Goal: Task Accomplishment & Management: Complete application form

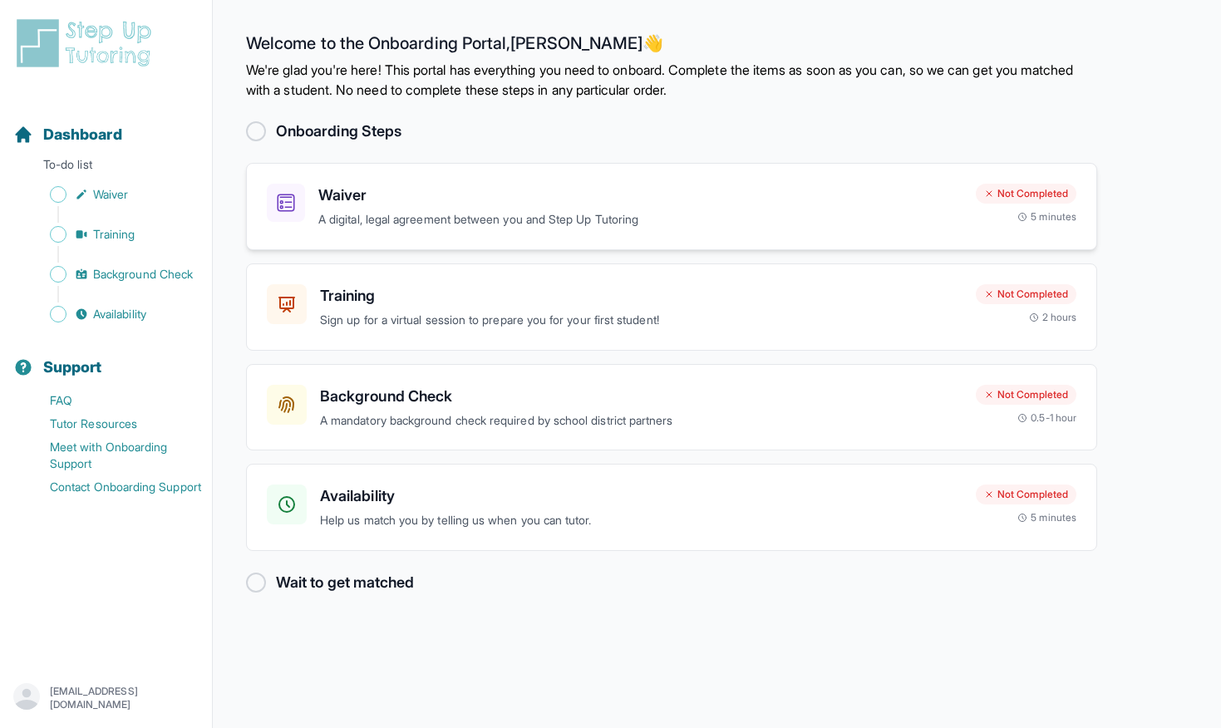
click at [889, 199] on h3 "Waiver" at bounding box center [640, 195] width 644 height 23
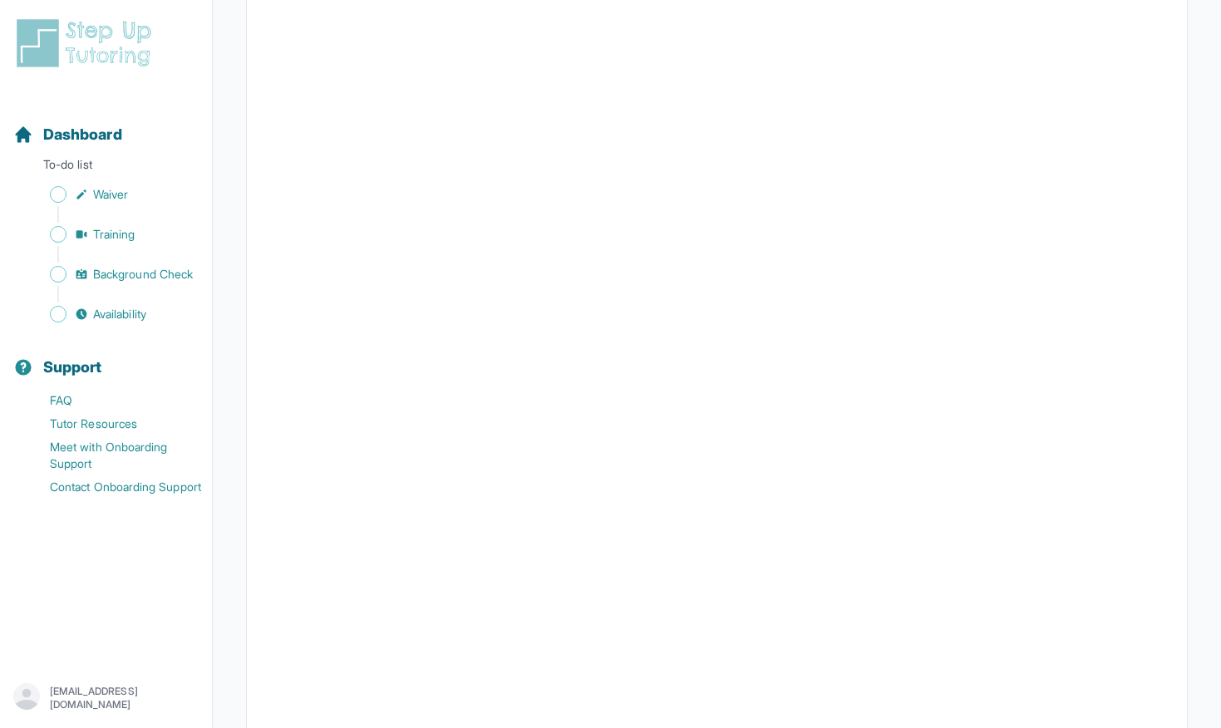
scroll to position [2742, 0]
click at [104, 192] on span "Waiver" at bounding box center [110, 194] width 35 height 17
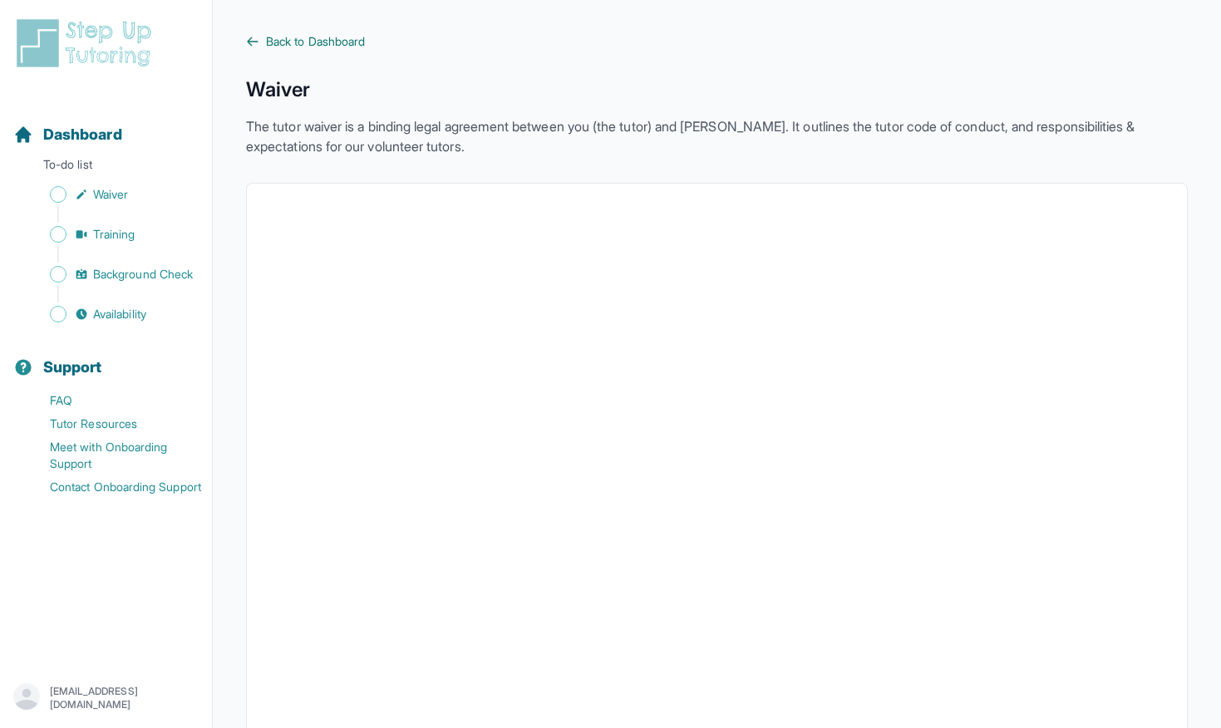
click at [281, 34] on span "Back to Dashboard" at bounding box center [315, 41] width 99 height 17
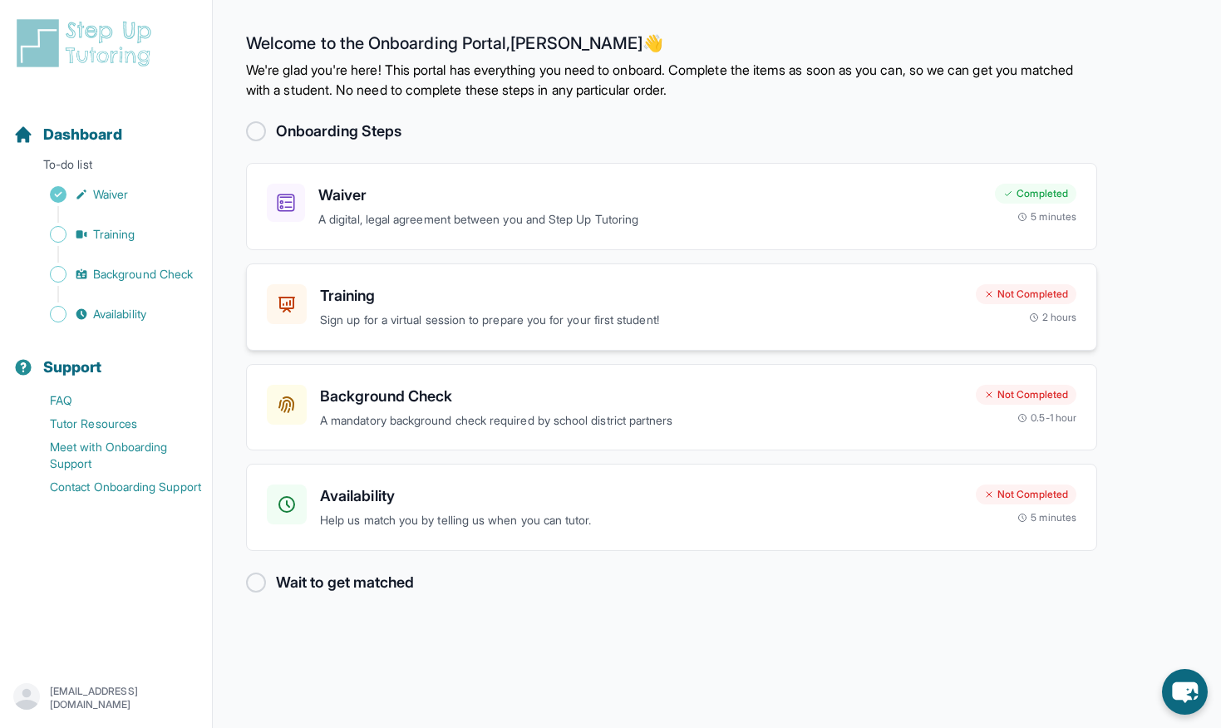
click at [438, 287] on h3 "Training" at bounding box center [641, 295] width 643 height 23
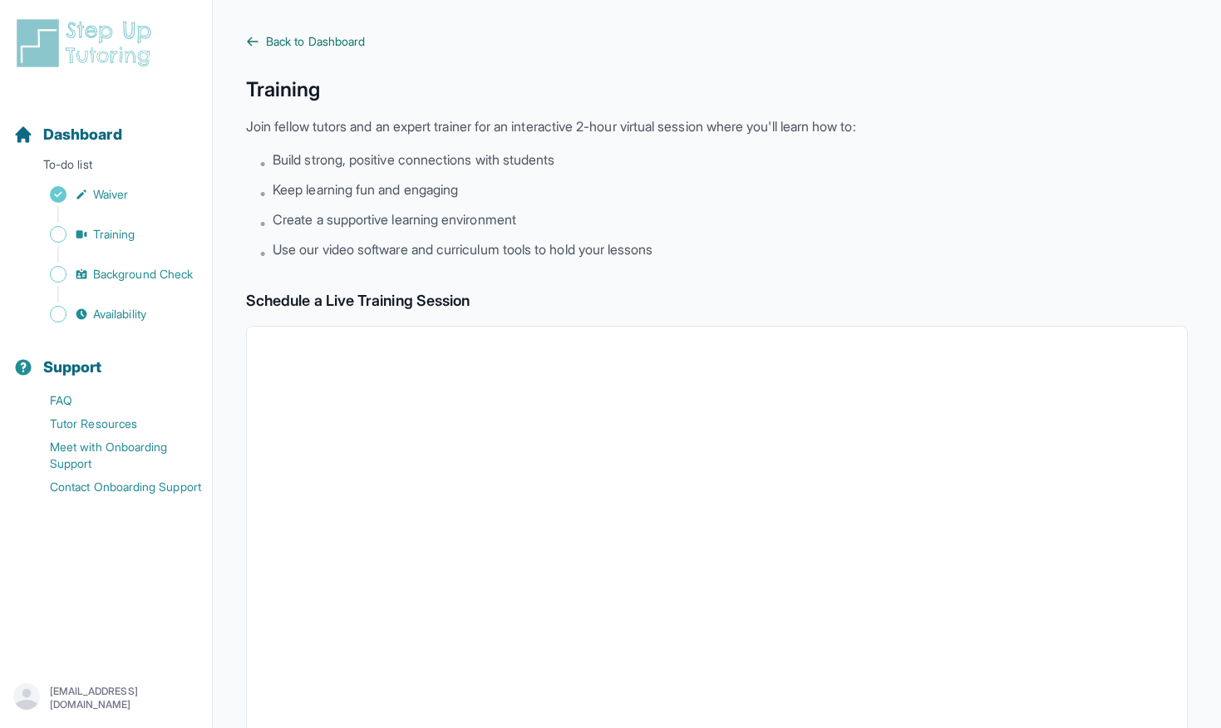
click at [312, 37] on span "Back to Dashboard" at bounding box center [315, 41] width 99 height 17
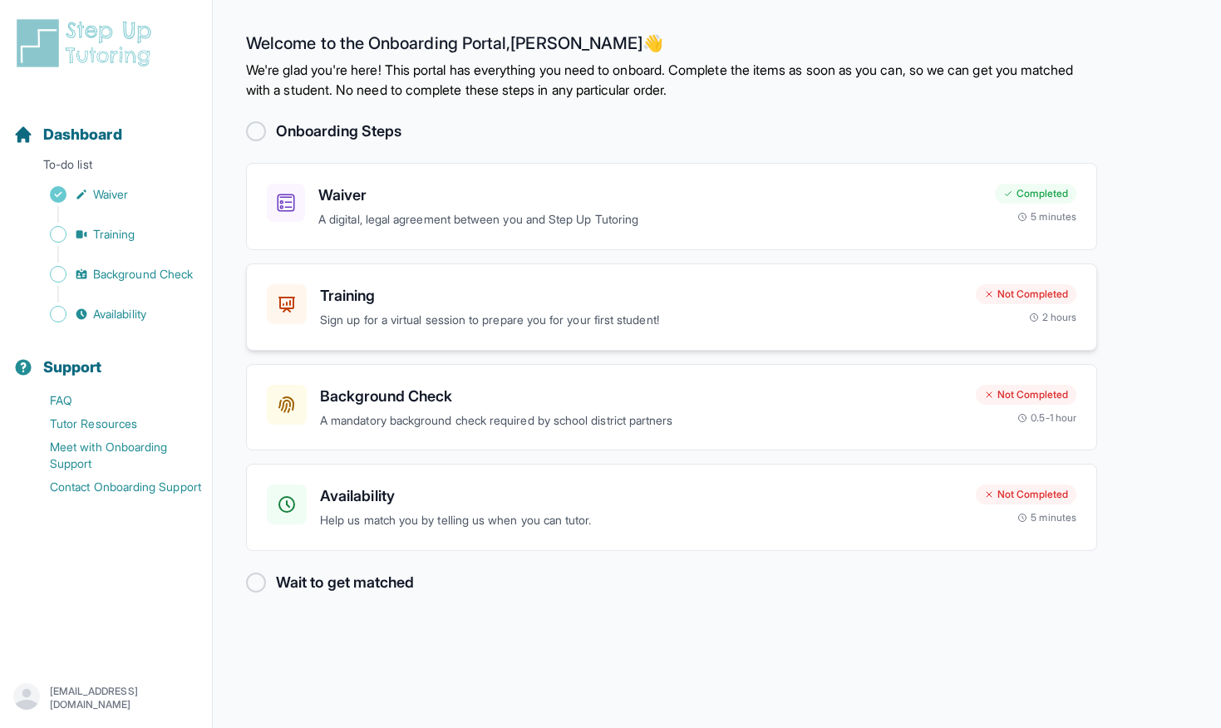
click at [495, 318] on p "Sign up for a virtual session to prepare you for your first student!" at bounding box center [641, 320] width 643 height 19
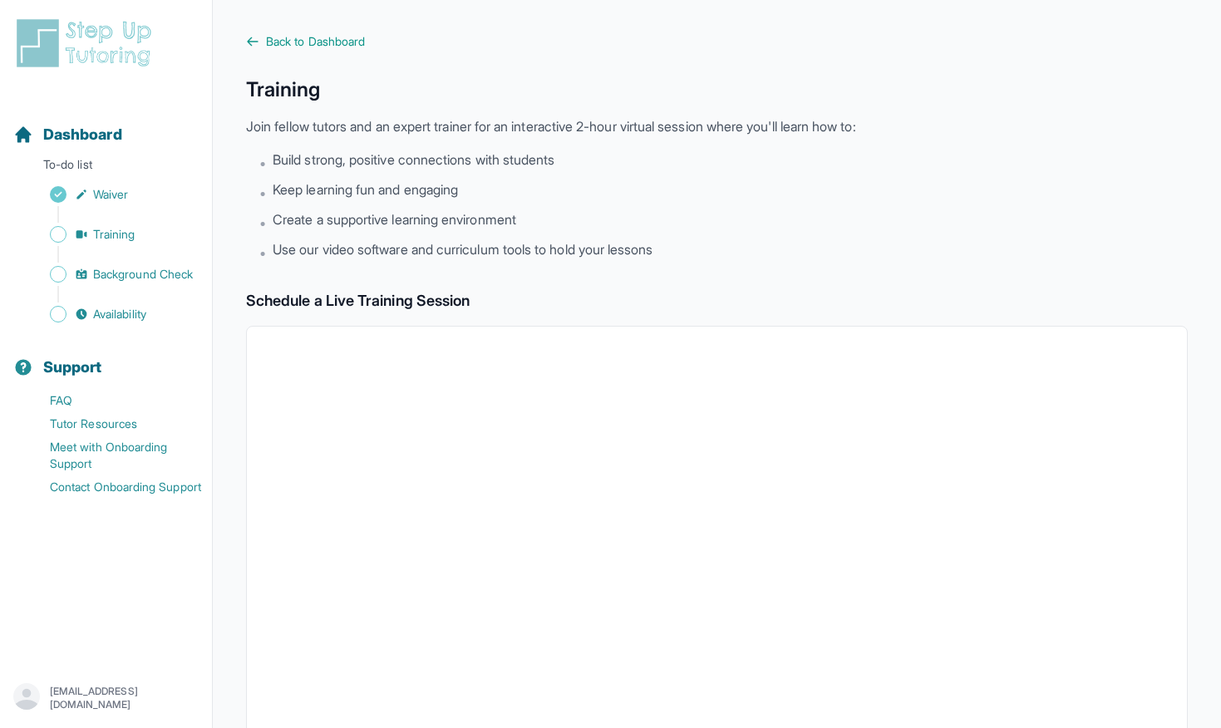
click at [289, 54] on div "Back to Dashboard Training Join fellow tutors and an expert trainer for an inte…" at bounding box center [717, 585] width 942 height 1104
click at [283, 43] on span "Back to Dashboard" at bounding box center [315, 41] width 99 height 17
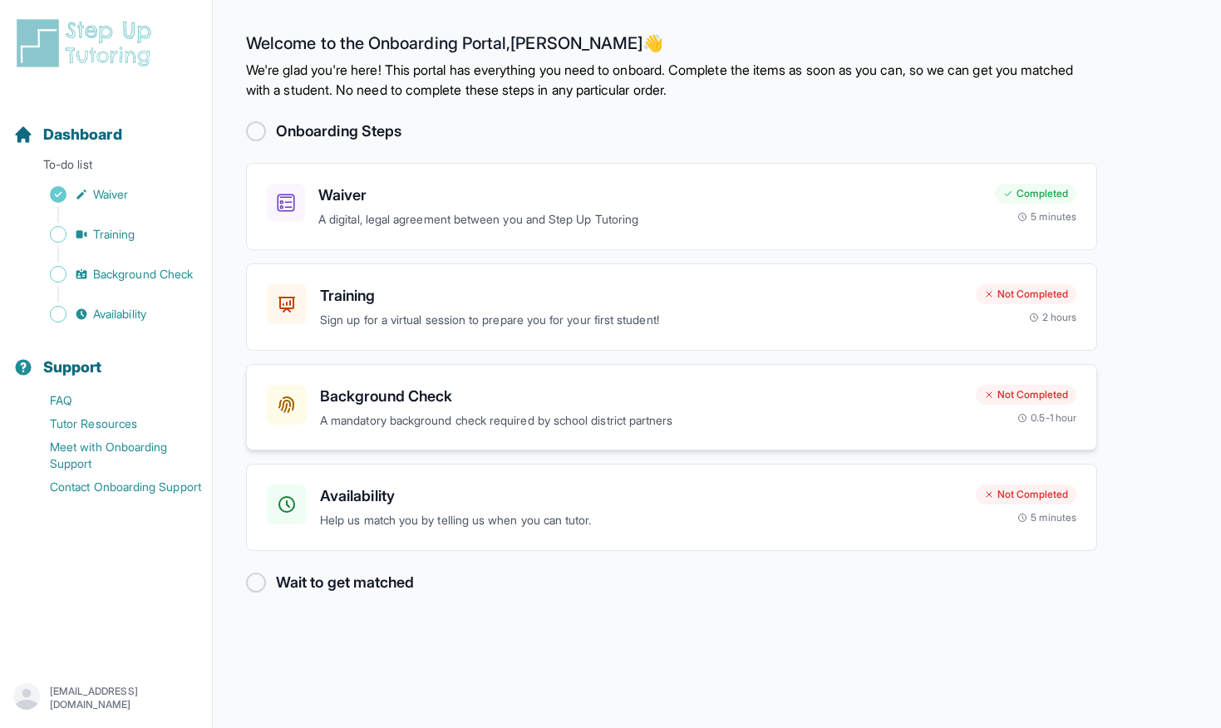
click at [474, 389] on h3 "Background Check" at bounding box center [641, 396] width 643 height 23
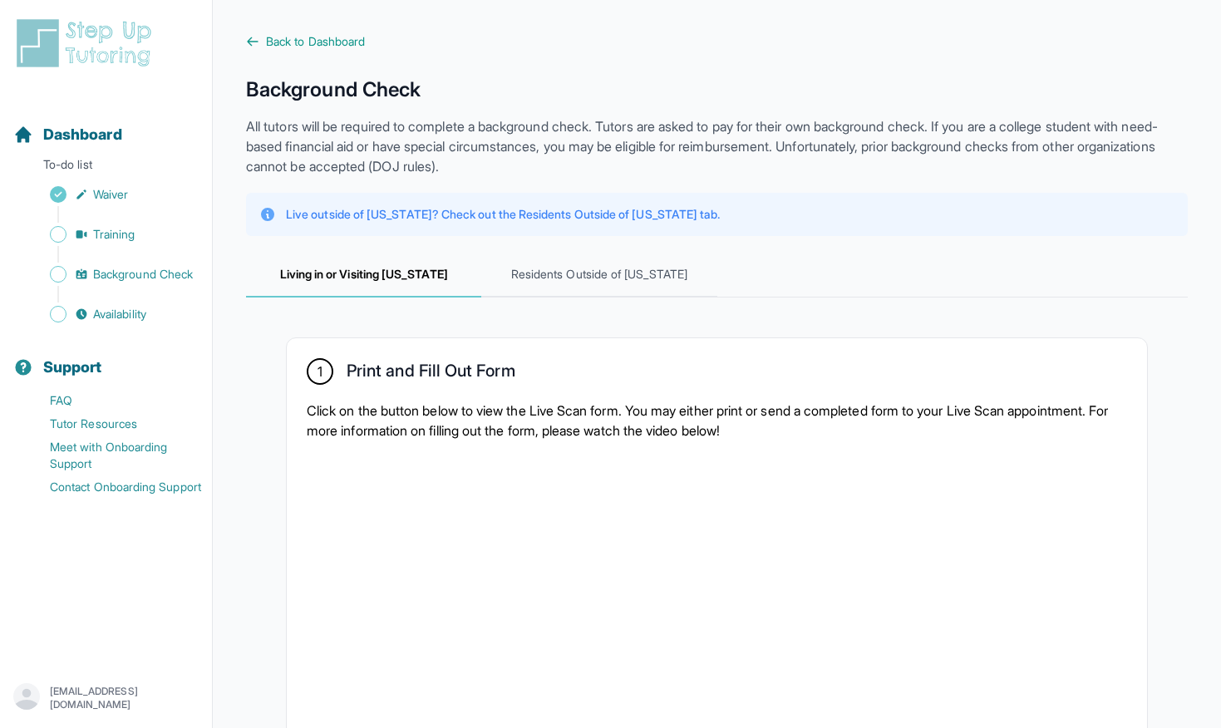
scroll to position [95, 0]
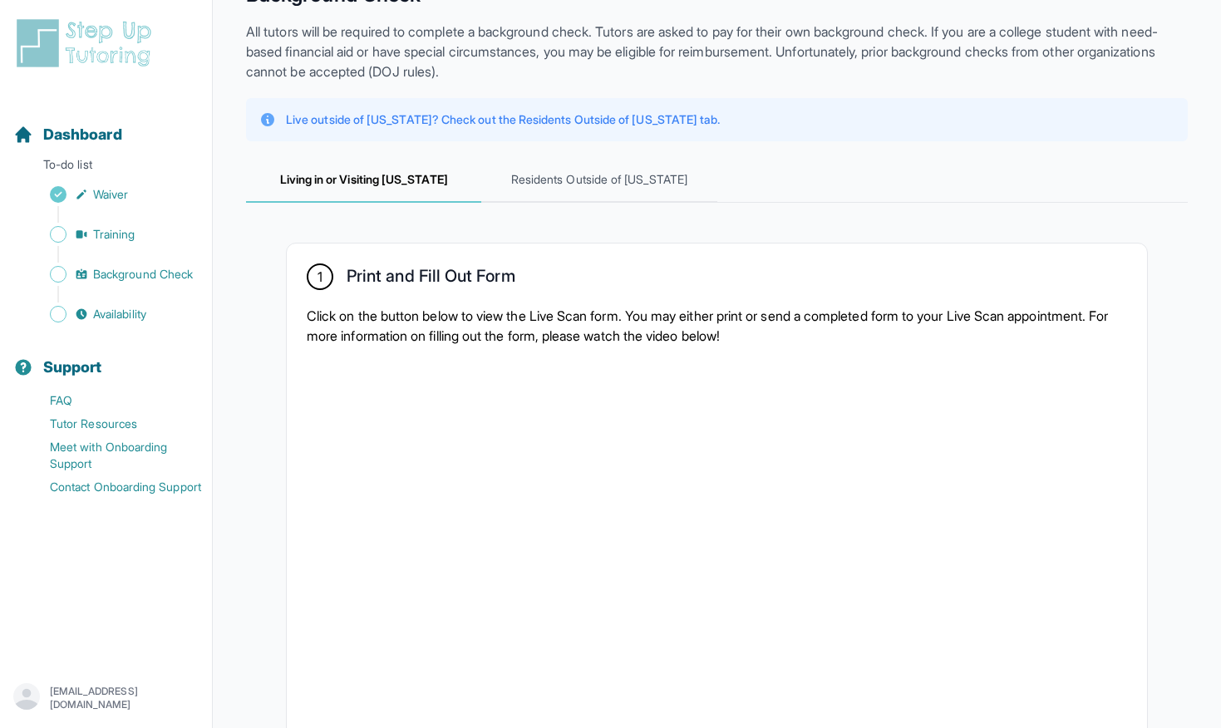
click at [552, 314] on p "Click on the button below to view the Live Scan form. You may either print or s…" at bounding box center [717, 326] width 820 height 40
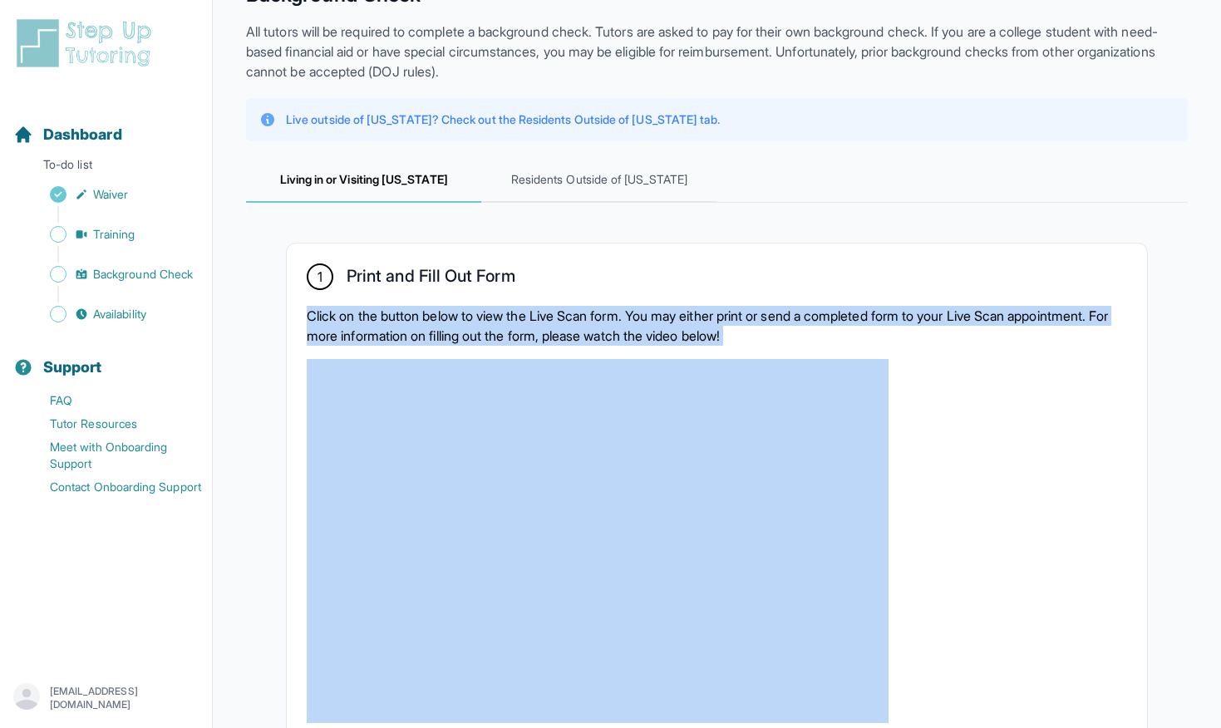
click at [552, 314] on p "Click on the button below to view the Live Scan form. You may either print or s…" at bounding box center [717, 326] width 820 height 40
click at [570, 314] on p "Click on the button below to view the Live Scan form. You may either print or s…" at bounding box center [717, 326] width 820 height 40
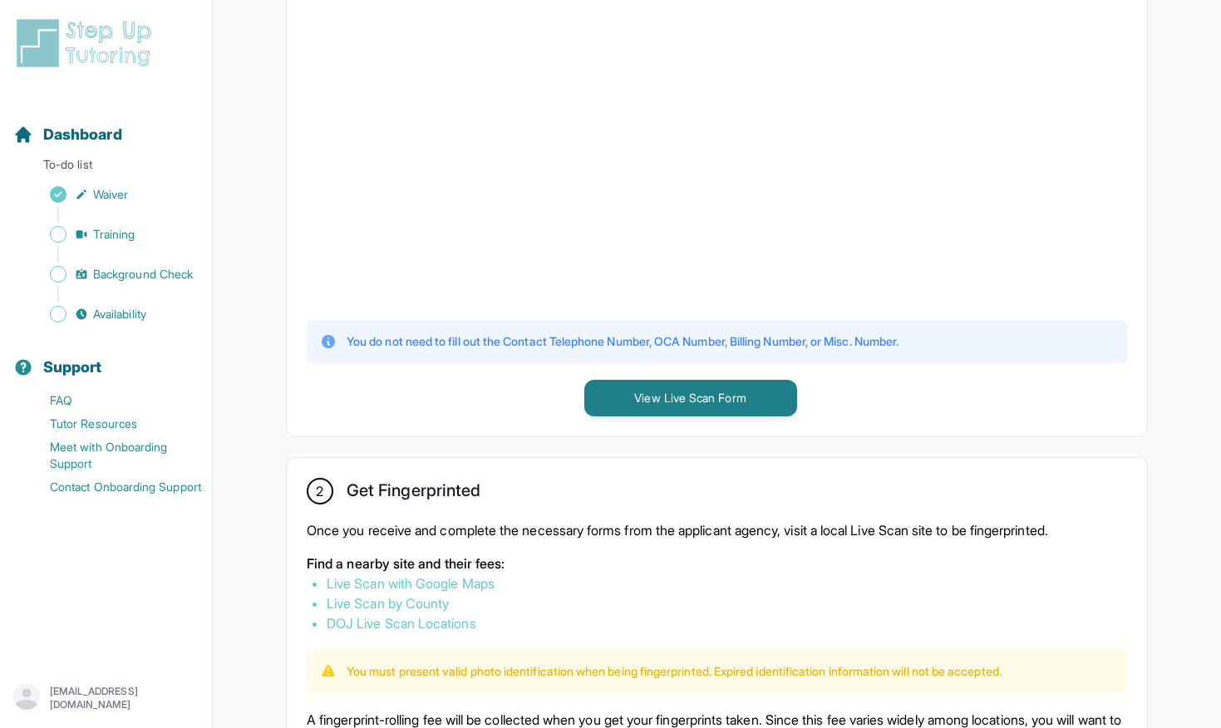
scroll to position [598, 0]
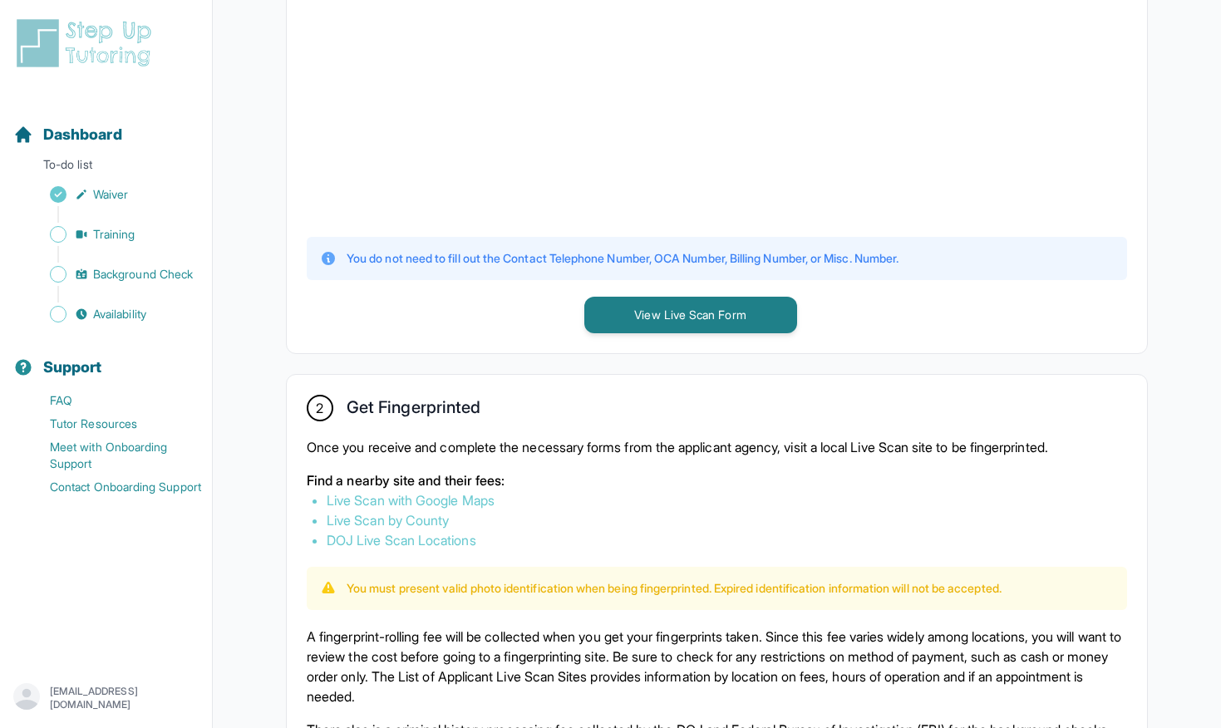
click at [468, 450] on p "Once you receive and complete the necessary forms from the applicant agency, vi…" at bounding box center [717, 447] width 820 height 20
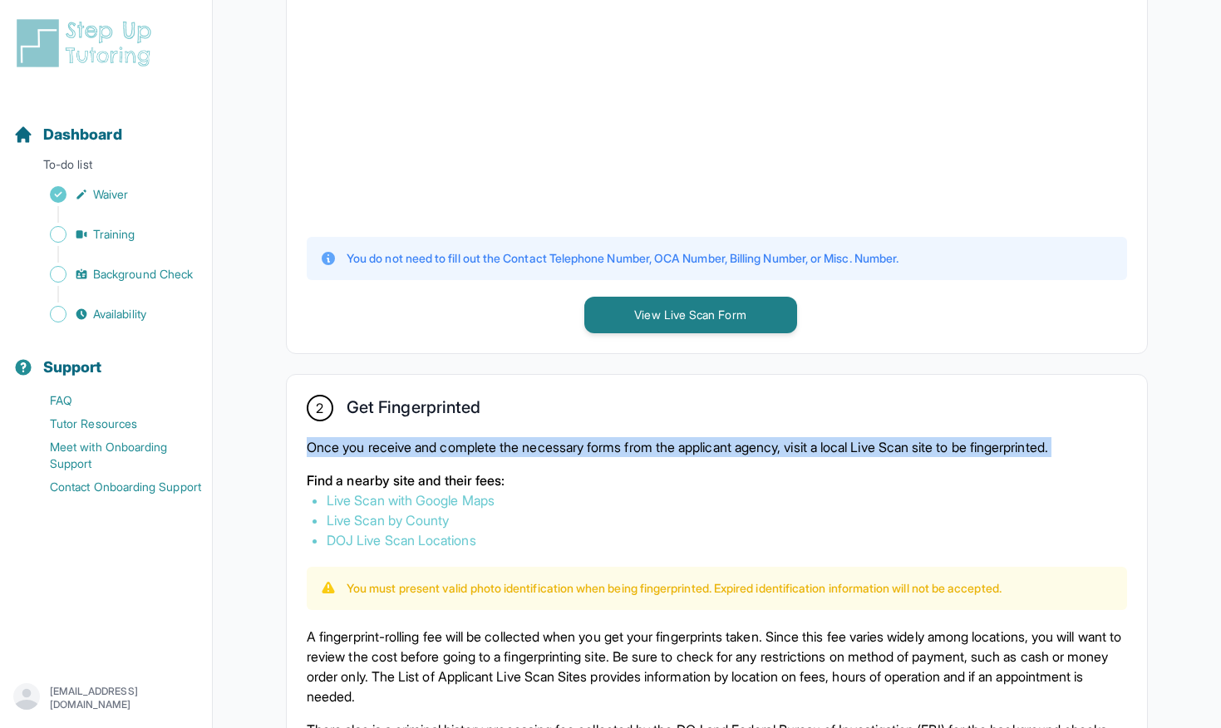
click at [468, 450] on p "Once you receive and complete the necessary forms from the applicant agency, vi…" at bounding box center [717, 447] width 820 height 20
click at [525, 450] on p "Once you receive and complete the necessary forms from the applicant agency, vi…" at bounding box center [717, 447] width 820 height 20
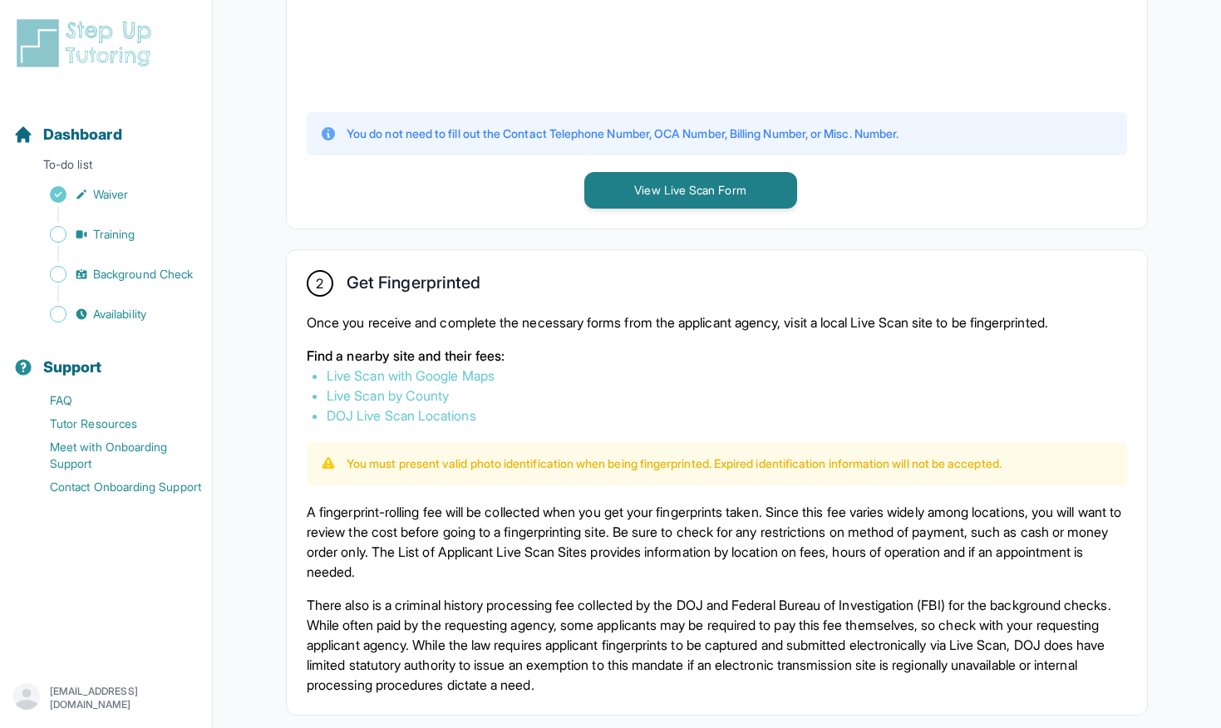
scroll to position [778, 0]
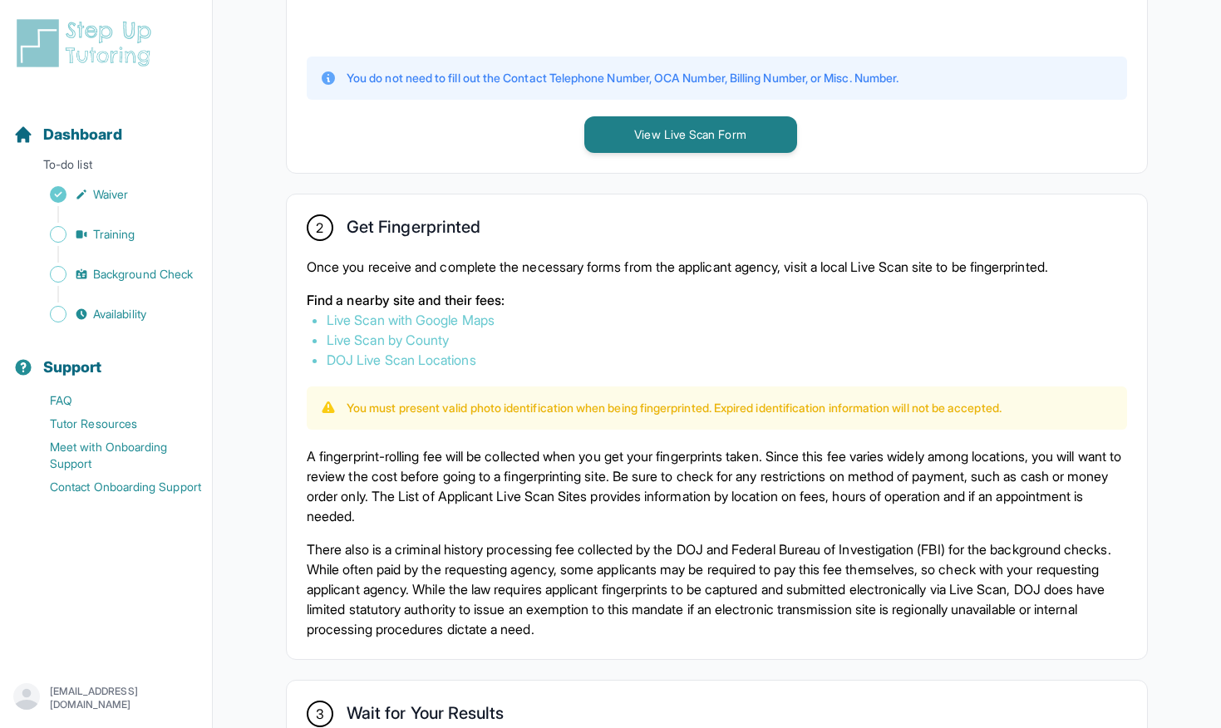
click at [524, 461] on p "A fingerprint-rolling fee will be collected when you get your fingerprints take…" at bounding box center [717, 486] width 820 height 80
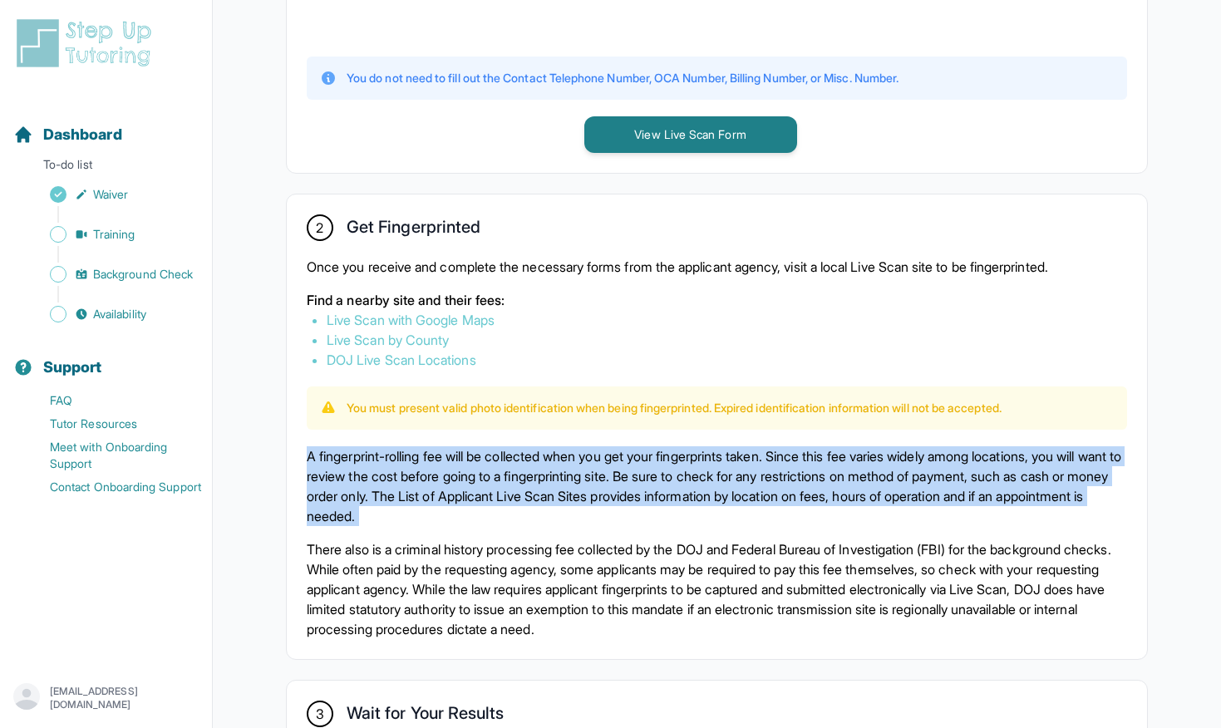
click at [524, 461] on p "A fingerprint-rolling fee will be collected when you get your fingerprints take…" at bounding box center [717, 486] width 820 height 80
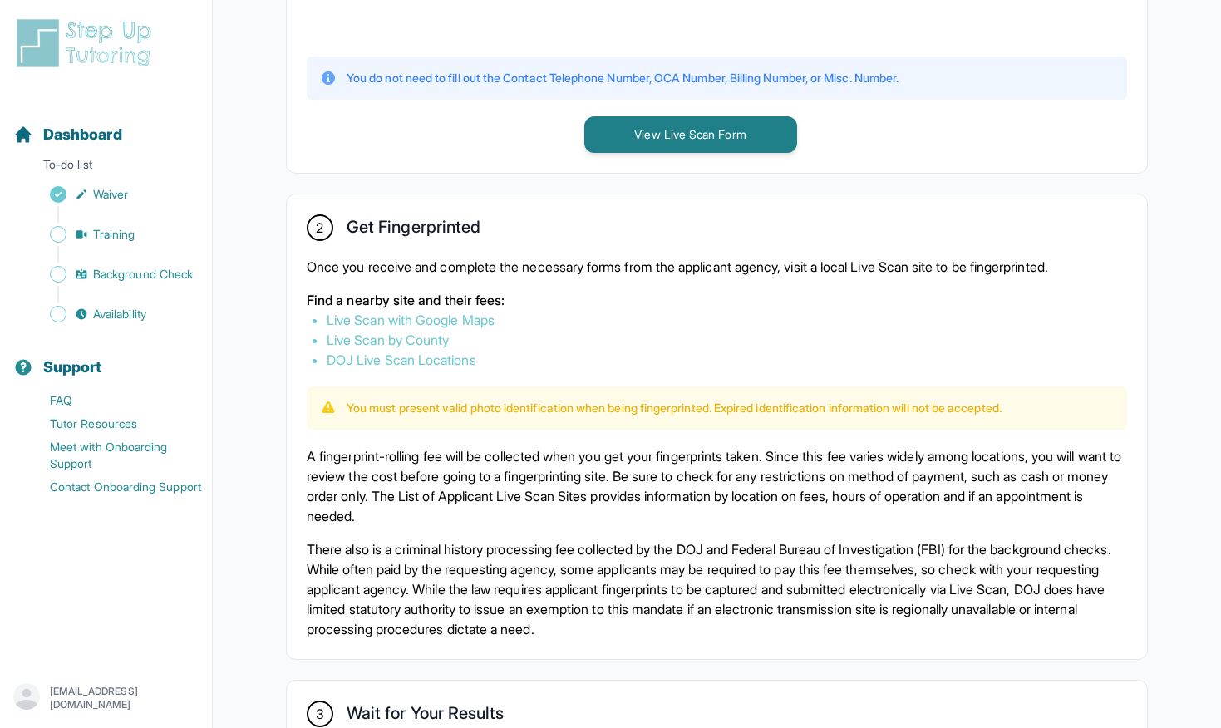
click at [473, 465] on p "A fingerprint-rolling fee will be collected when you get your fingerprints take…" at bounding box center [717, 486] width 820 height 80
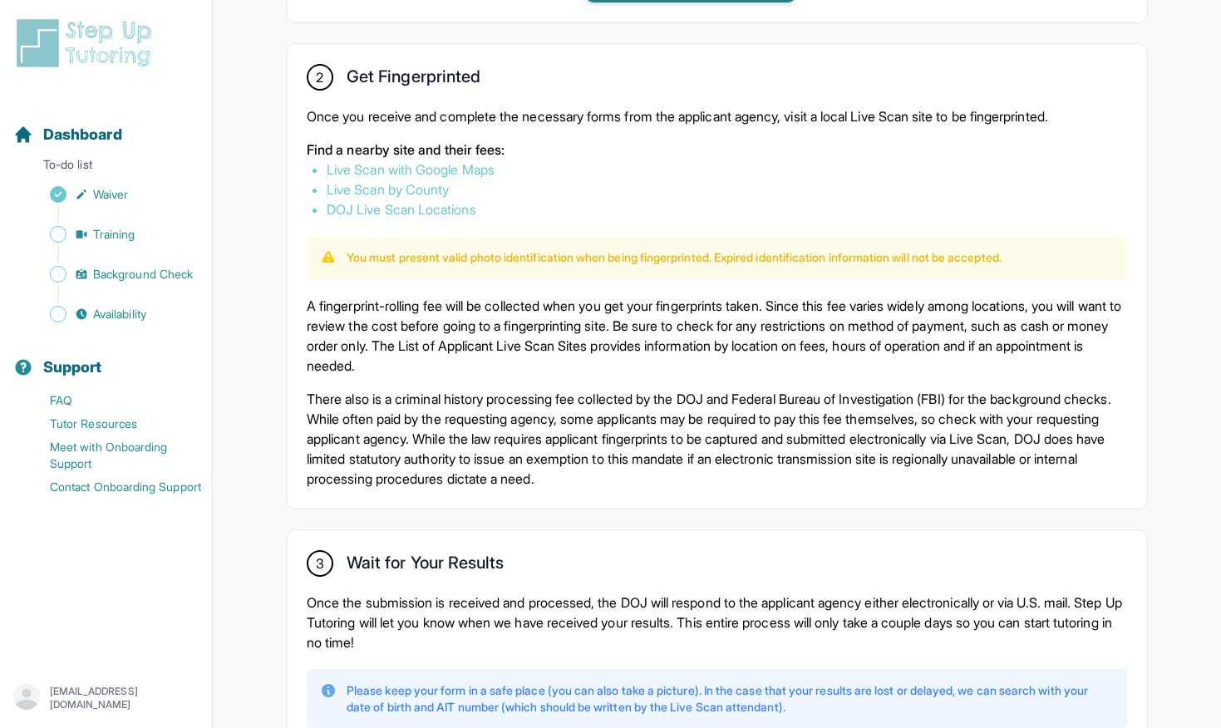
scroll to position [929, 0]
click at [570, 330] on p "A fingerprint-rolling fee will be collected when you get your fingerprints take…" at bounding box center [717, 335] width 820 height 80
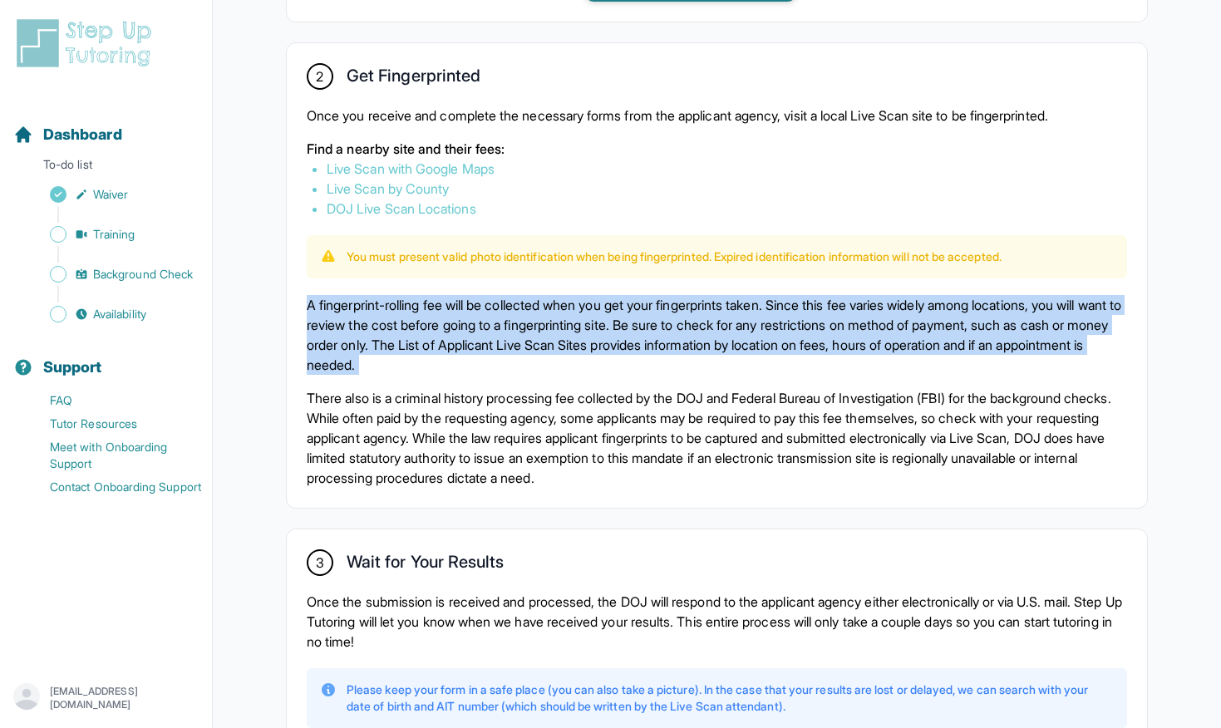
click at [570, 330] on p "A fingerprint-rolling fee will be collected when you get your fingerprints take…" at bounding box center [717, 335] width 820 height 80
click at [515, 330] on p "A fingerprint-rolling fee will be collected when you get your fingerprints take…" at bounding box center [717, 335] width 820 height 80
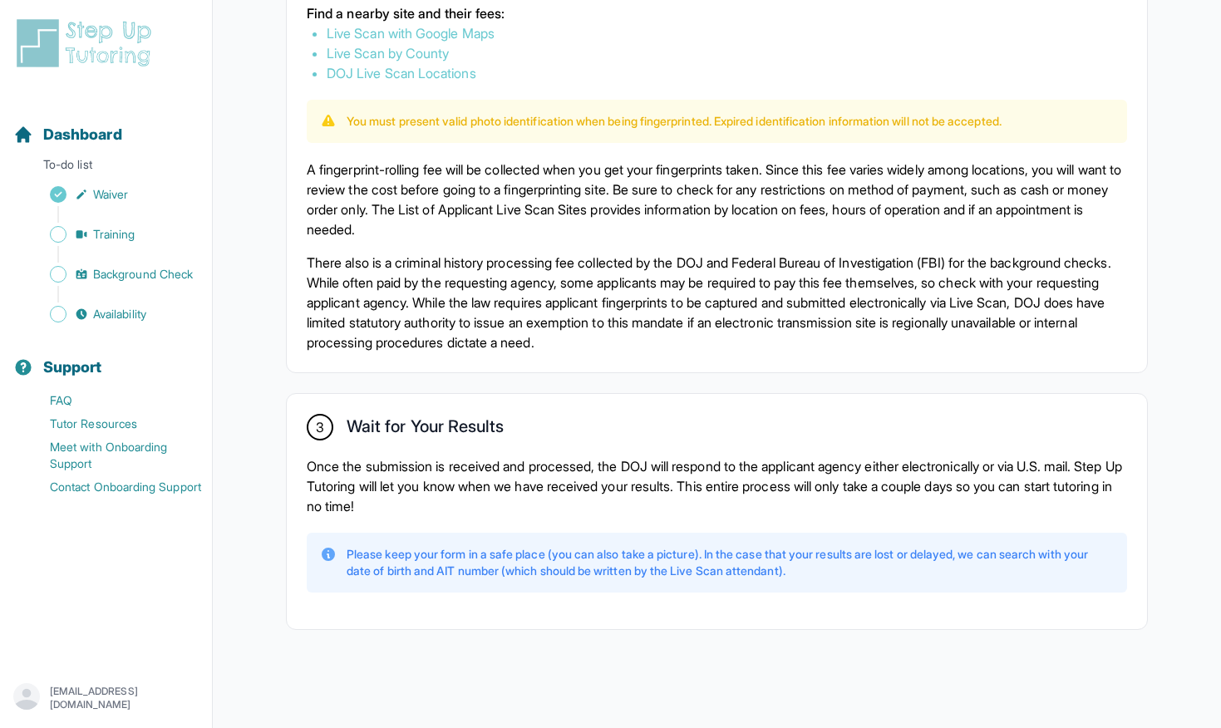
scroll to position [1065, 0]
click at [439, 456] on p "Once the submission is received and processed, the DOJ will respond to the appl…" at bounding box center [717, 486] width 820 height 60
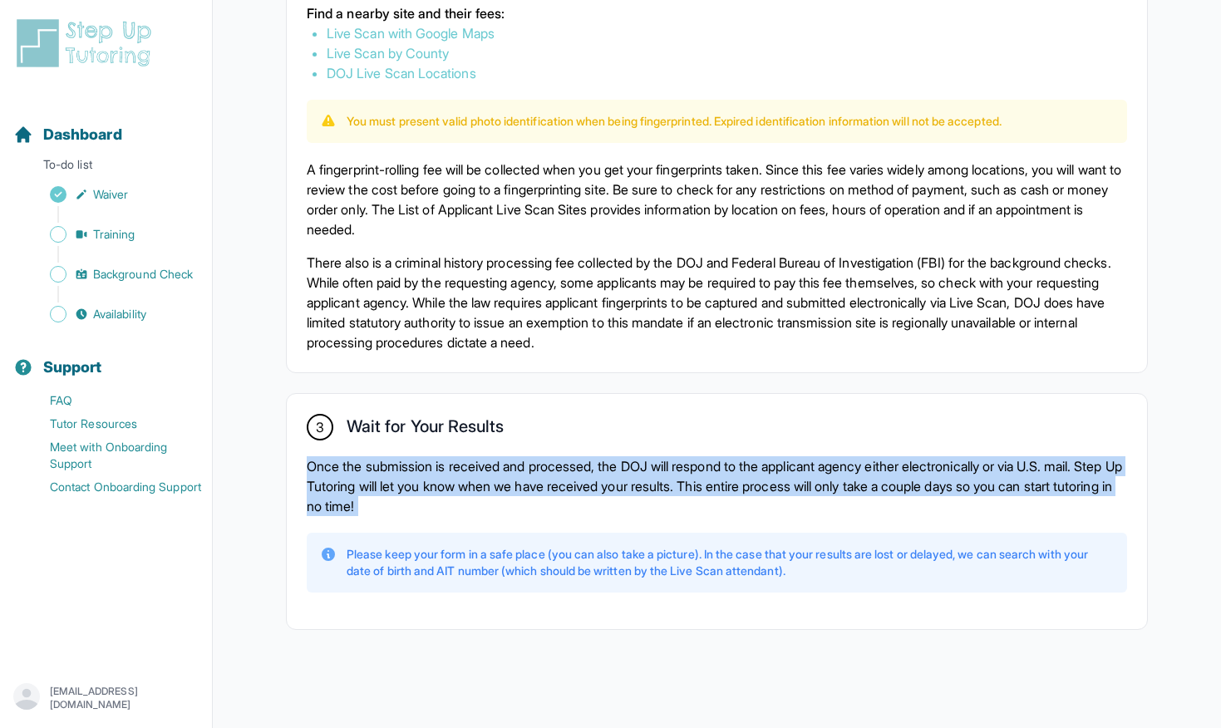
click at [439, 456] on p "Once the submission is received and processed, the DOJ will respond to the appl…" at bounding box center [717, 486] width 820 height 60
click at [439, 475] on p "Once the submission is received and processed, the DOJ will respond to the appl…" at bounding box center [717, 486] width 820 height 60
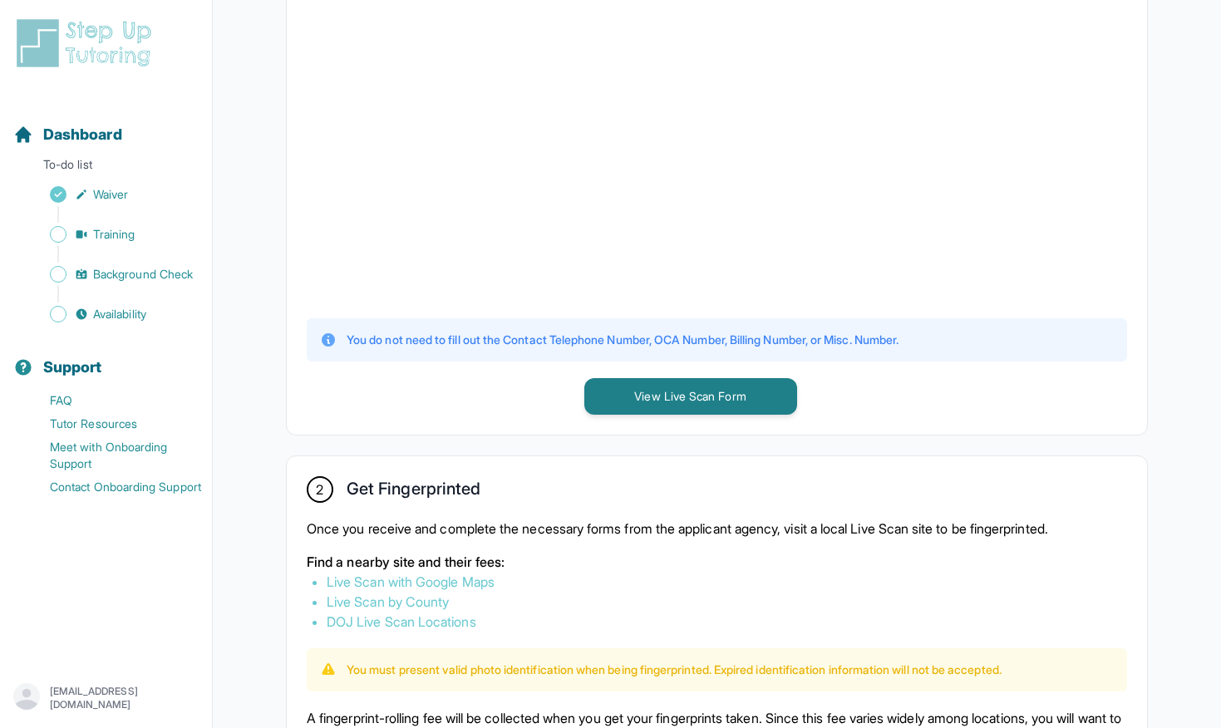
scroll to position [472, 0]
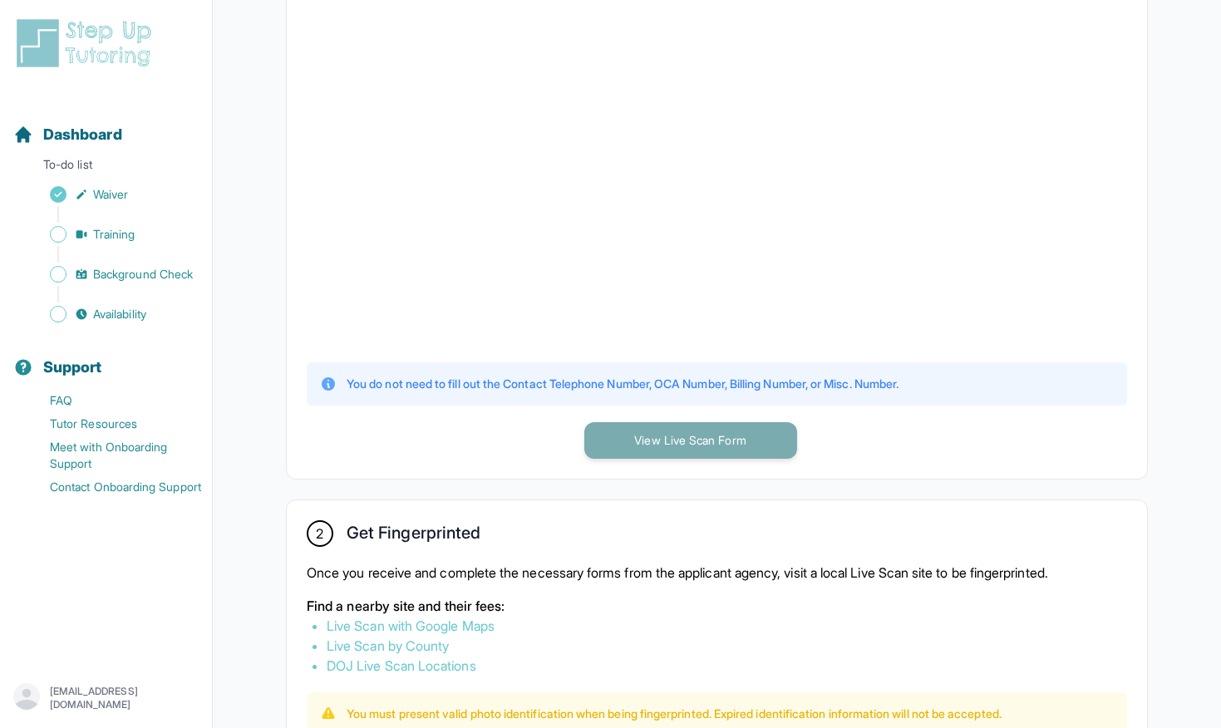
click at [703, 438] on button "View Live Scan Form" at bounding box center [690, 440] width 213 height 37
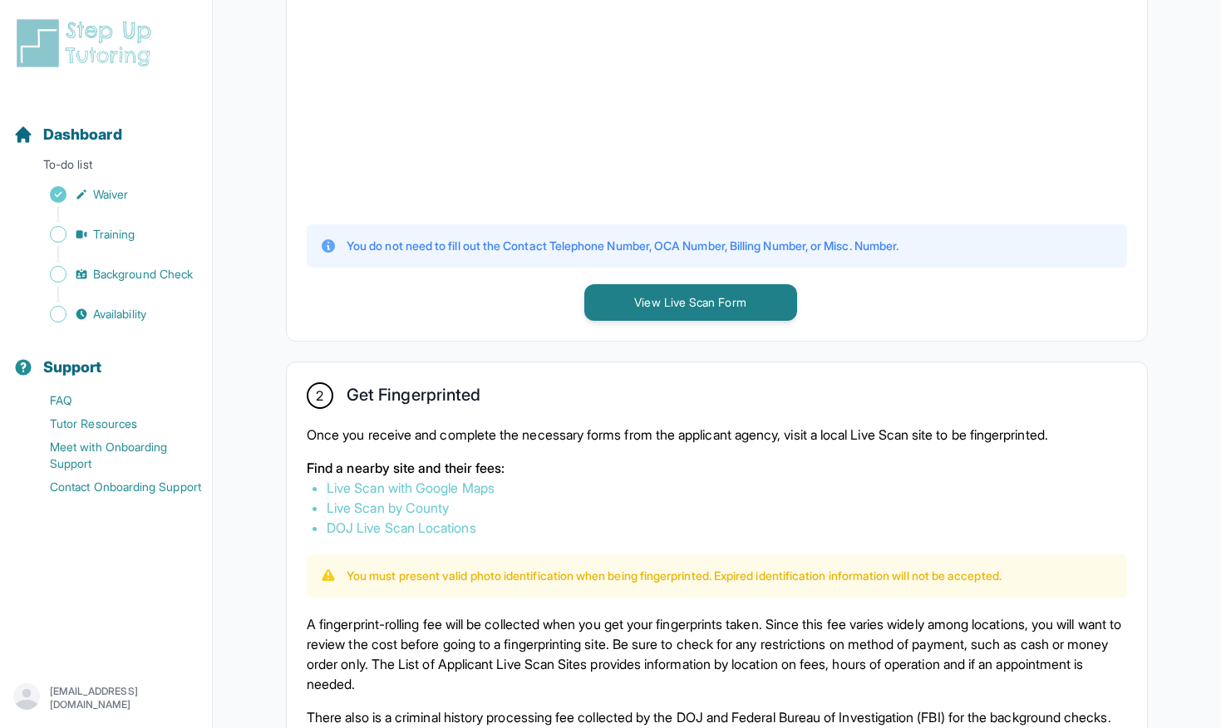
scroll to position [618, 0]
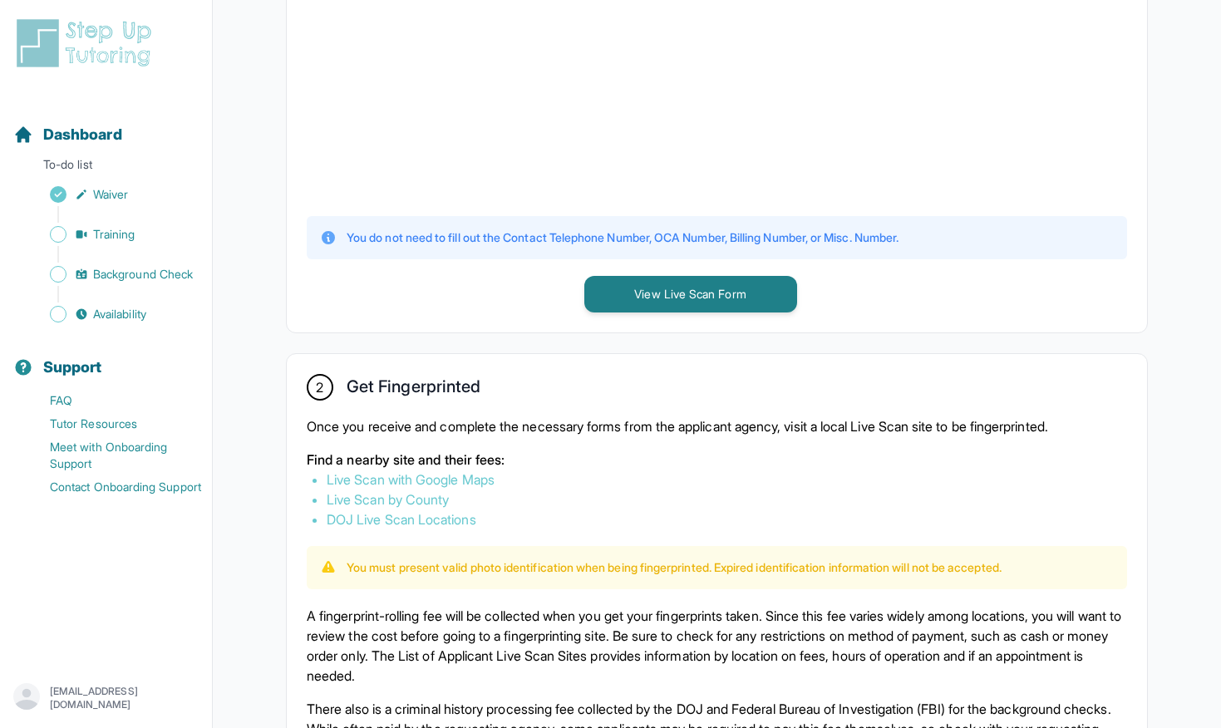
click at [438, 475] on link "Live Scan with Google Maps" at bounding box center [411, 479] width 168 height 17
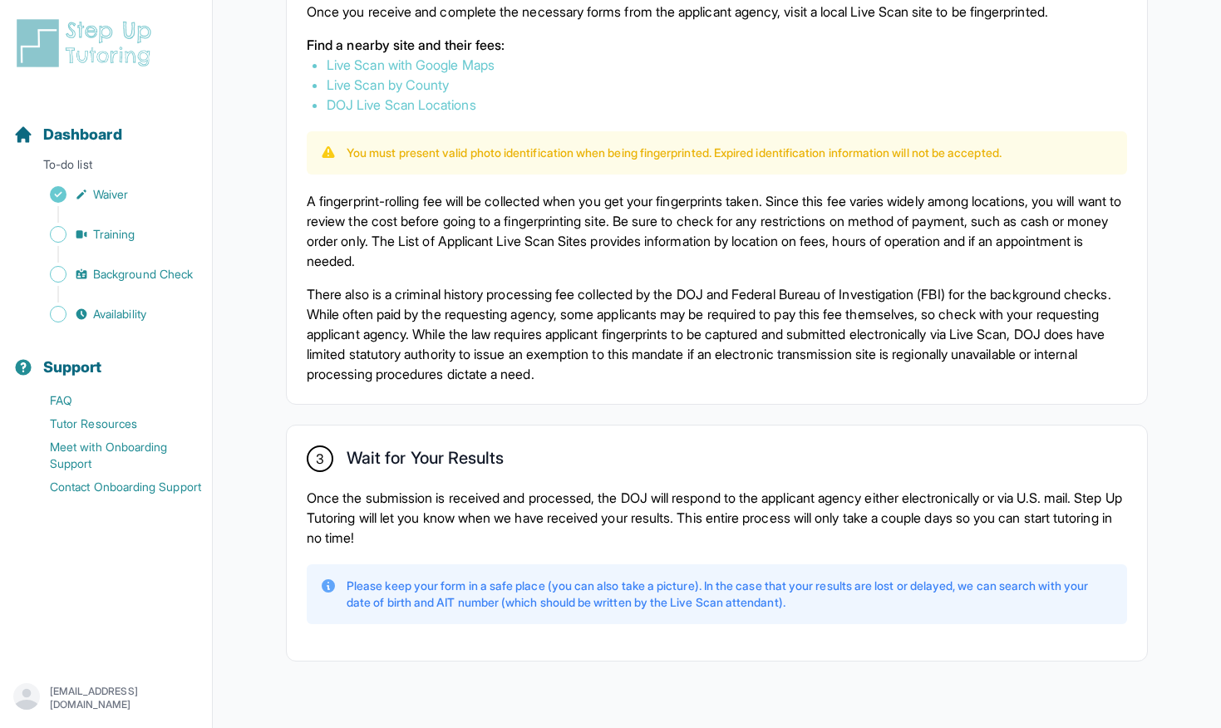
scroll to position [1024, 0]
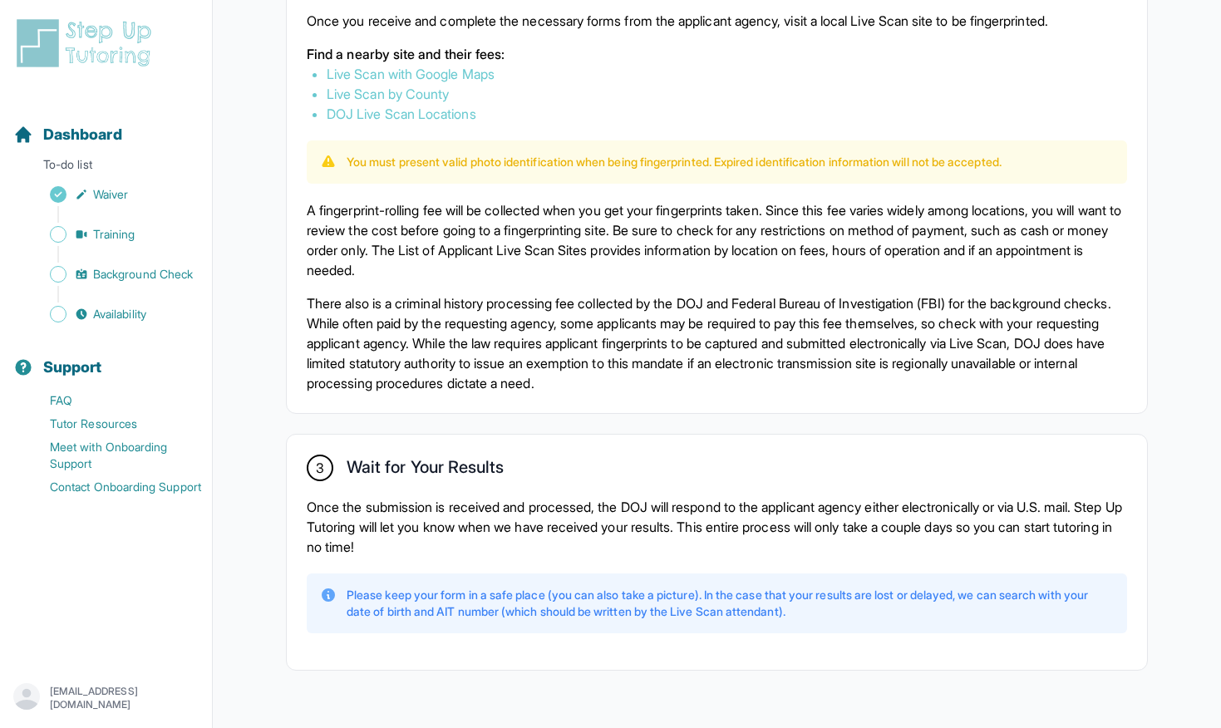
click at [659, 157] on p "You must present valid photo identification when being fingerprinted. Expired i…" at bounding box center [674, 162] width 655 height 17
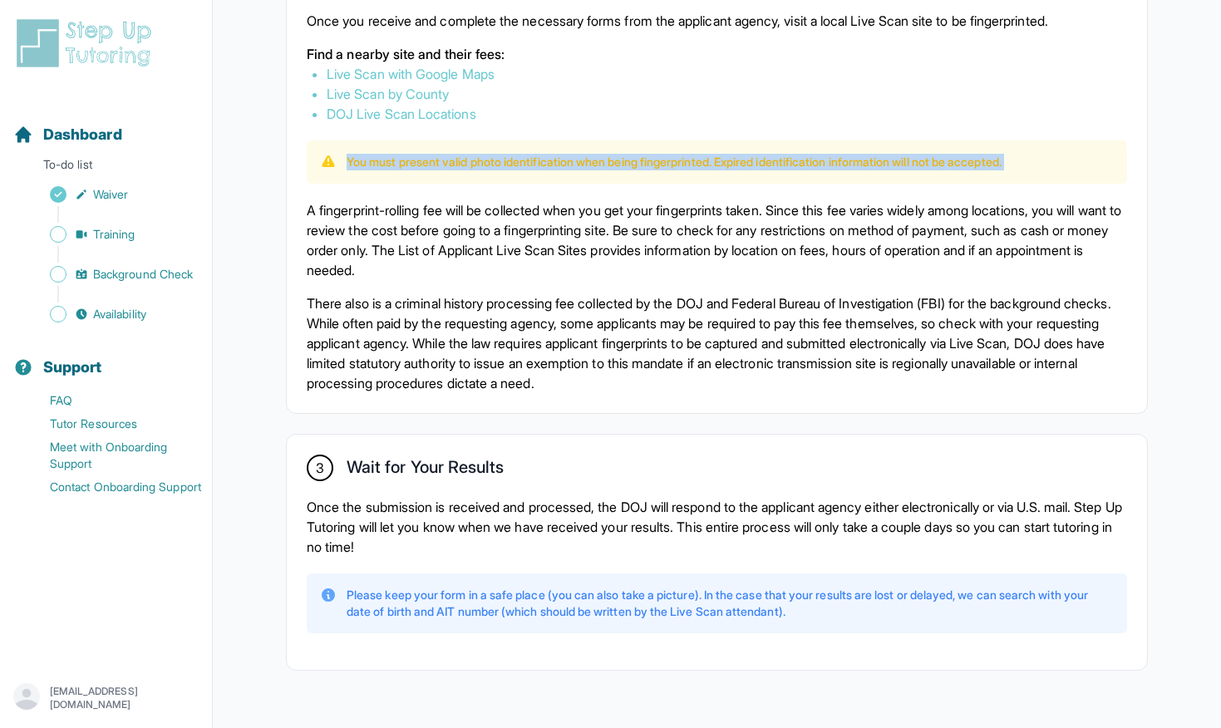
click at [659, 157] on p "You must present valid photo identification when being fingerprinted. Expired i…" at bounding box center [674, 162] width 655 height 17
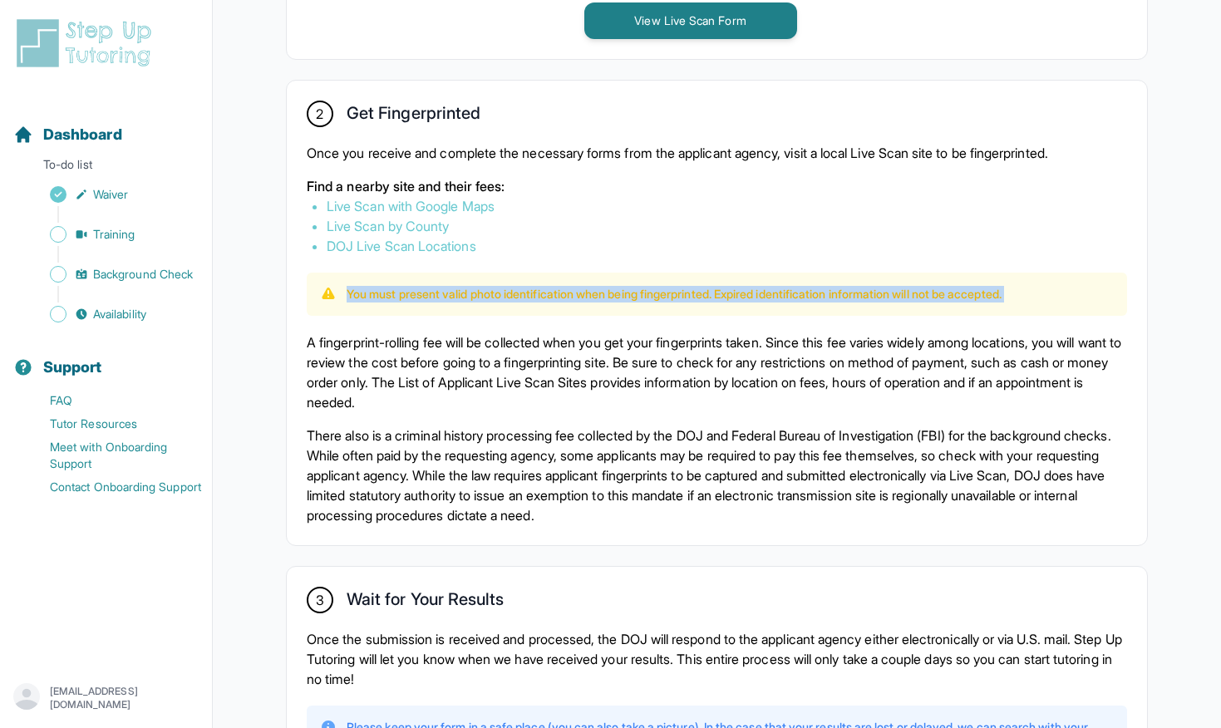
scroll to position [881, 0]
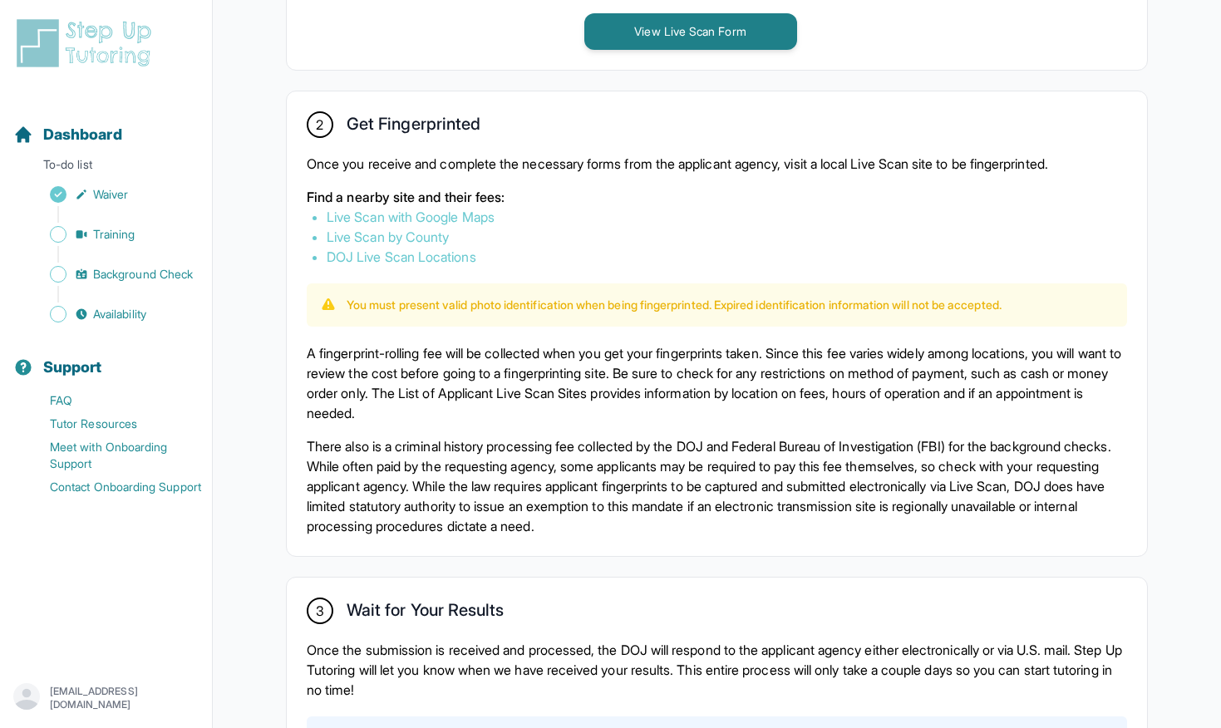
click at [544, 356] on p "A fingerprint-rolling fee will be collected when you get your fingerprints take…" at bounding box center [717, 383] width 820 height 80
click at [551, 346] on p "A fingerprint-rolling fee will be collected when you get your fingerprints take…" at bounding box center [717, 383] width 820 height 80
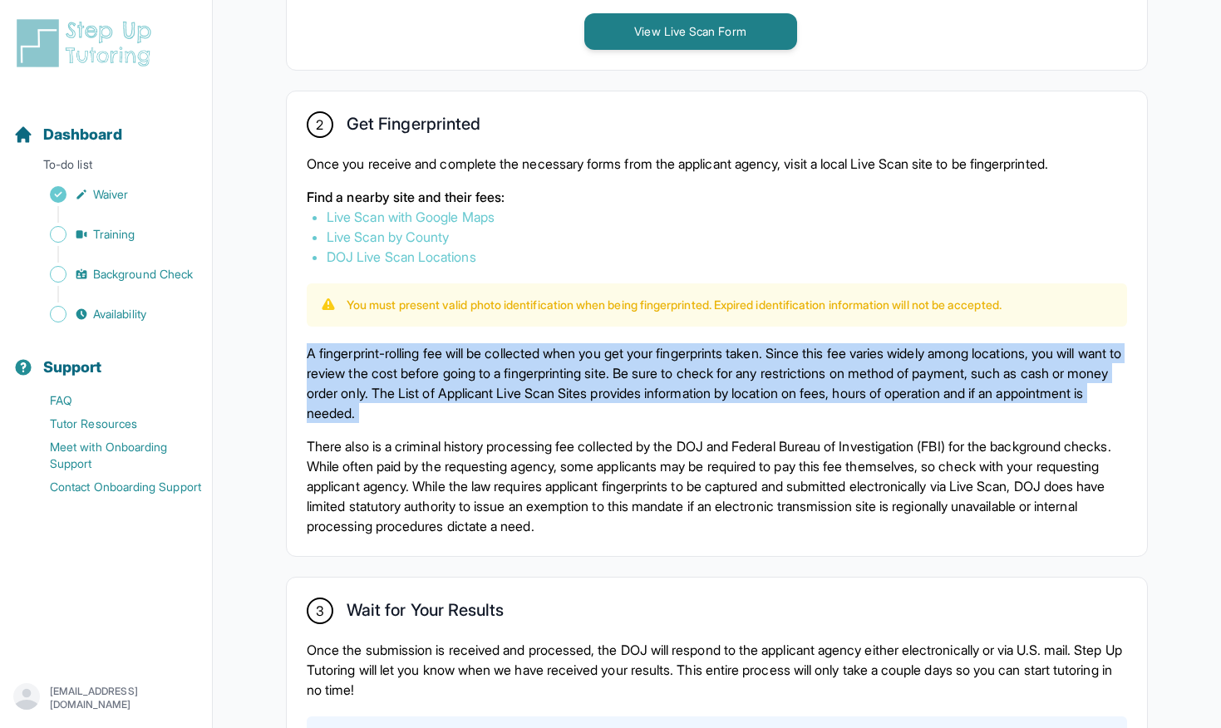
click at [551, 346] on p "A fingerprint-rolling fee will be collected when you get your fingerprints take…" at bounding box center [717, 383] width 820 height 80
click at [568, 354] on p "A fingerprint-rolling fee will be collected when you get your fingerprints take…" at bounding box center [717, 383] width 820 height 80
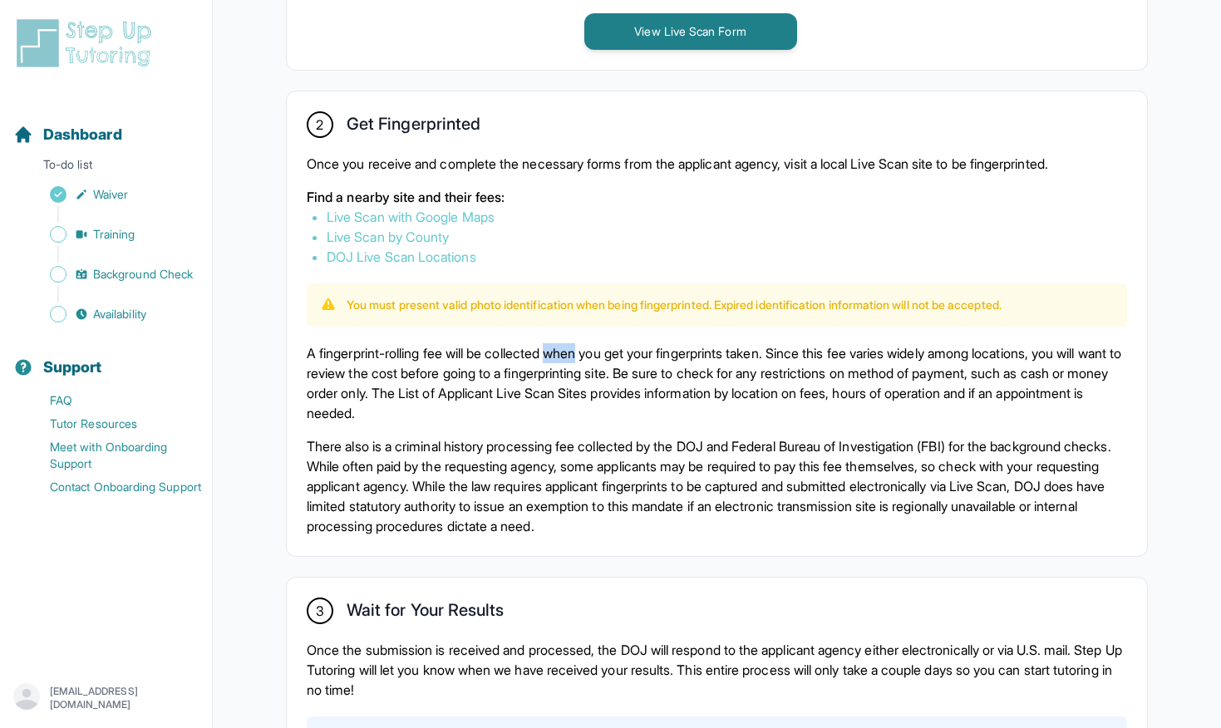
click at [568, 354] on p "A fingerprint-rolling fee will be collected when you get your fingerprints take…" at bounding box center [717, 383] width 820 height 80
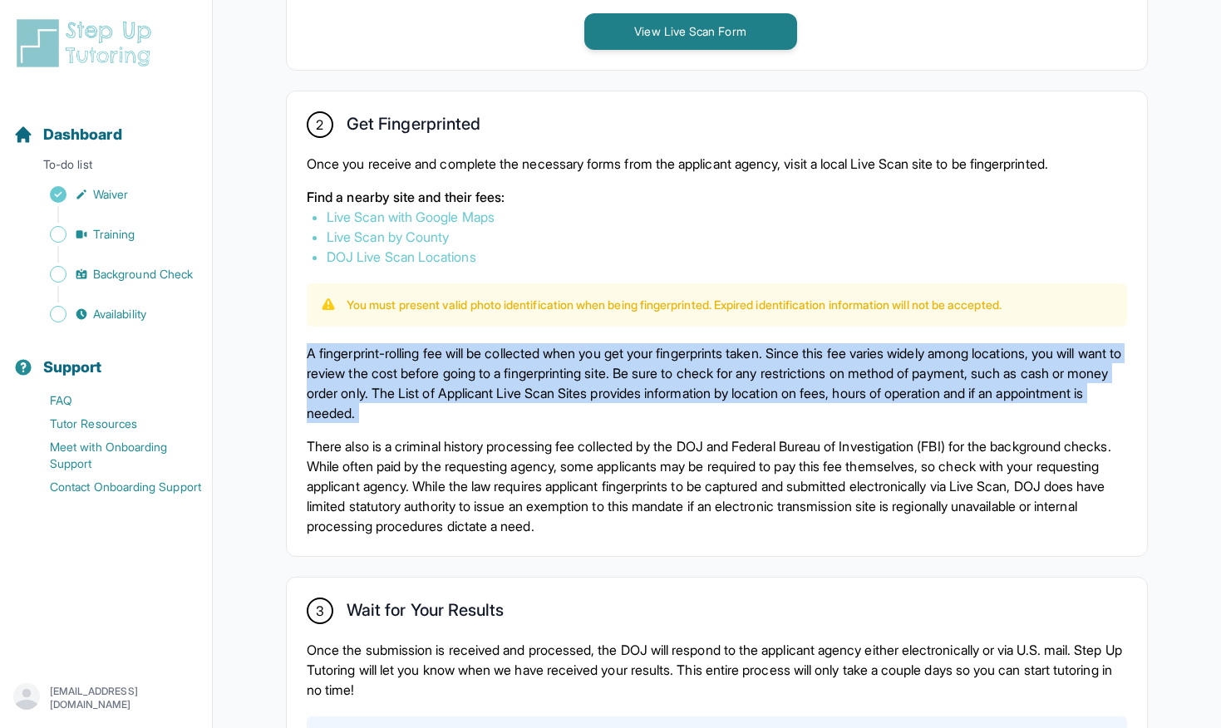
click at [568, 354] on p "A fingerprint-rolling fee will be collected when you get your fingerprints take…" at bounding box center [717, 383] width 820 height 80
click at [592, 354] on p "A fingerprint-rolling fee will be collected when you get your fingerprints take…" at bounding box center [717, 383] width 820 height 80
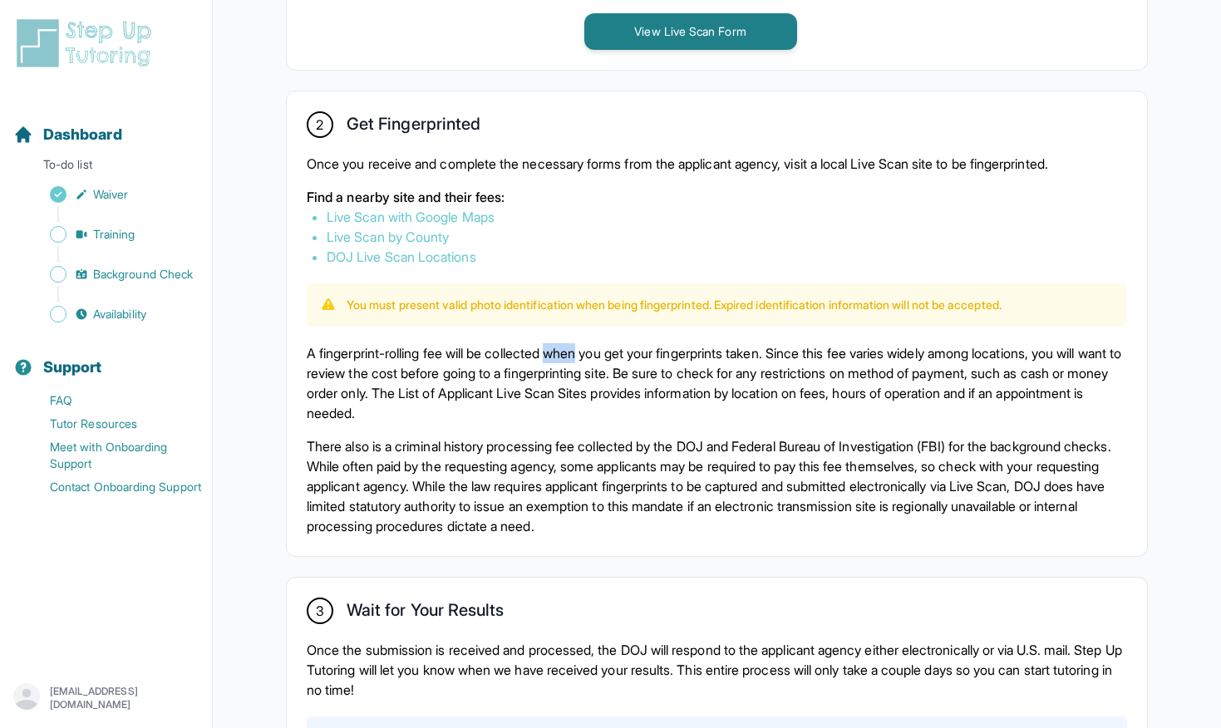
click at [592, 354] on p "A fingerprint-rolling fee will be collected when you get your fingerprints take…" at bounding box center [717, 383] width 820 height 80
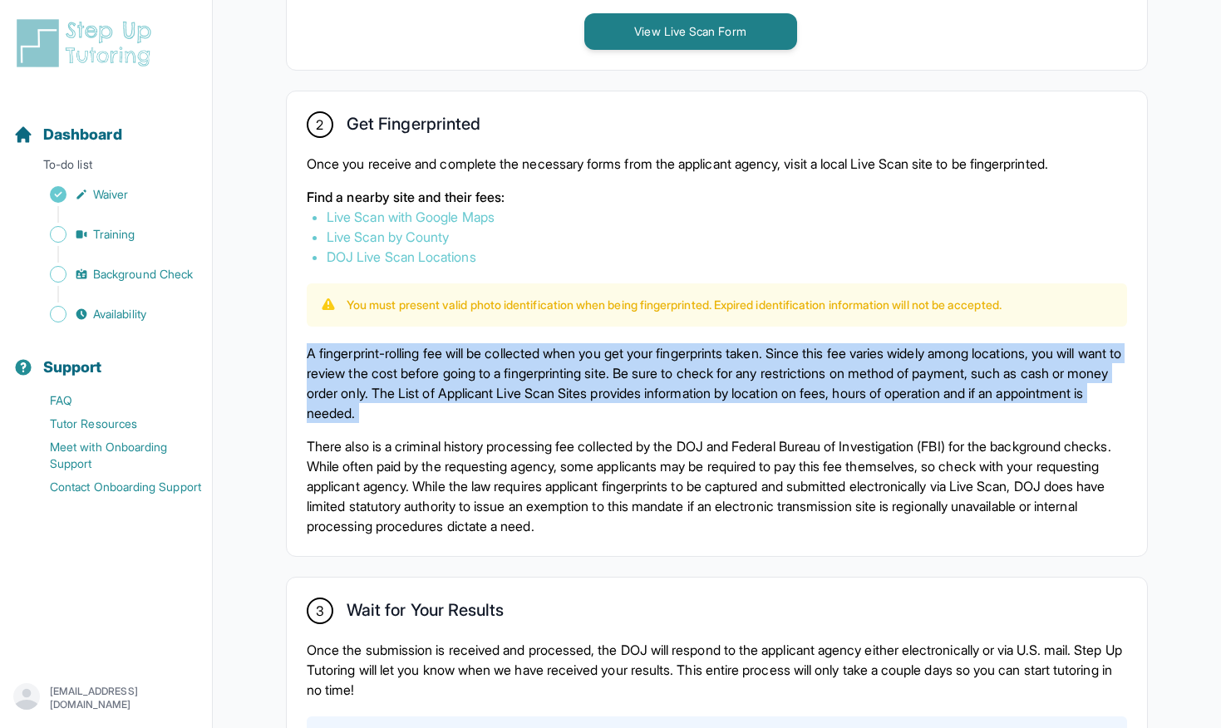
click at [592, 354] on p "A fingerprint-rolling fee will be collected when you get your fingerprints take…" at bounding box center [717, 383] width 820 height 80
click at [600, 354] on p "A fingerprint-rolling fee will be collected when you get your fingerprints take…" at bounding box center [717, 383] width 820 height 80
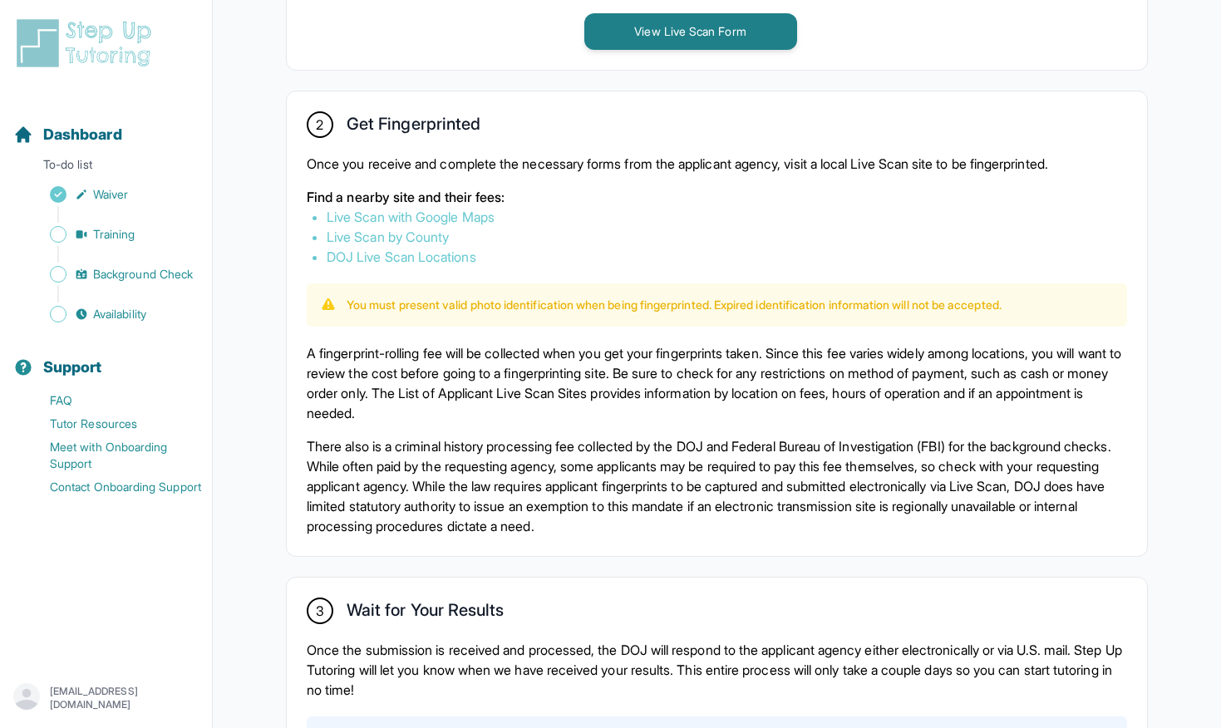
click at [600, 354] on p "A fingerprint-rolling fee will be collected when you get your fingerprints take…" at bounding box center [717, 383] width 820 height 80
click at [603, 354] on p "A fingerprint-rolling fee will be collected when you get your fingerprints take…" at bounding box center [717, 383] width 820 height 80
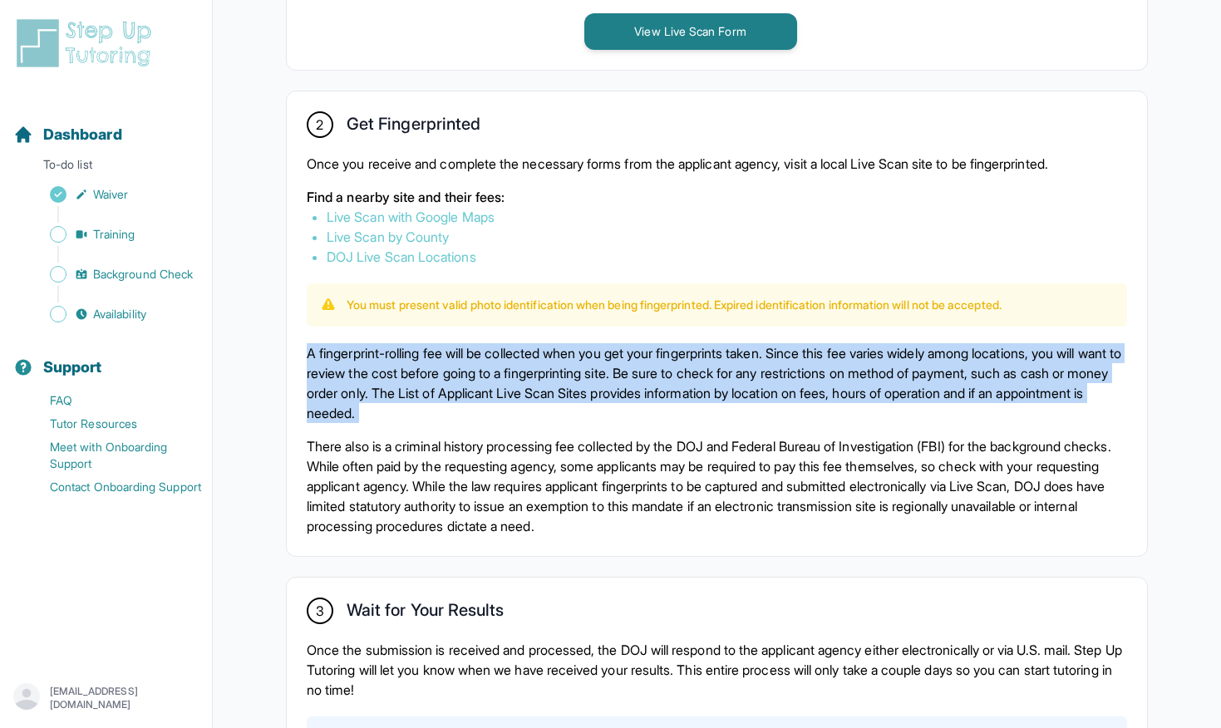
click at [603, 354] on p "A fingerprint-rolling fee will be collected when you get your fingerprints take…" at bounding box center [717, 383] width 820 height 80
click at [622, 354] on p "A fingerprint-rolling fee will be collected when you get your fingerprints take…" at bounding box center [717, 383] width 820 height 80
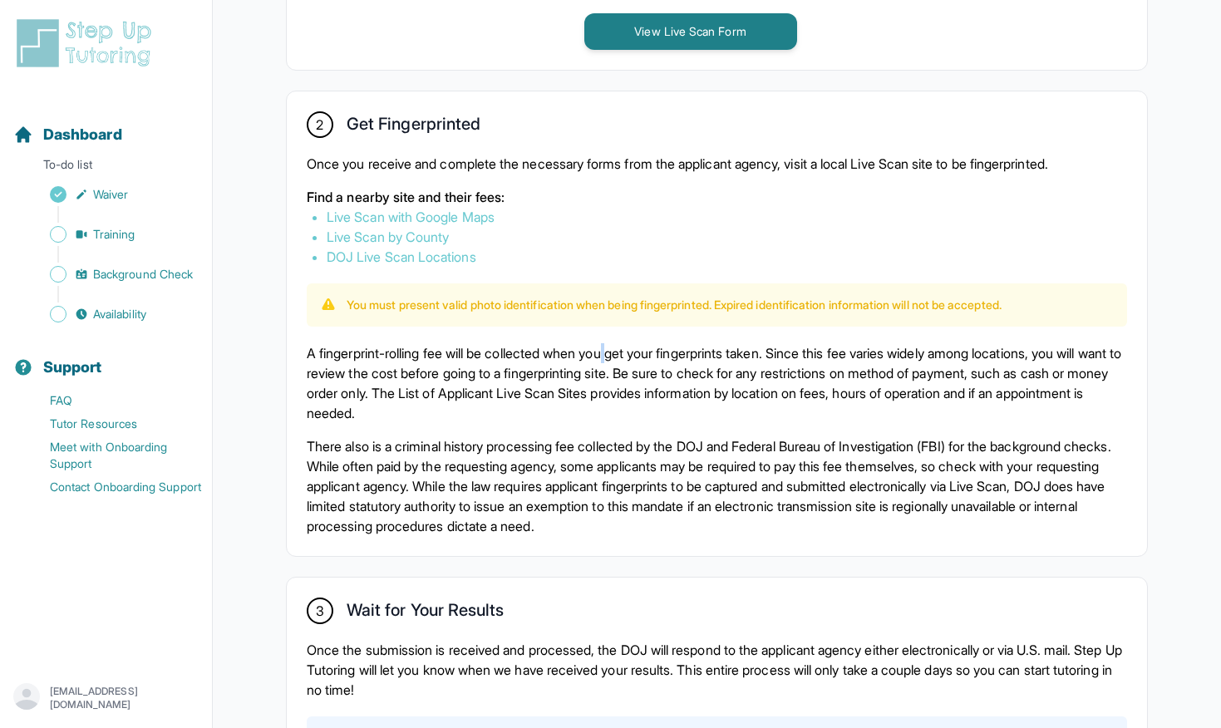
click at [622, 354] on p "A fingerprint-rolling fee will be collected when you get your fingerprints take…" at bounding box center [717, 383] width 820 height 80
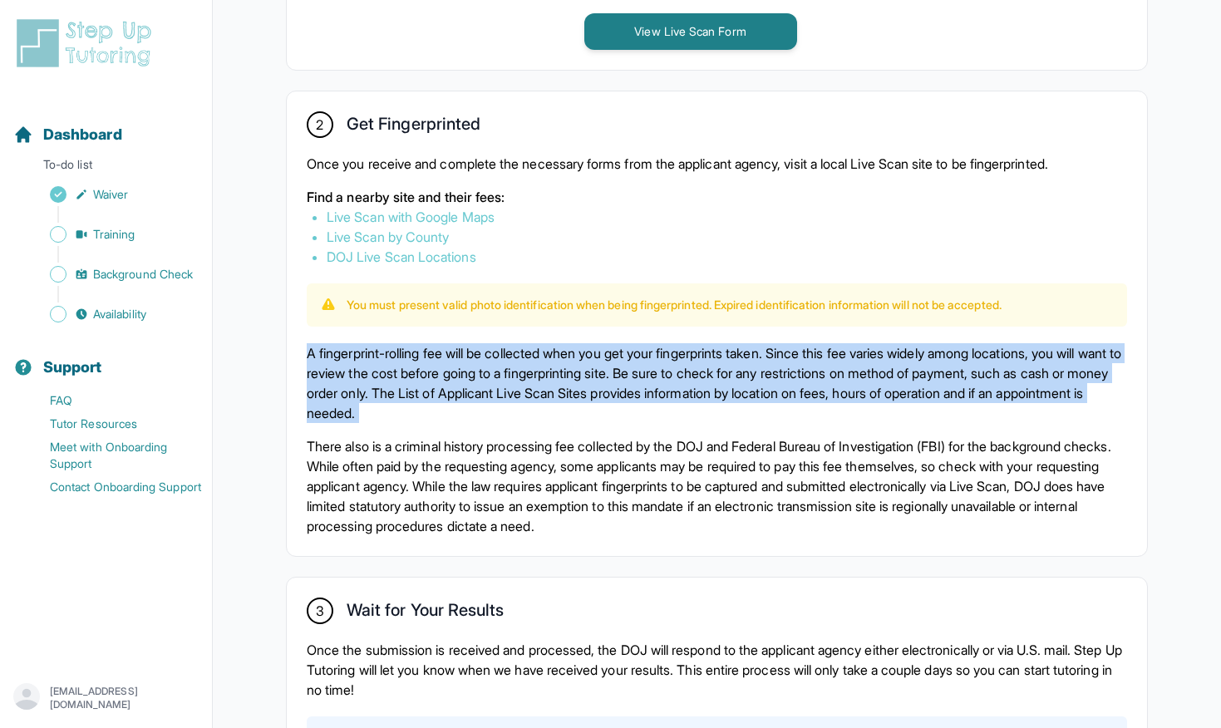
click at [622, 354] on p "A fingerprint-rolling fee will be collected when you get your fingerprints take…" at bounding box center [717, 383] width 820 height 80
click at [603, 353] on p "A fingerprint-rolling fee will be collected when you get your fingerprints take…" at bounding box center [717, 383] width 820 height 80
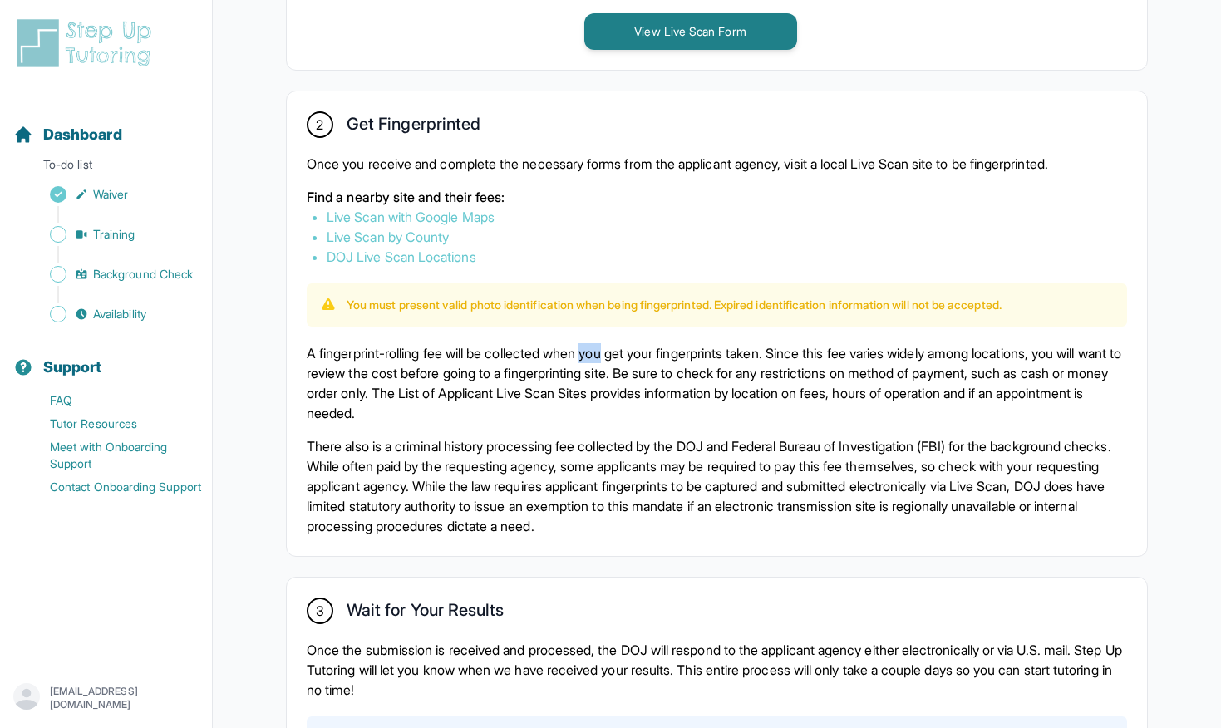
click at [603, 353] on p "A fingerprint-rolling fee will be collected when you get your fingerprints take…" at bounding box center [717, 383] width 820 height 80
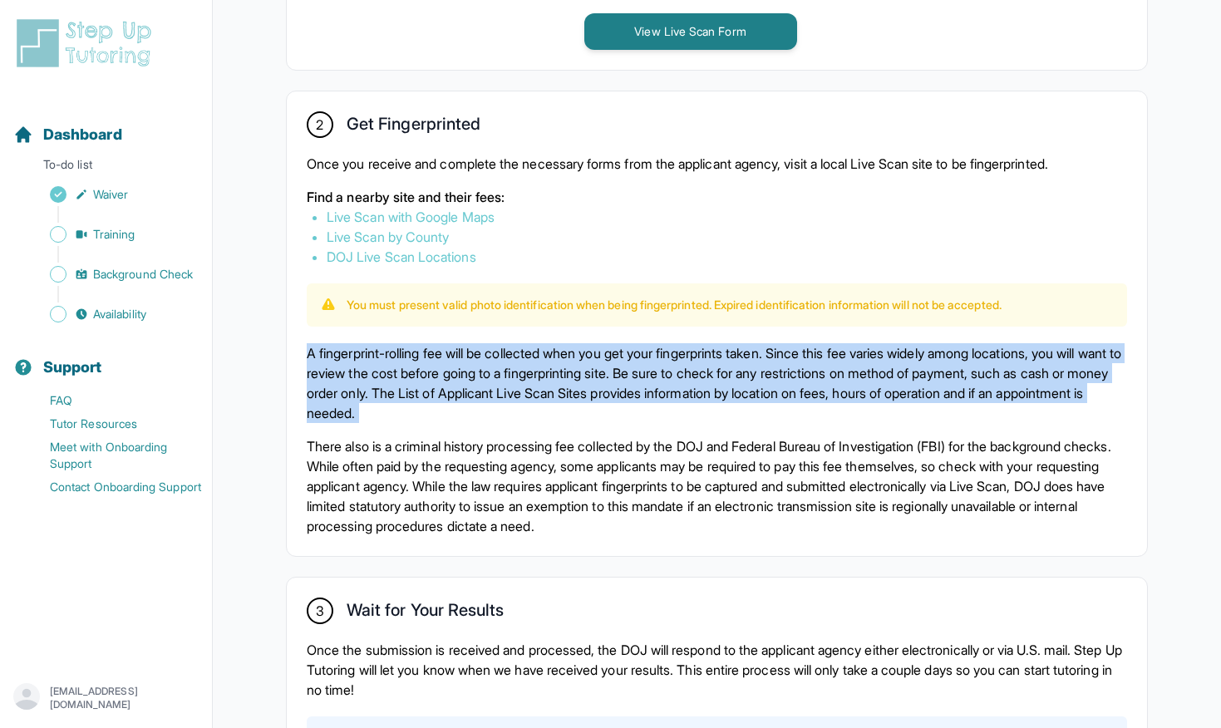
click at [603, 353] on p "A fingerprint-rolling fee will be collected when you get your fingerprints take…" at bounding box center [717, 383] width 820 height 80
click at [616, 353] on p "A fingerprint-rolling fee will be collected when you get your fingerprints take…" at bounding box center [717, 383] width 820 height 80
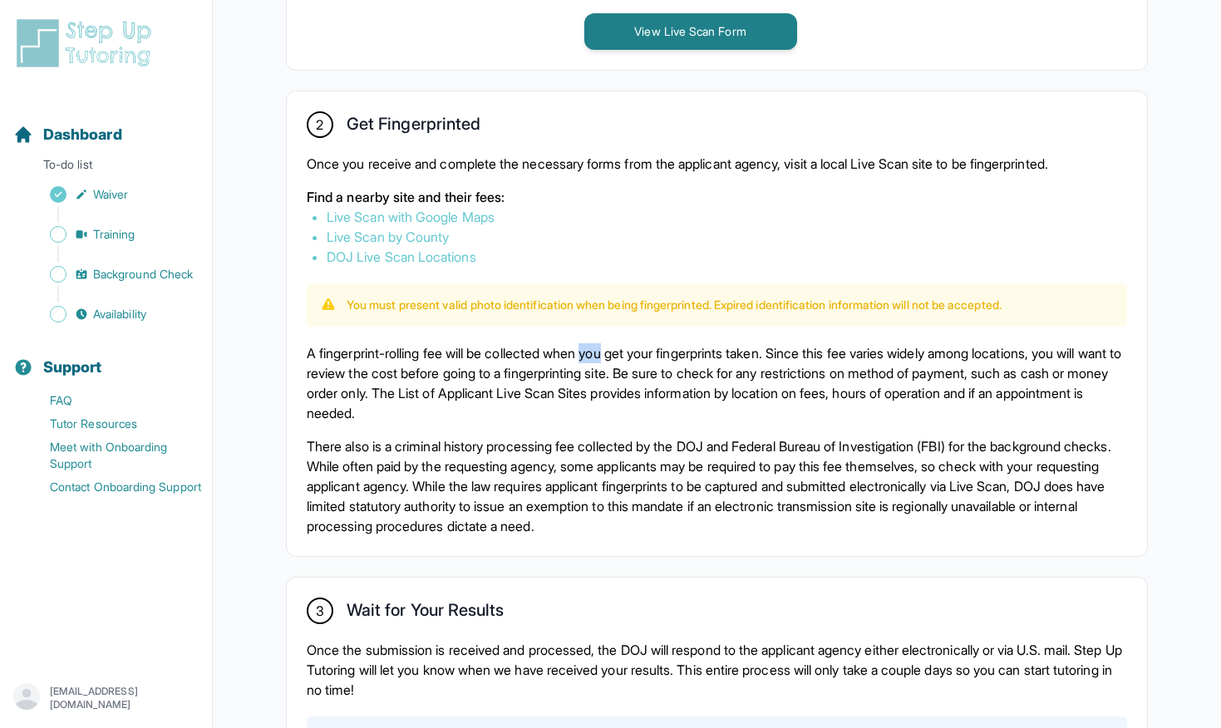
click at [616, 353] on p "A fingerprint-rolling fee will be collected when you get your fingerprints take…" at bounding box center [717, 383] width 820 height 80
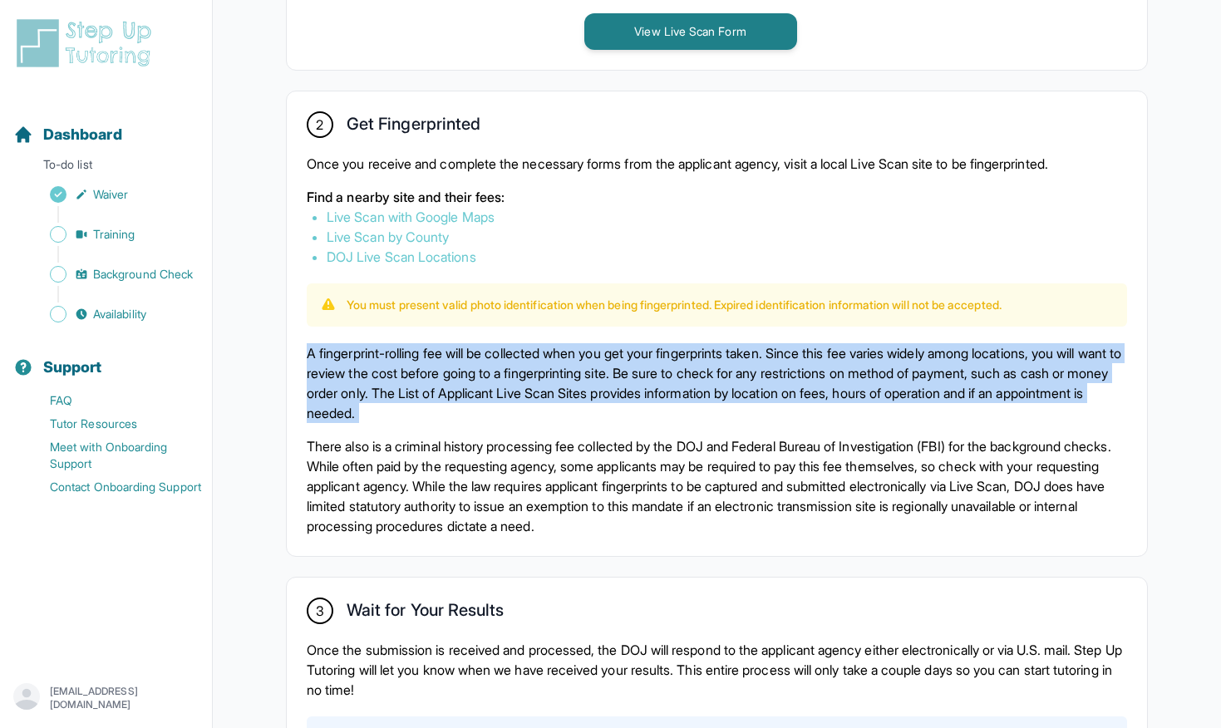
click at [616, 353] on p "A fingerprint-rolling fee will be collected when you get your fingerprints take…" at bounding box center [717, 383] width 820 height 80
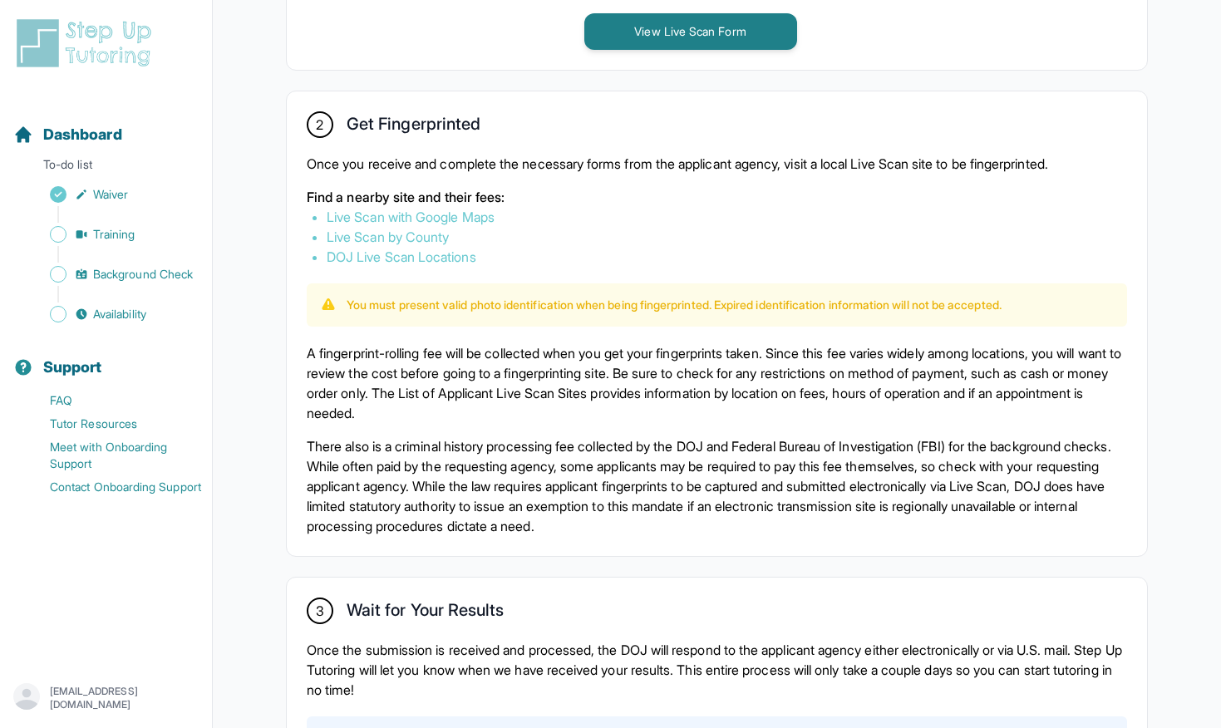
click at [626, 353] on p "A fingerprint-rolling fee will be collected when you get your fingerprints take…" at bounding box center [717, 383] width 820 height 80
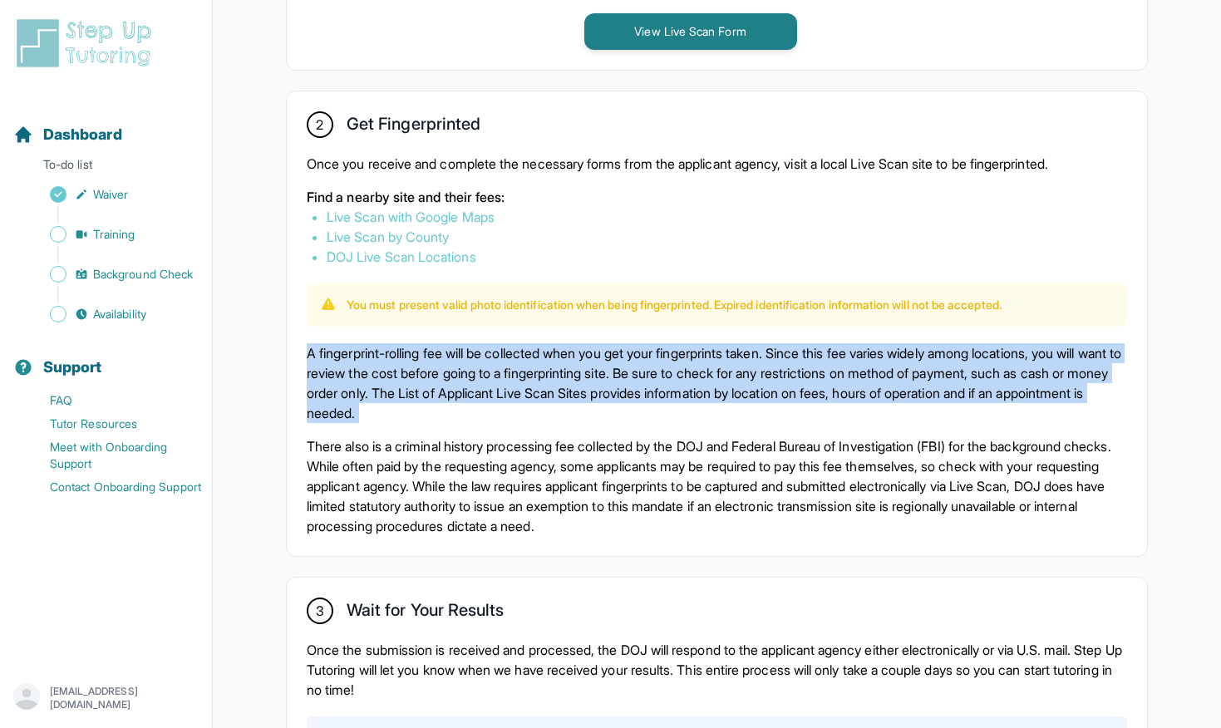
click at [626, 353] on p "A fingerprint-rolling fee will be collected when you get your fingerprints take…" at bounding box center [717, 383] width 820 height 80
click at [632, 353] on p "A fingerprint-rolling fee will be collected when you get your fingerprints take…" at bounding box center [717, 383] width 820 height 80
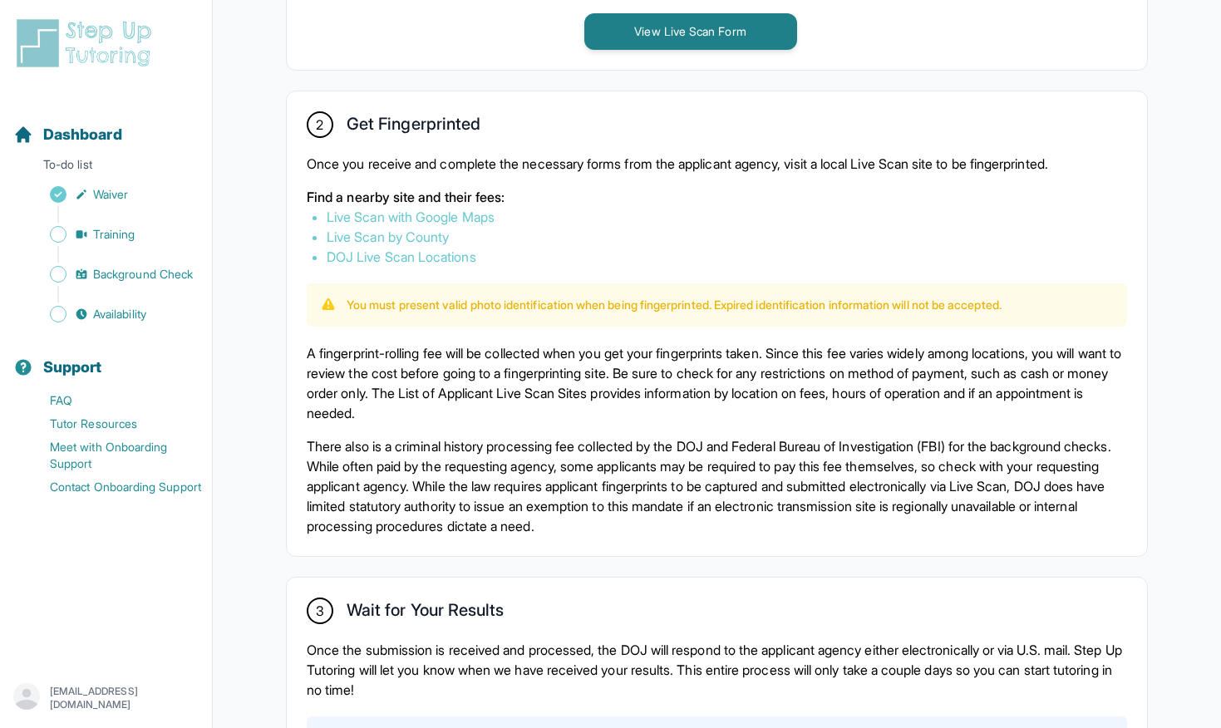
click at [561, 391] on p "A fingerprint-rolling fee will be collected when you get your fingerprints take…" at bounding box center [717, 383] width 820 height 80
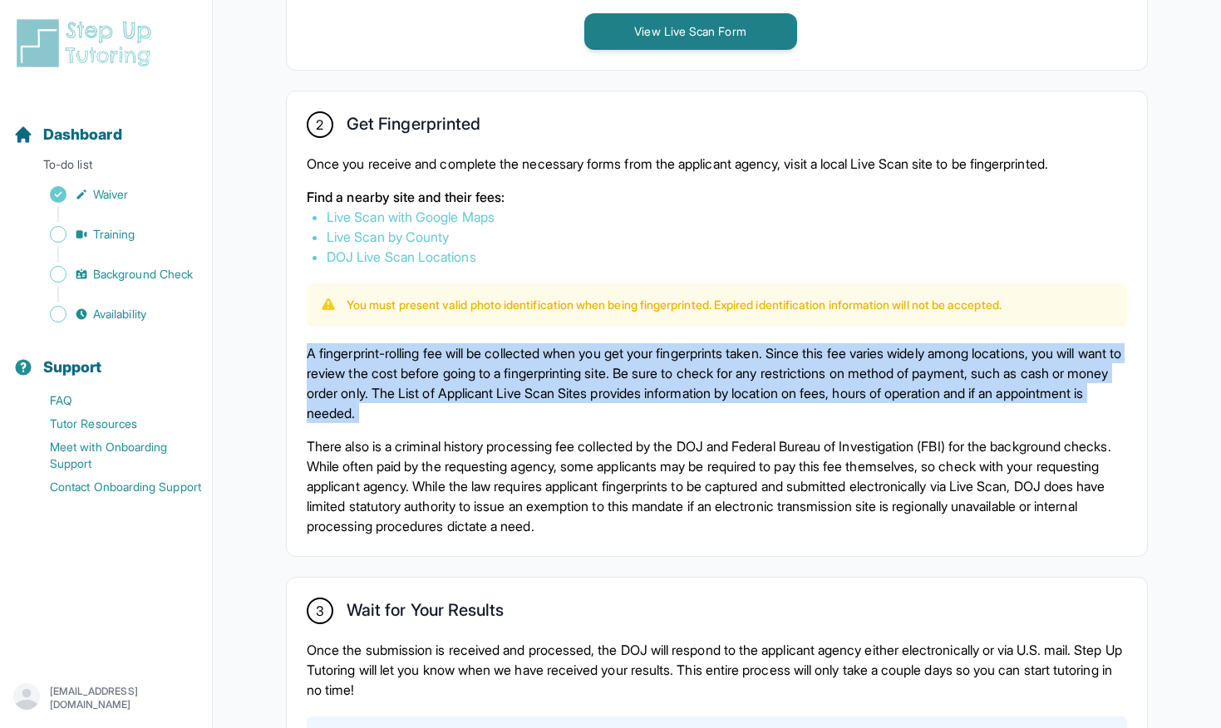
click at [561, 391] on p "A fingerprint-rolling fee will be collected when you get your fingerprints take…" at bounding box center [717, 383] width 820 height 80
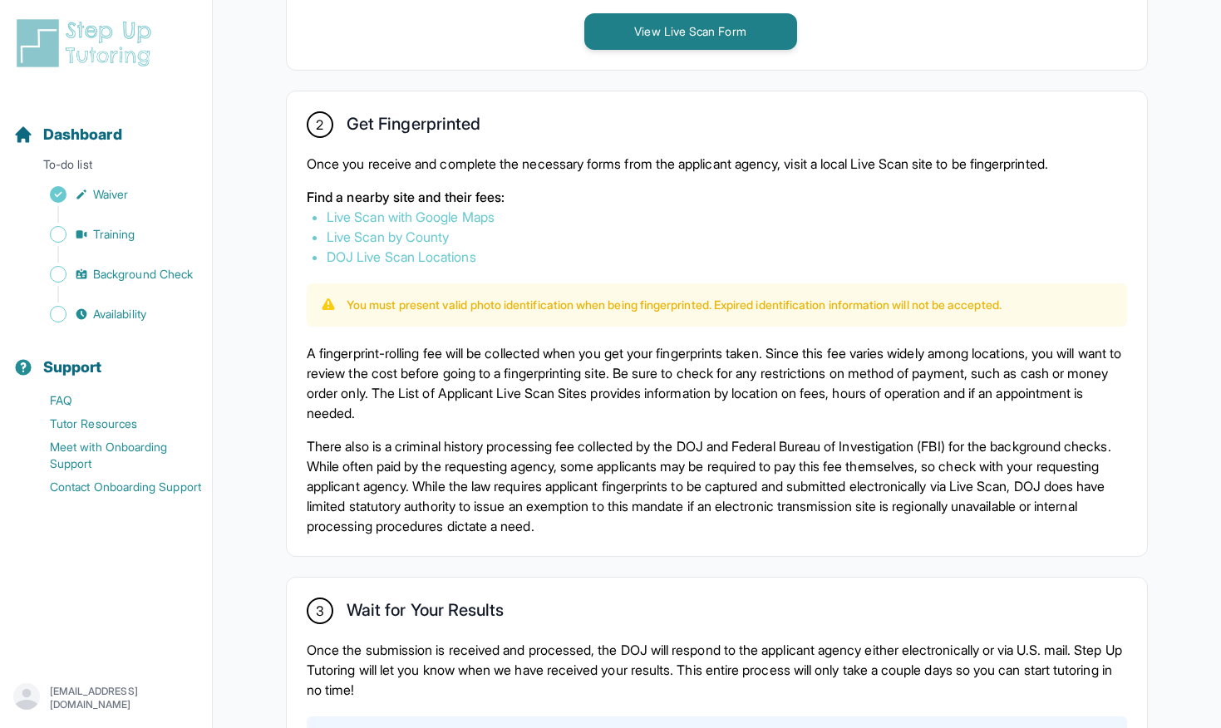
click at [603, 391] on p "A fingerprint-rolling fee will be collected when you get your fingerprints take…" at bounding box center [717, 383] width 820 height 80
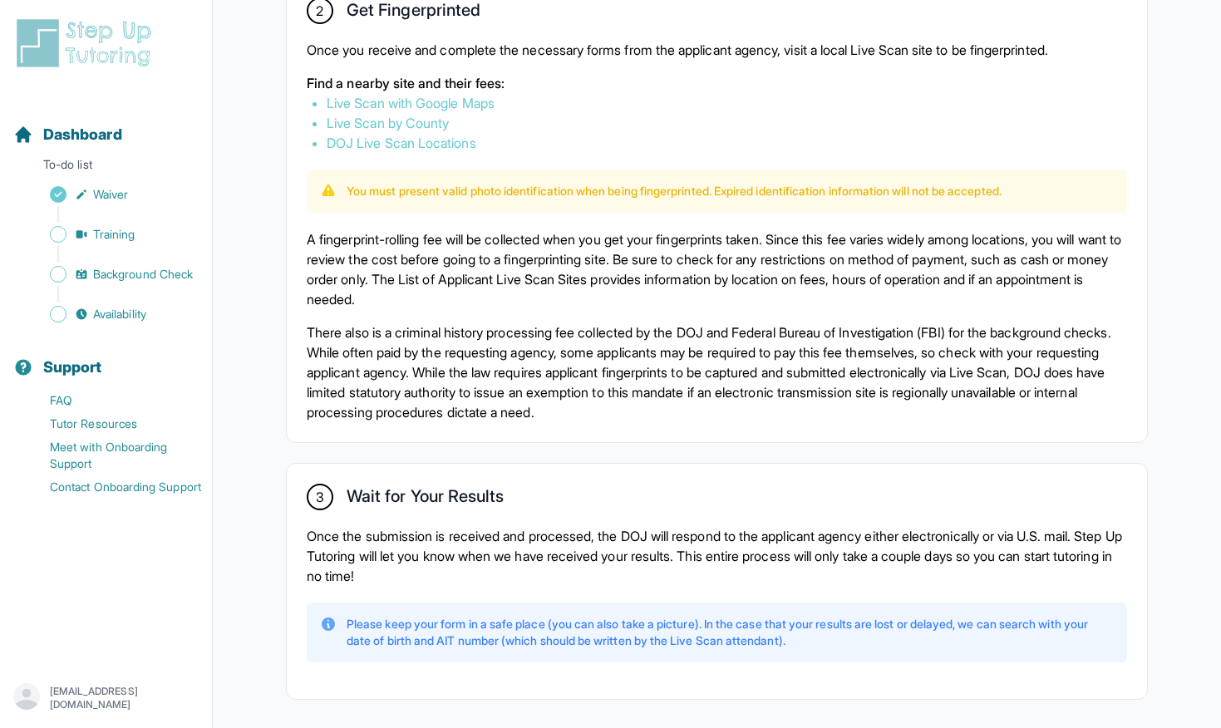
scroll to position [993, 0]
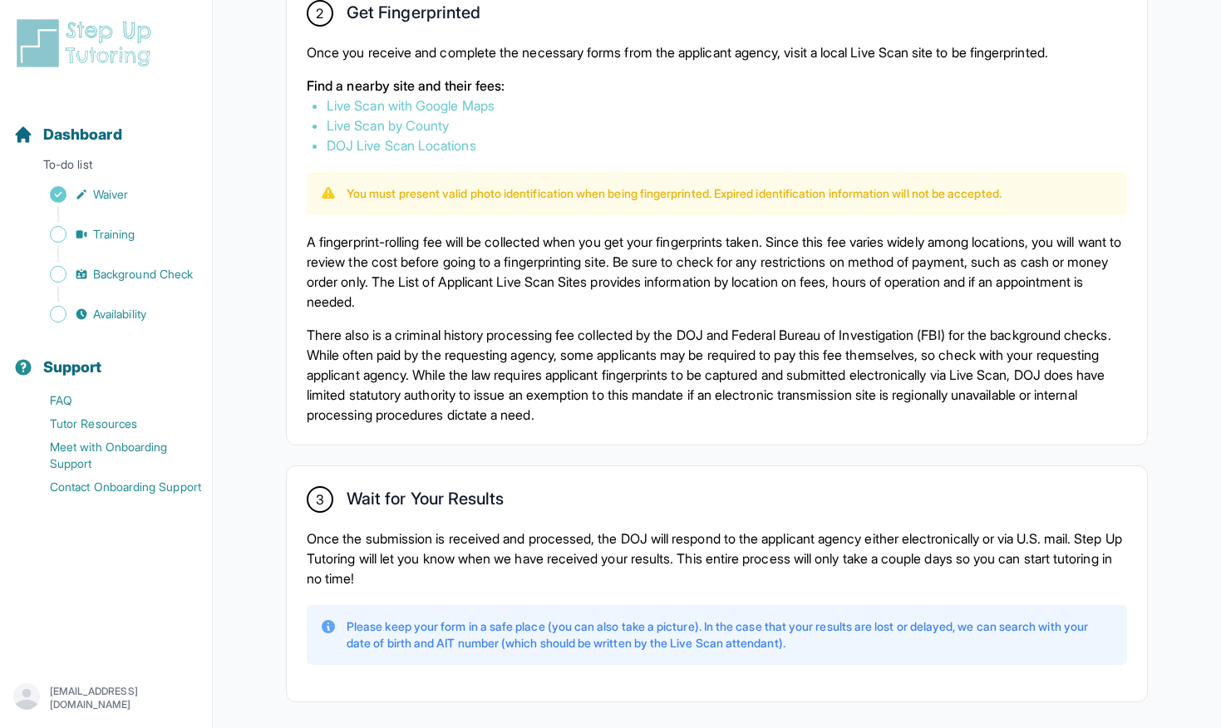
click at [431, 148] on link "DOJ Live Scan Locations" at bounding box center [402, 145] width 150 height 17
click at [607, 399] on p "There also is a criminal history processing fee collected by the DOJ and Federa…" at bounding box center [717, 375] width 820 height 100
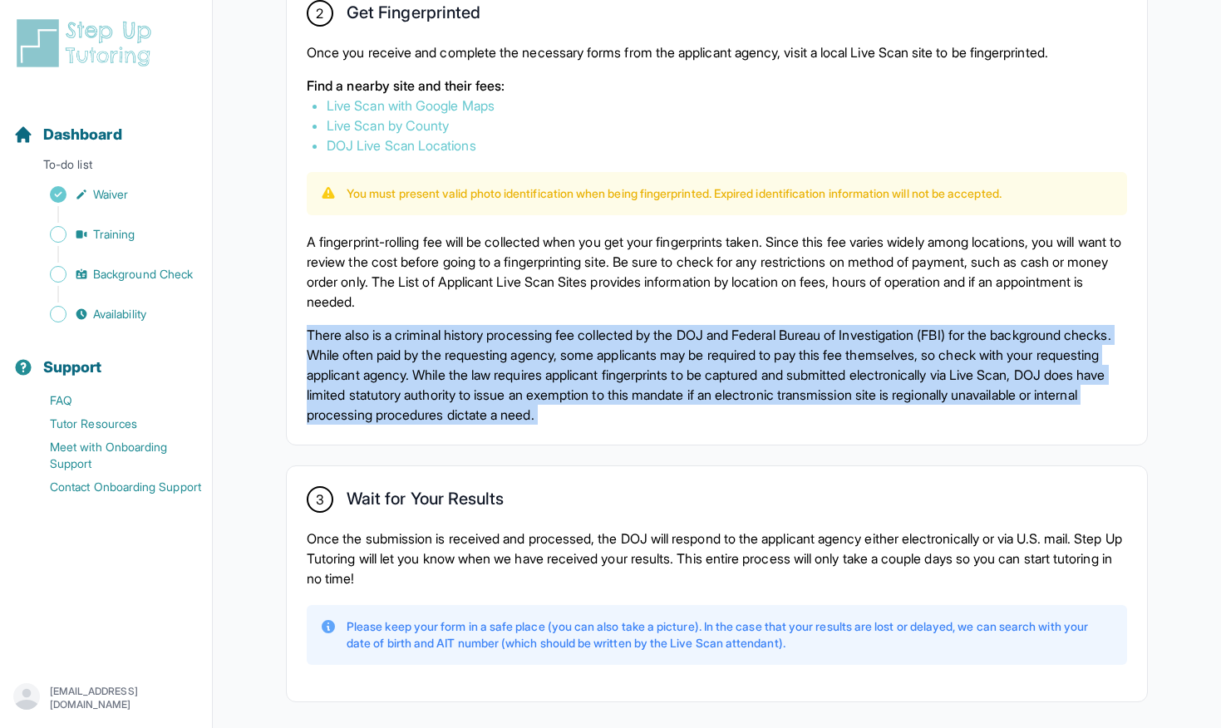
click at [607, 399] on p "There also is a criminal history processing fee collected by the DOJ and Federa…" at bounding box center [717, 375] width 820 height 100
click at [628, 385] on p "There also is a criminal history processing fee collected by the DOJ and Federa…" at bounding box center [717, 375] width 820 height 100
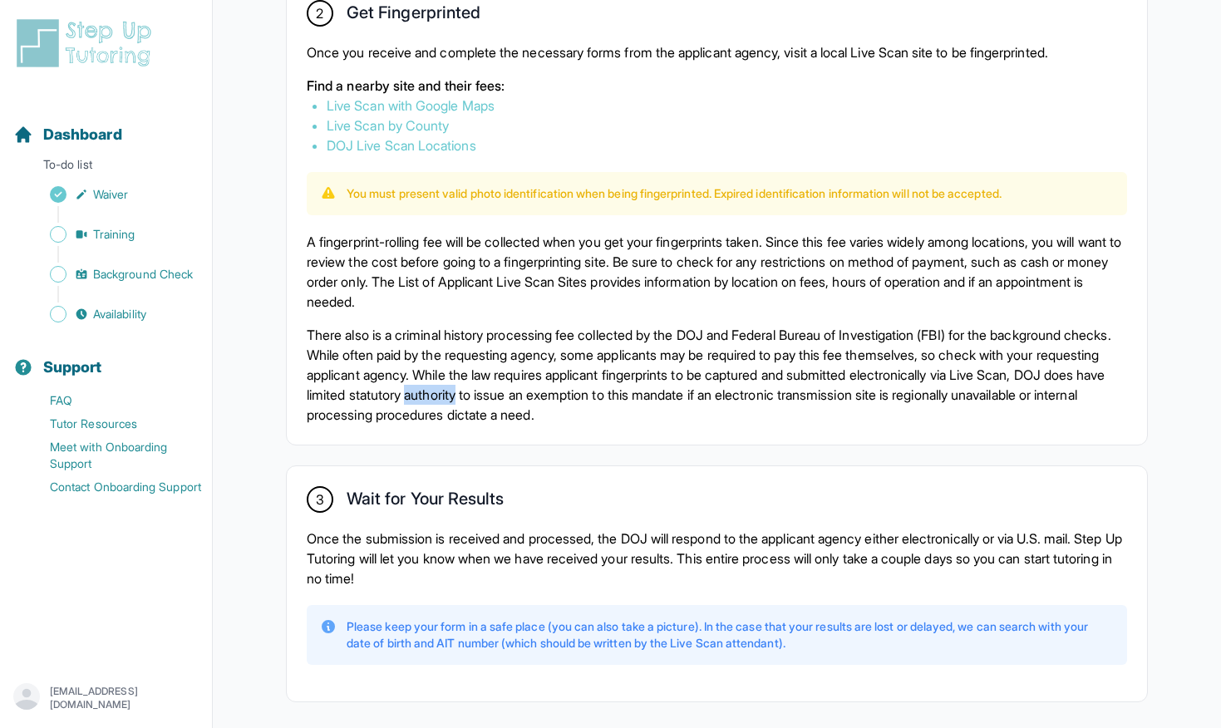
click at [628, 385] on p "There also is a criminal history processing fee collected by the DOJ and Federa…" at bounding box center [717, 375] width 820 height 100
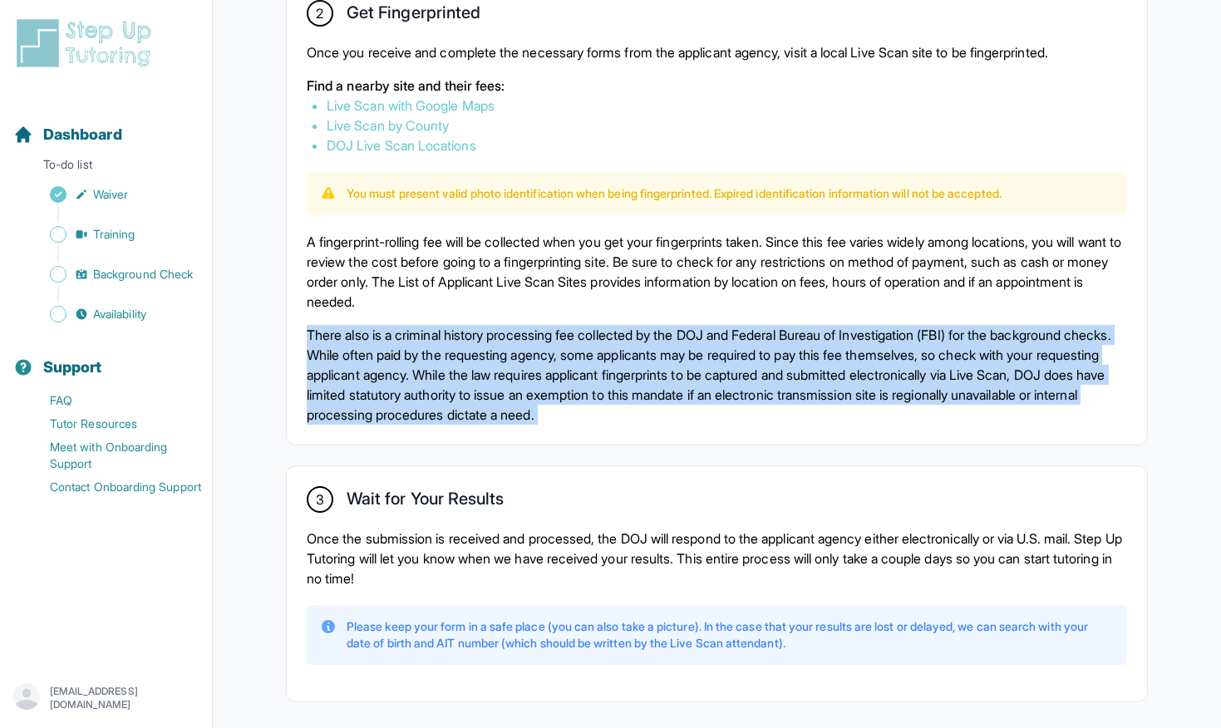
click at [628, 385] on p "There also is a criminal history processing fee collected by the DOJ and Federa…" at bounding box center [717, 375] width 820 height 100
click at [642, 377] on p "There also is a criminal history processing fee collected by the DOJ and Federa…" at bounding box center [717, 375] width 820 height 100
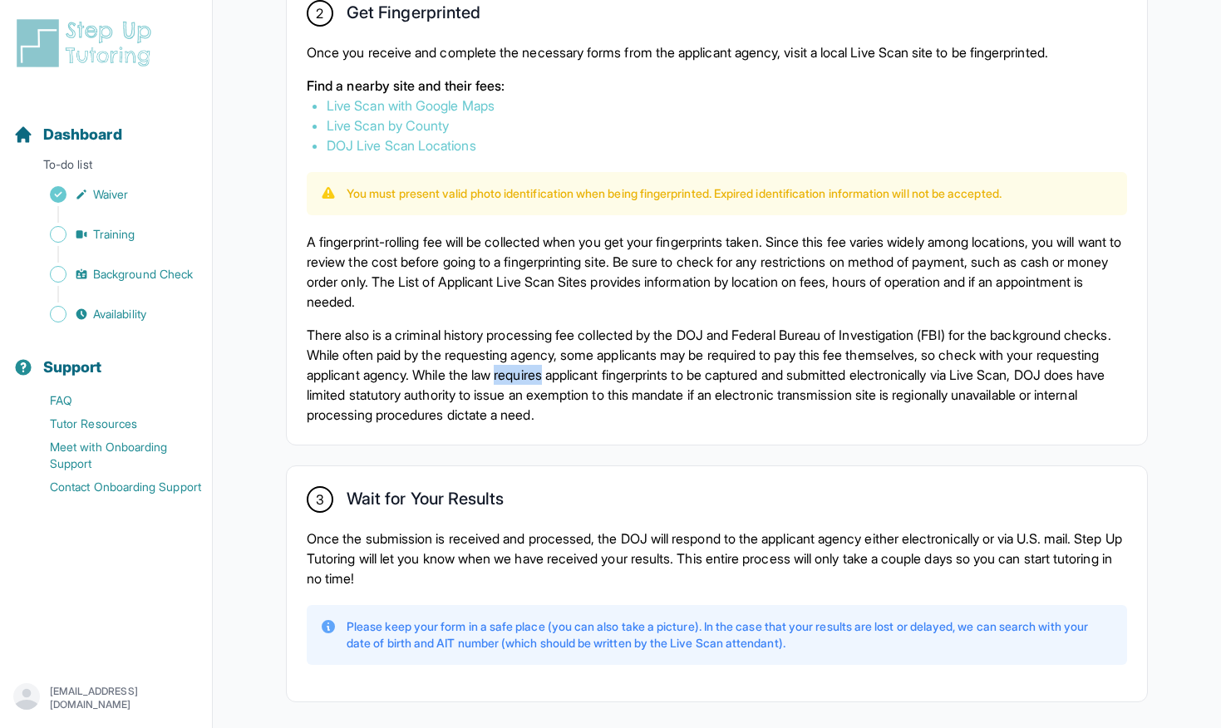
click at [642, 377] on p "There also is a criminal history processing fee collected by the DOJ and Federa…" at bounding box center [717, 375] width 820 height 100
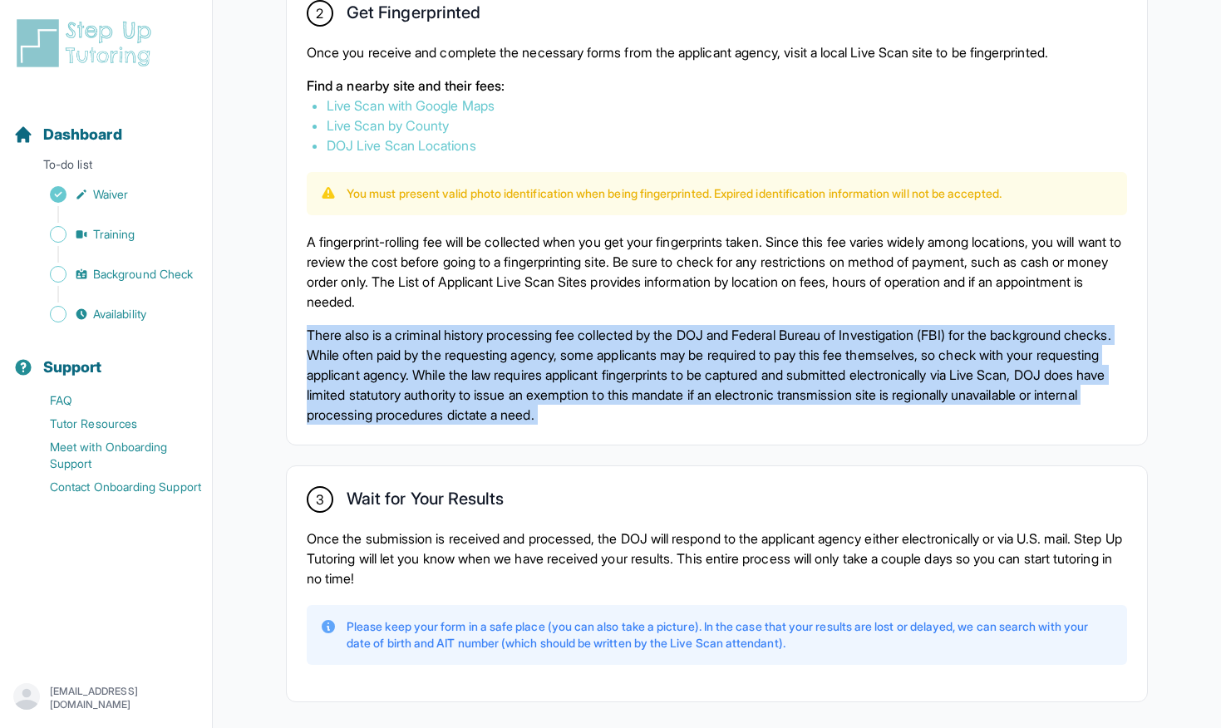
click at [642, 377] on p "There also is a criminal history processing fee collected by the DOJ and Federa…" at bounding box center [717, 375] width 820 height 100
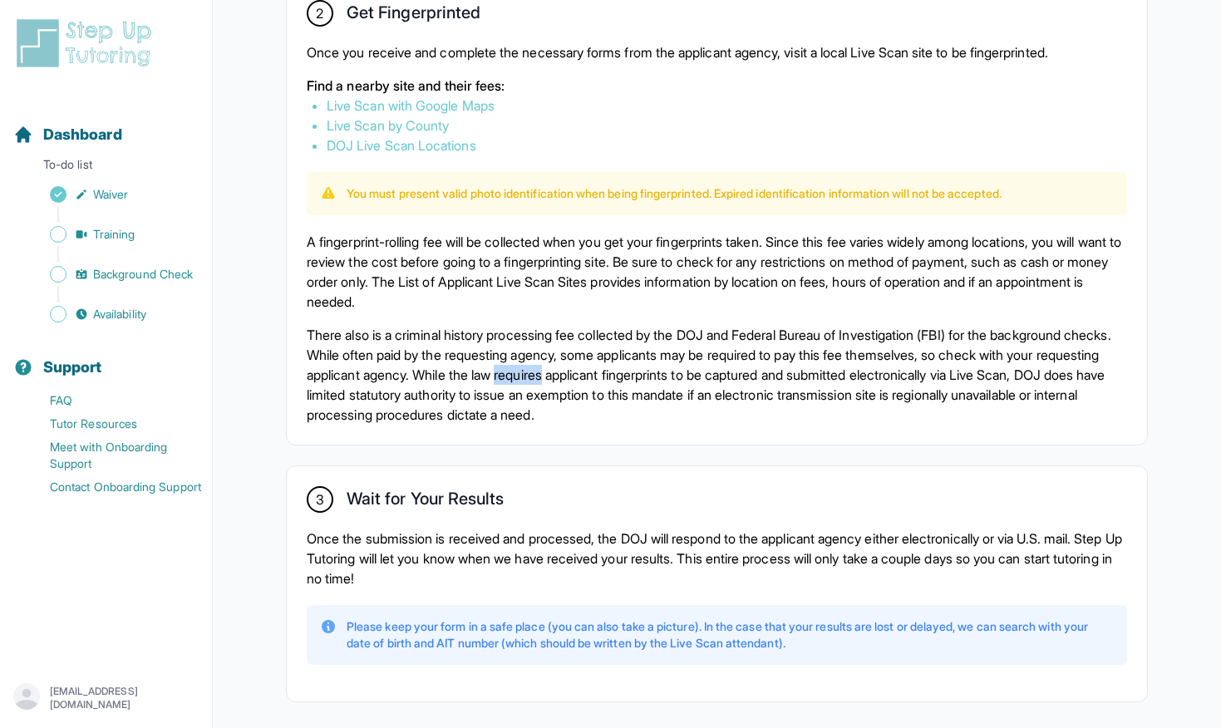
click at [642, 377] on p "There also is a criminal history processing fee collected by the DOJ and Federa…" at bounding box center [717, 375] width 820 height 100
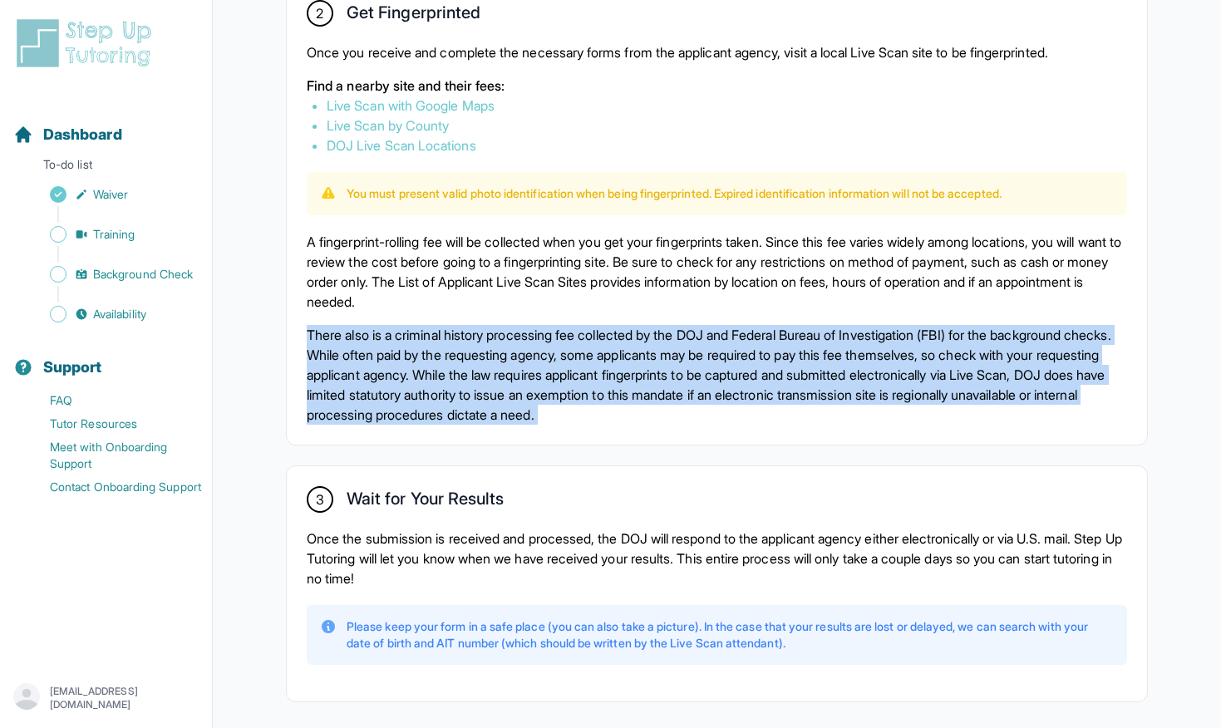
click at [642, 377] on p "There also is a criminal history processing fee collected by the DOJ and Federa…" at bounding box center [717, 375] width 820 height 100
click at [649, 361] on p "There also is a criminal history processing fee collected by the DOJ and Federa…" at bounding box center [717, 375] width 820 height 100
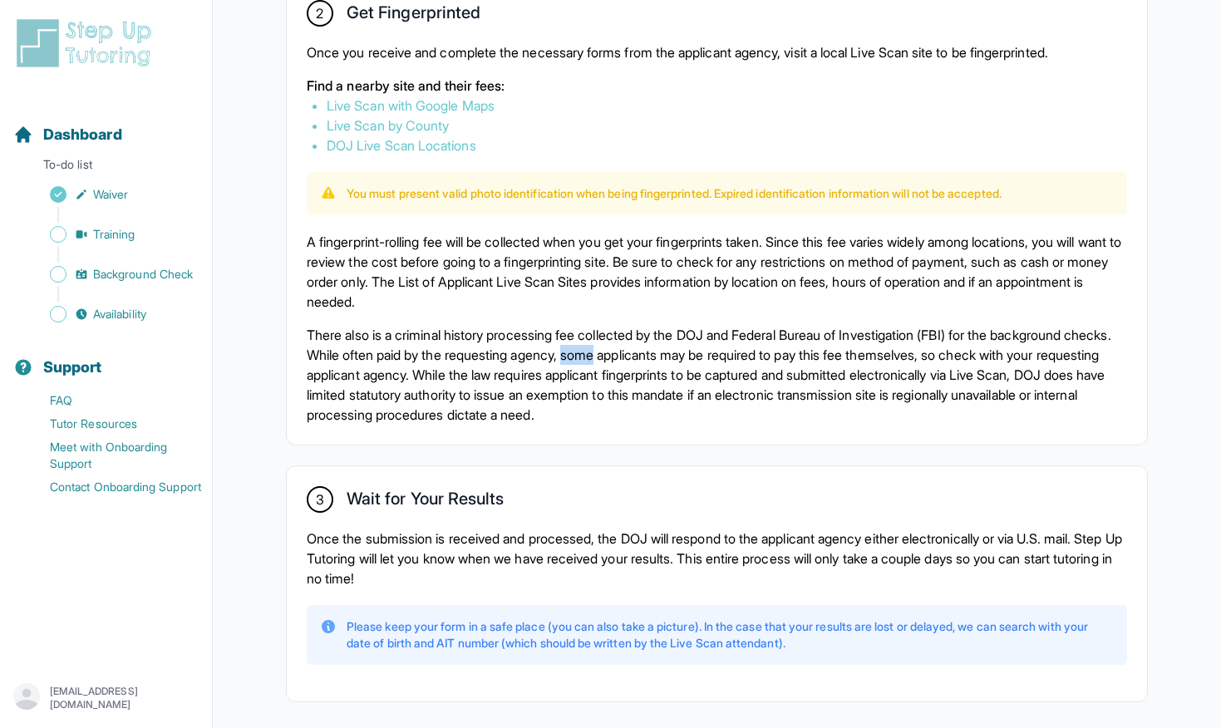
click at [649, 361] on p "There also is a criminal history processing fee collected by the DOJ and Federa…" at bounding box center [717, 375] width 820 height 100
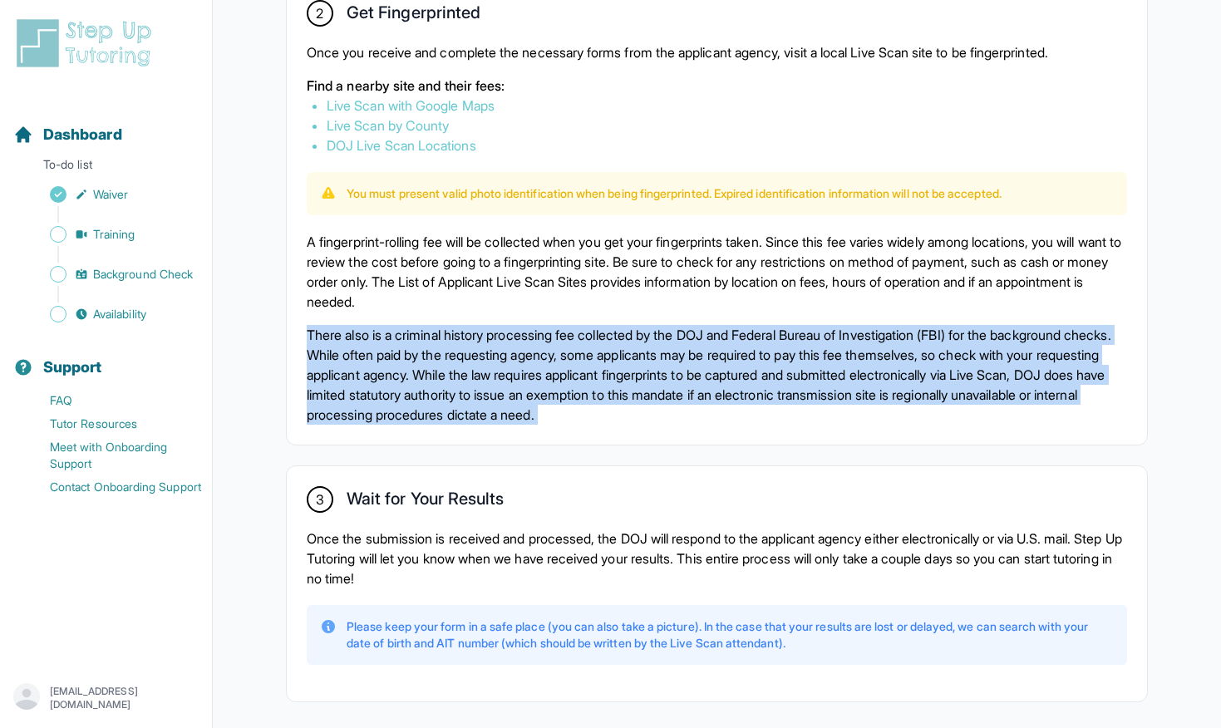
click at [649, 361] on p "There also is a criminal history processing fee collected by the DOJ and Federa…" at bounding box center [717, 375] width 820 height 100
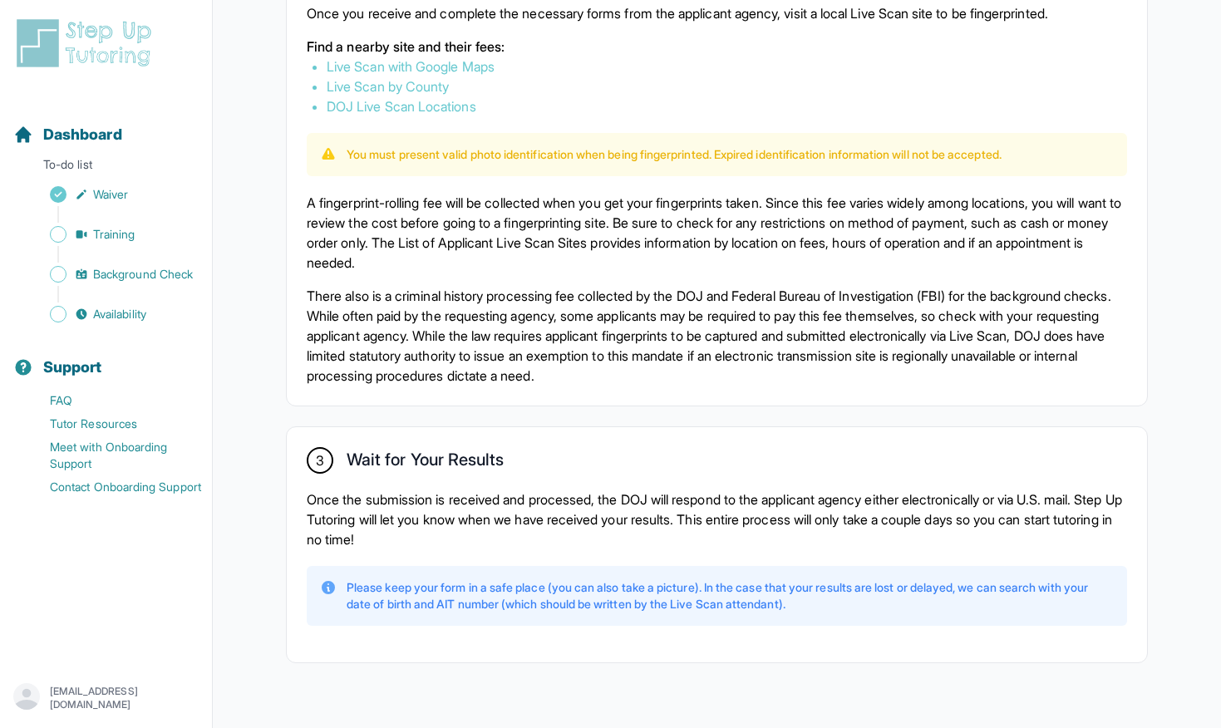
scroll to position [1033, 0]
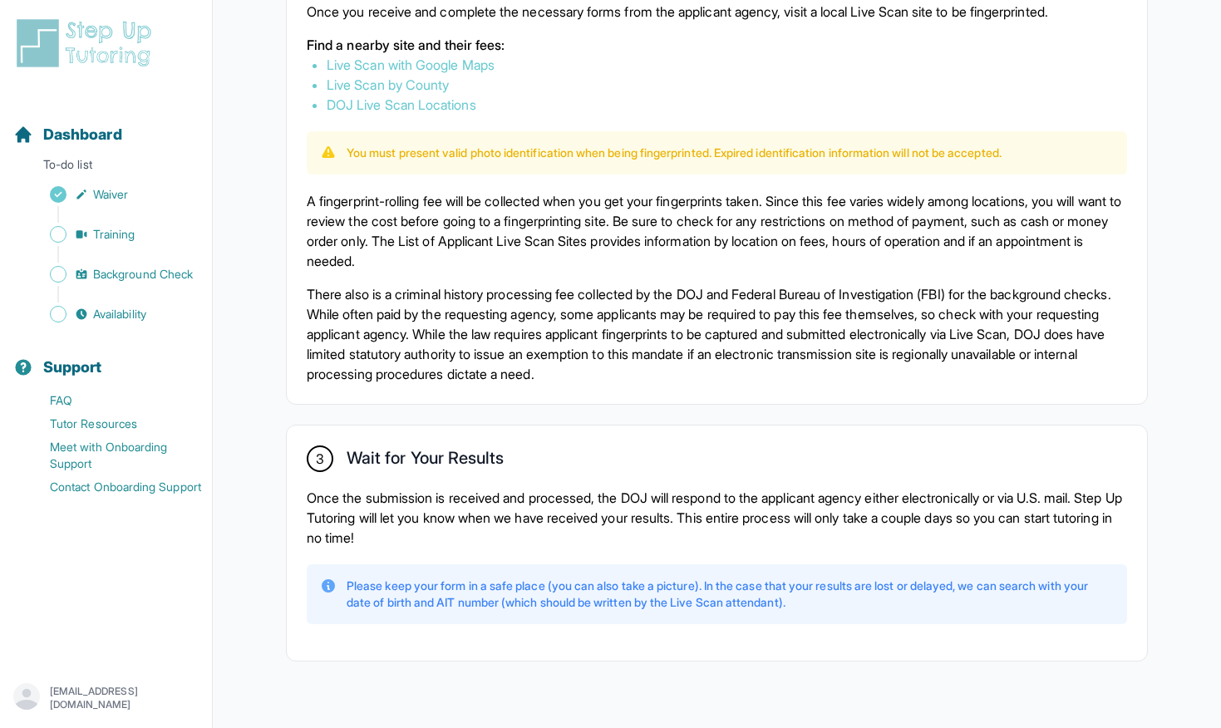
click at [498, 587] on p "Please keep your form in a safe place (you can also take a picture). In the cas…" at bounding box center [730, 594] width 767 height 33
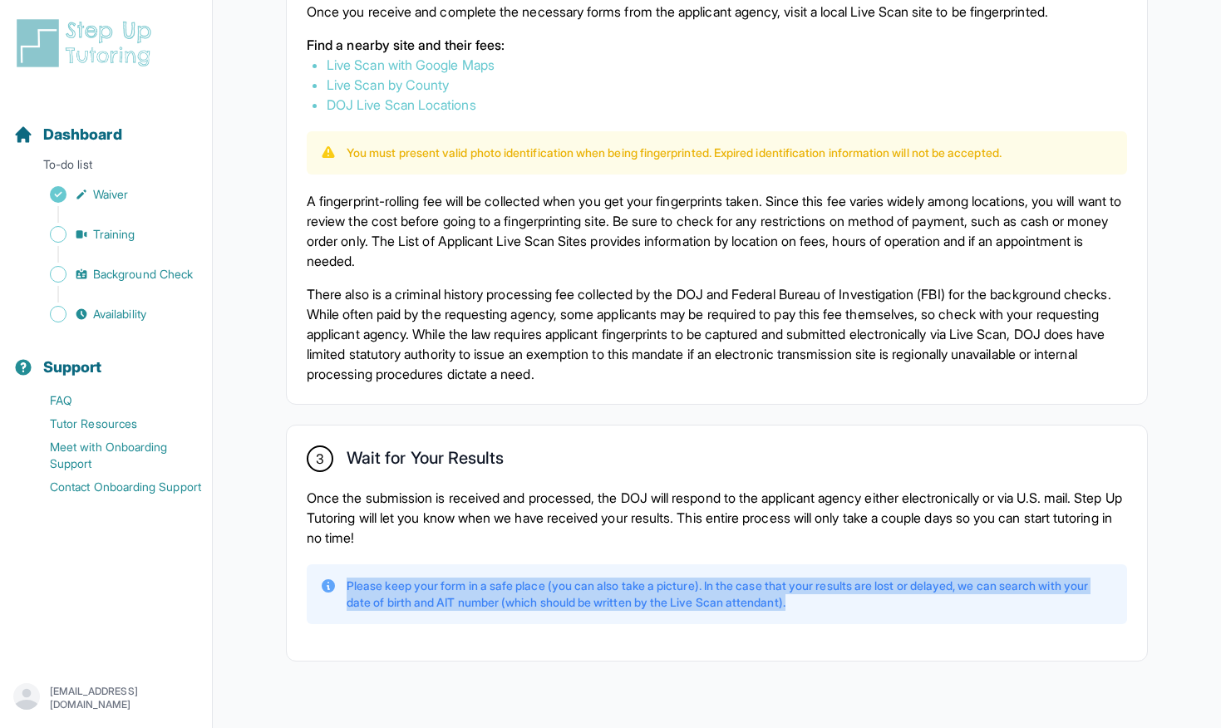
click at [498, 587] on p "Please keep your form in a safe place (you can also take a picture). In the cas…" at bounding box center [730, 594] width 767 height 33
click at [507, 580] on p "Please keep your form in a safe place (you can also take a picture). In the cas…" at bounding box center [730, 594] width 767 height 33
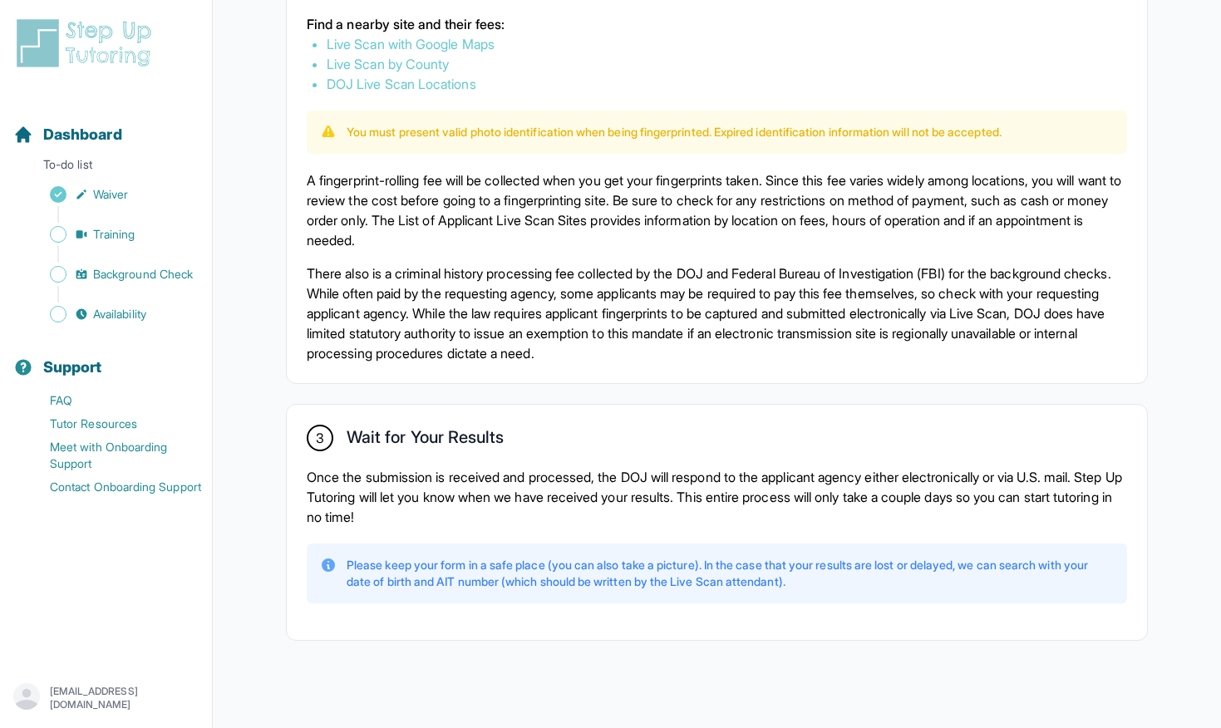
scroll to position [1062, 0]
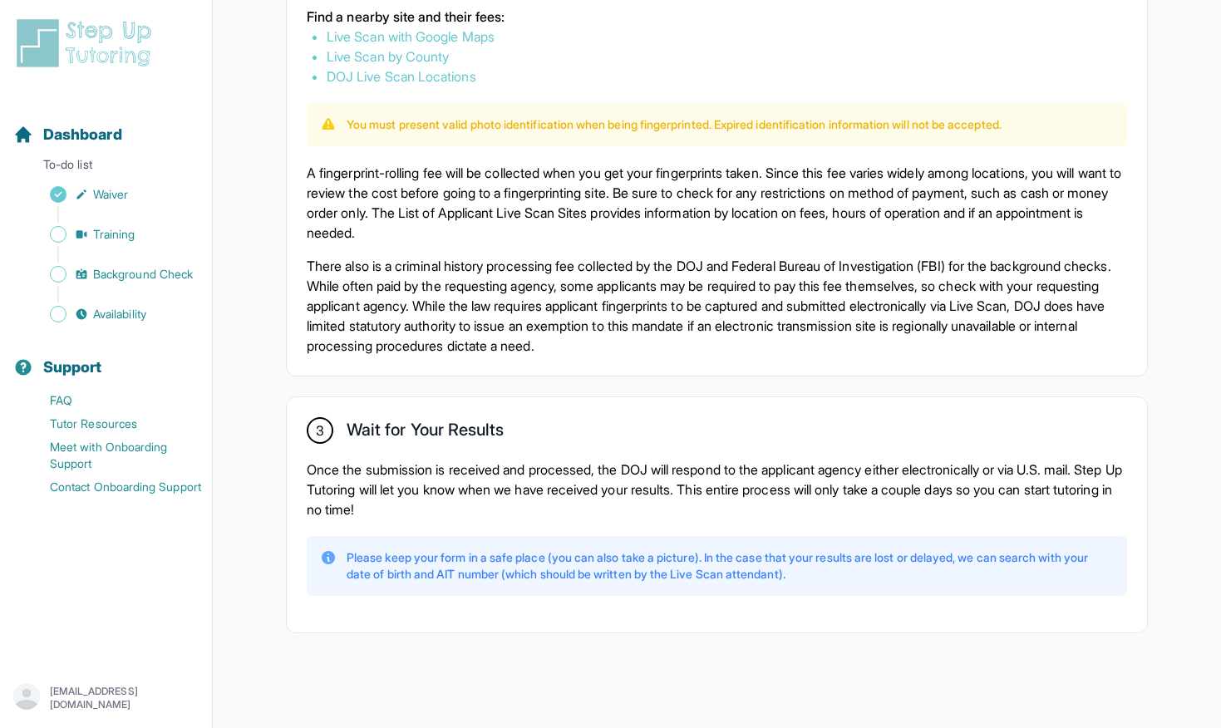
click at [507, 571] on p "Please keep your form in a safe place (you can also take a picture). In the cas…" at bounding box center [730, 565] width 767 height 33
click at [505, 568] on p "Please keep your form in a safe place (you can also take a picture). In the cas…" at bounding box center [730, 565] width 767 height 33
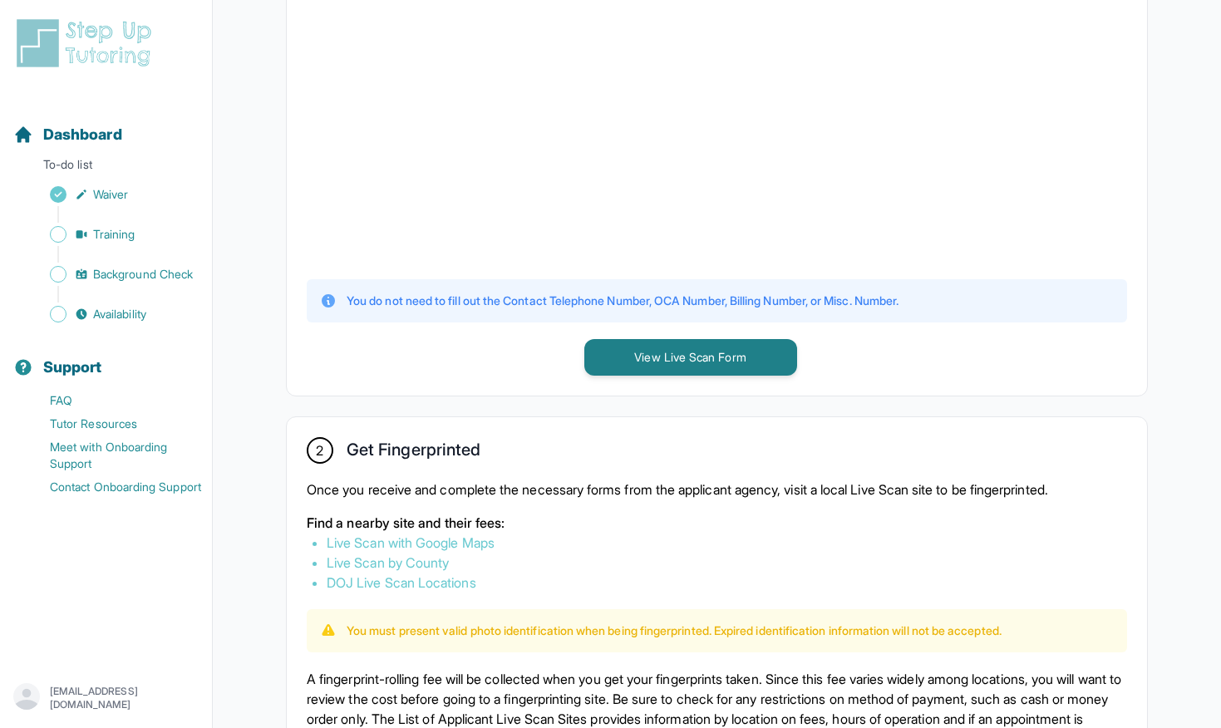
scroll to position [435, 0]
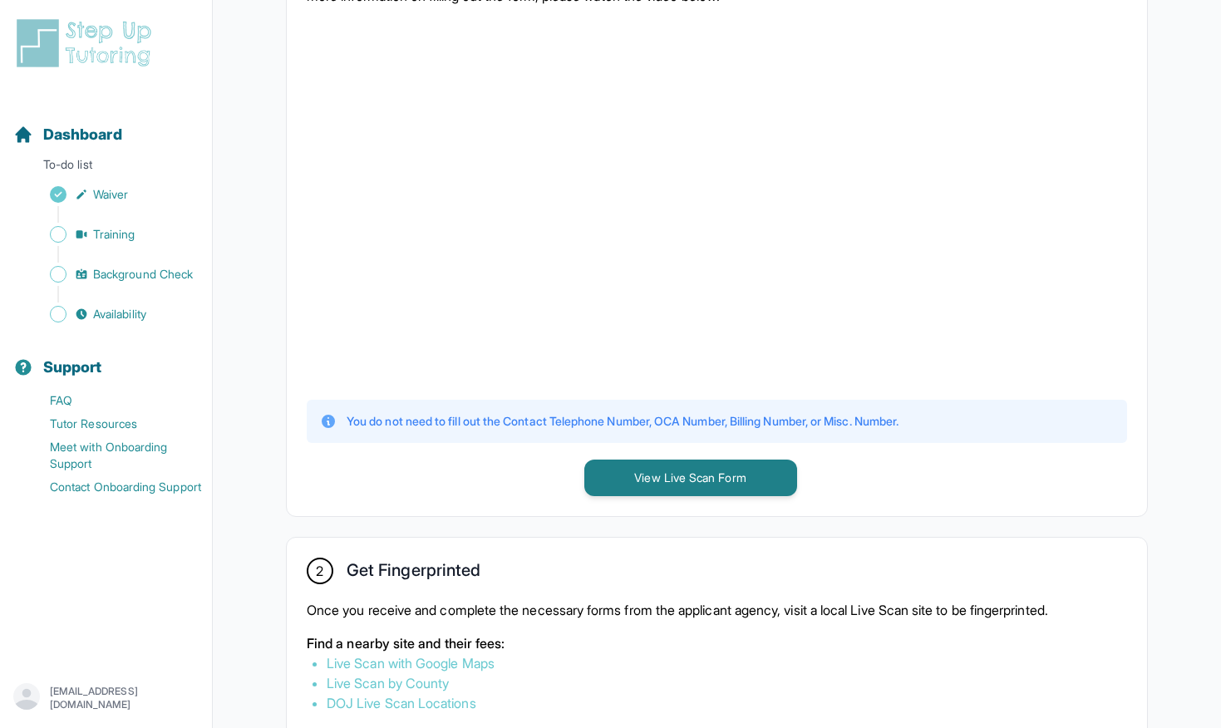
drag, startPoint x: 643, startPoint y: 239, endPoint x: 790, endPoint y: 7, distance: 275.4
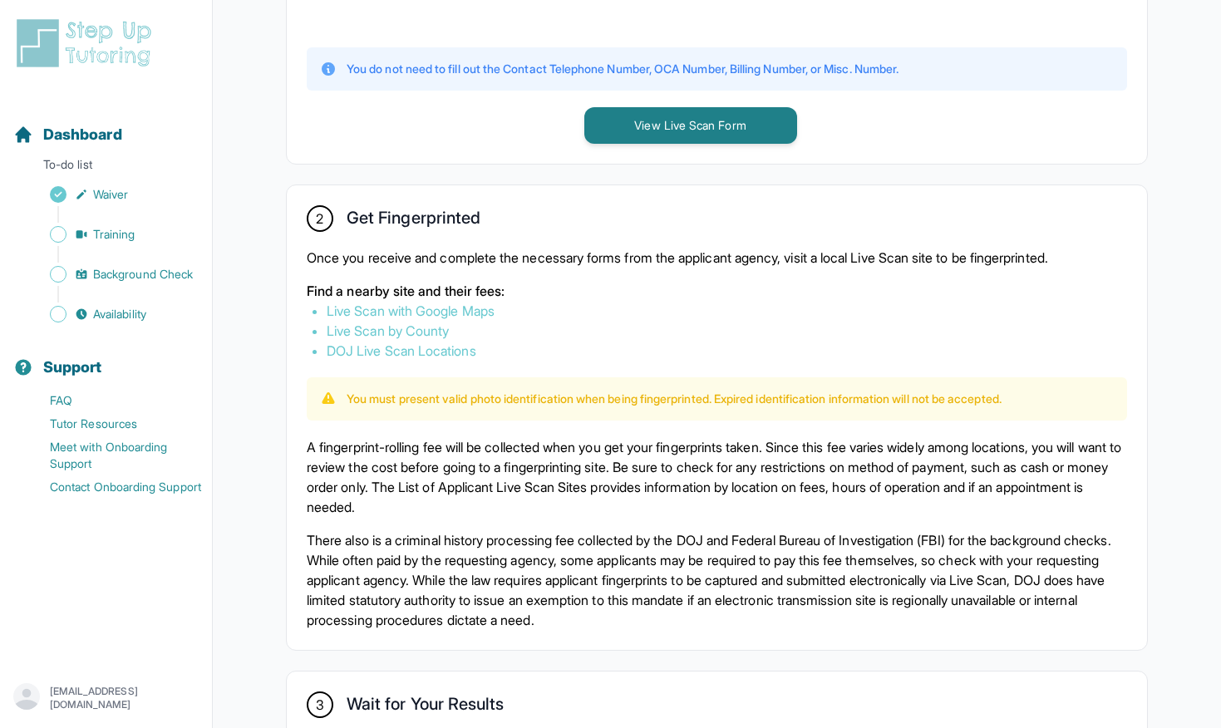
scroll to position [854, 0]
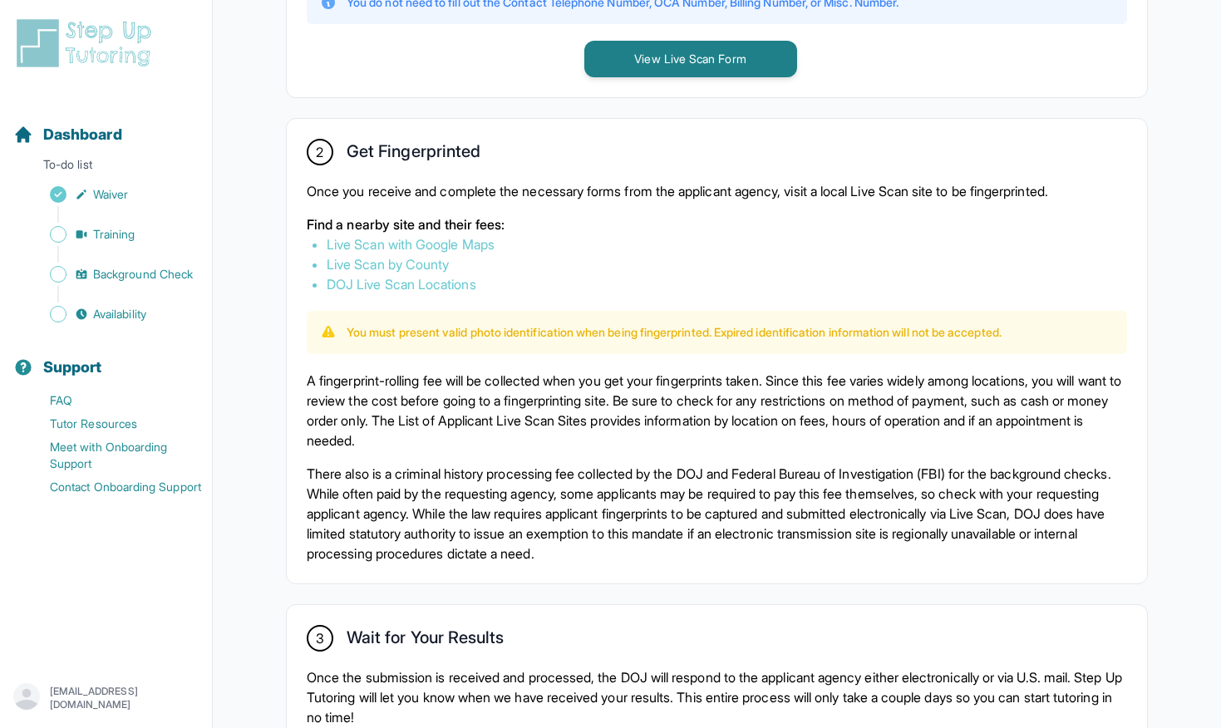
click at [504, 474] on p "There also is a criminal history processing fee collected by the DOJ and Federa…" at bounding box center [717, 514] width 820 height 100
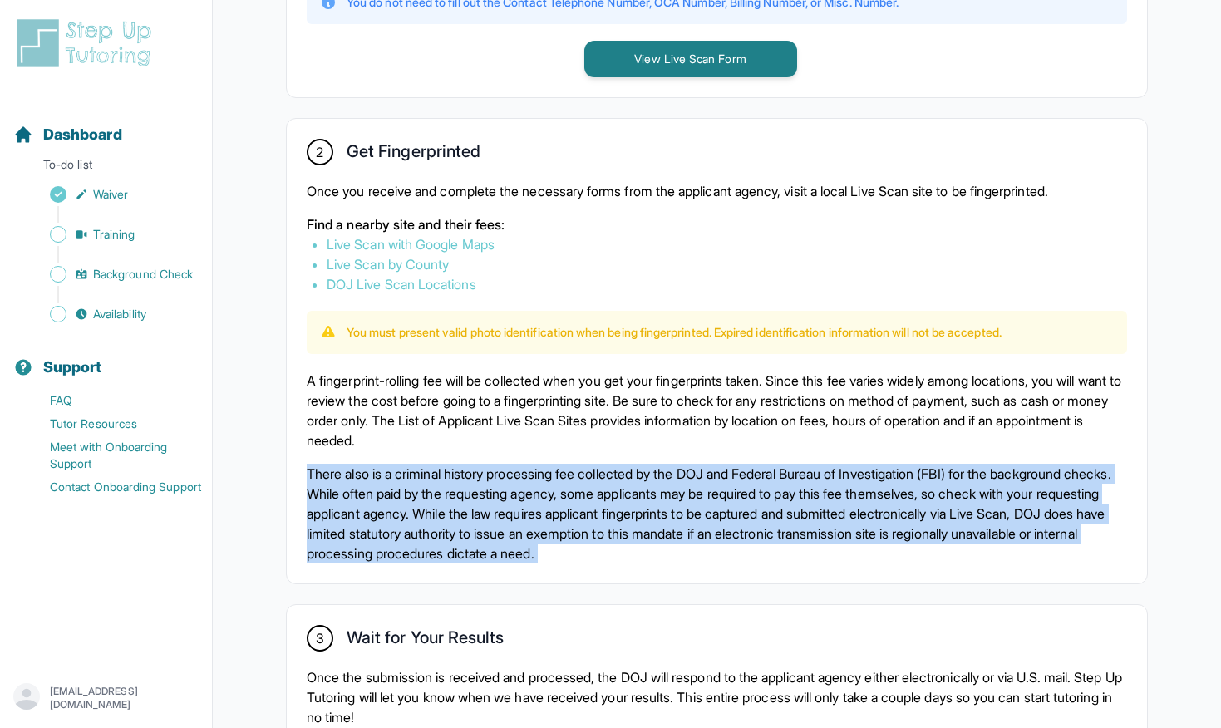
click at [504, 474] on p "There also is a criminal history processing fee collected by the DOJ and Federa…" at bounding box center [717, 514] width 820 height 100
click at [470, 478] on p "There also is a criminal history processing fee collected by the DOJ and Federa…" at bounding box center [717, 514] width 820 height 100
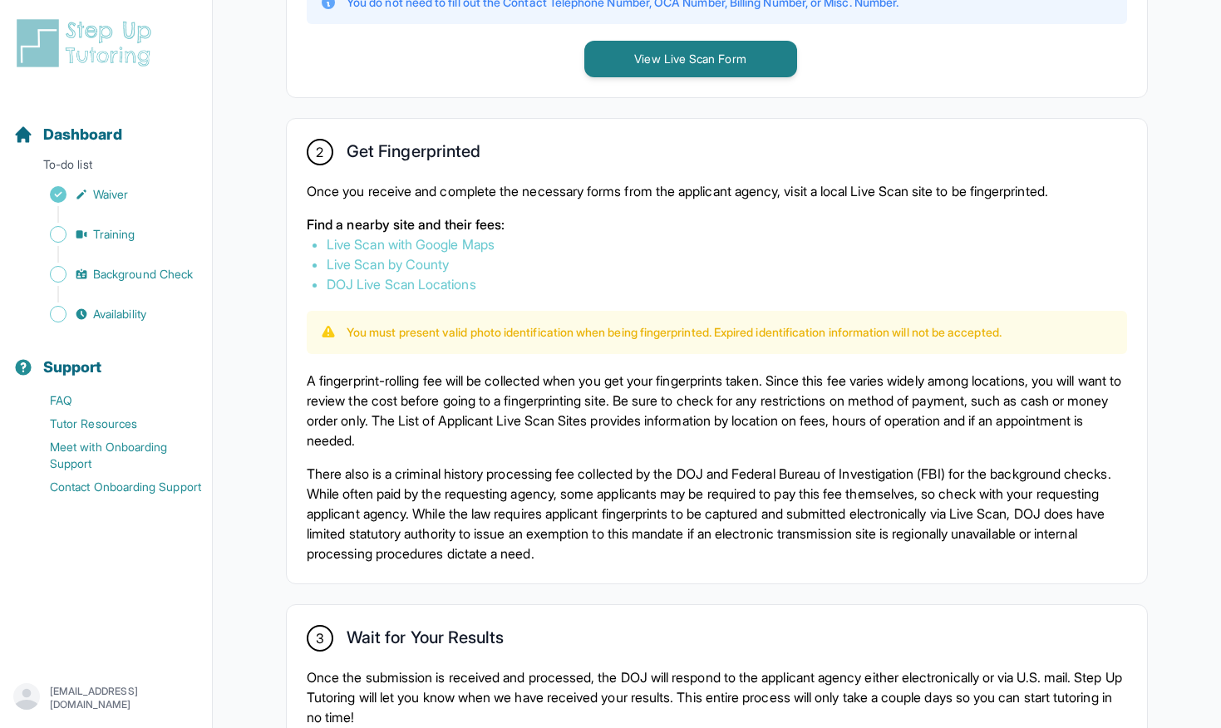
click at [470, 478] on p "There also is a criminal history processing fee collected by the DOJ and Federa…" at bounding box center [717, 514] width 820 height 100
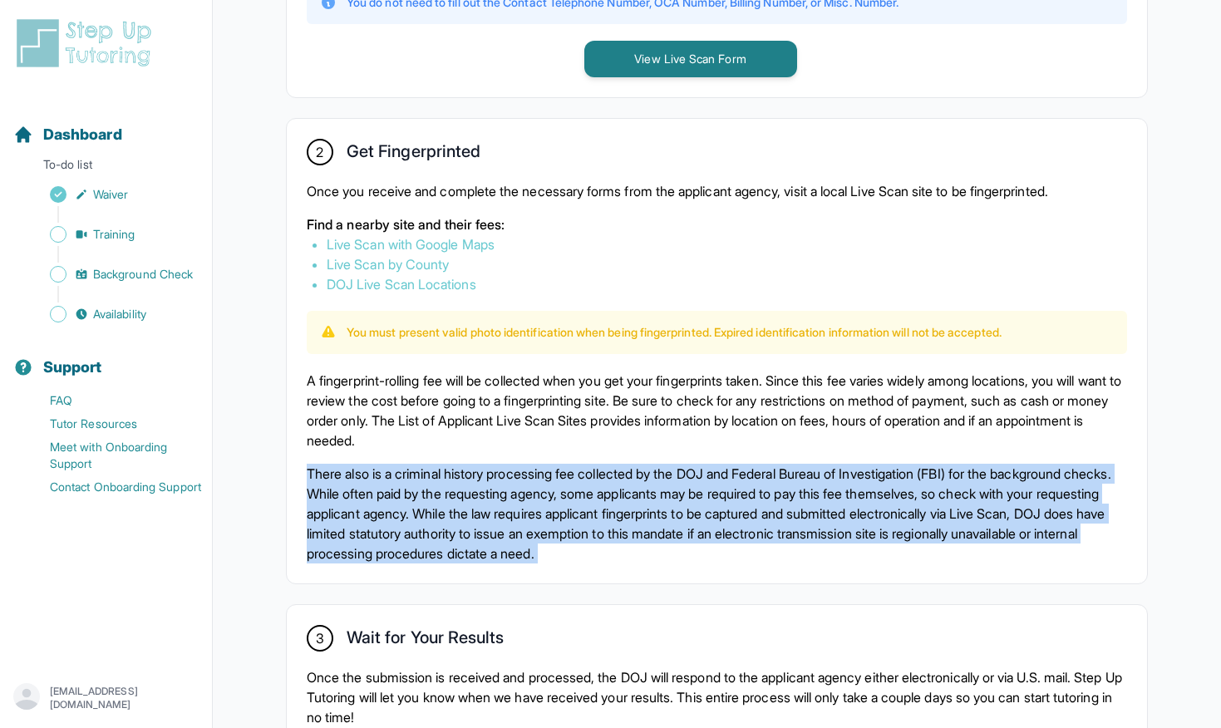
click at [470, 478] on p "There also is a criminal history processing fee collected by the DOJ and Federa…" at bounding box center [717, 514] width 820 height 100
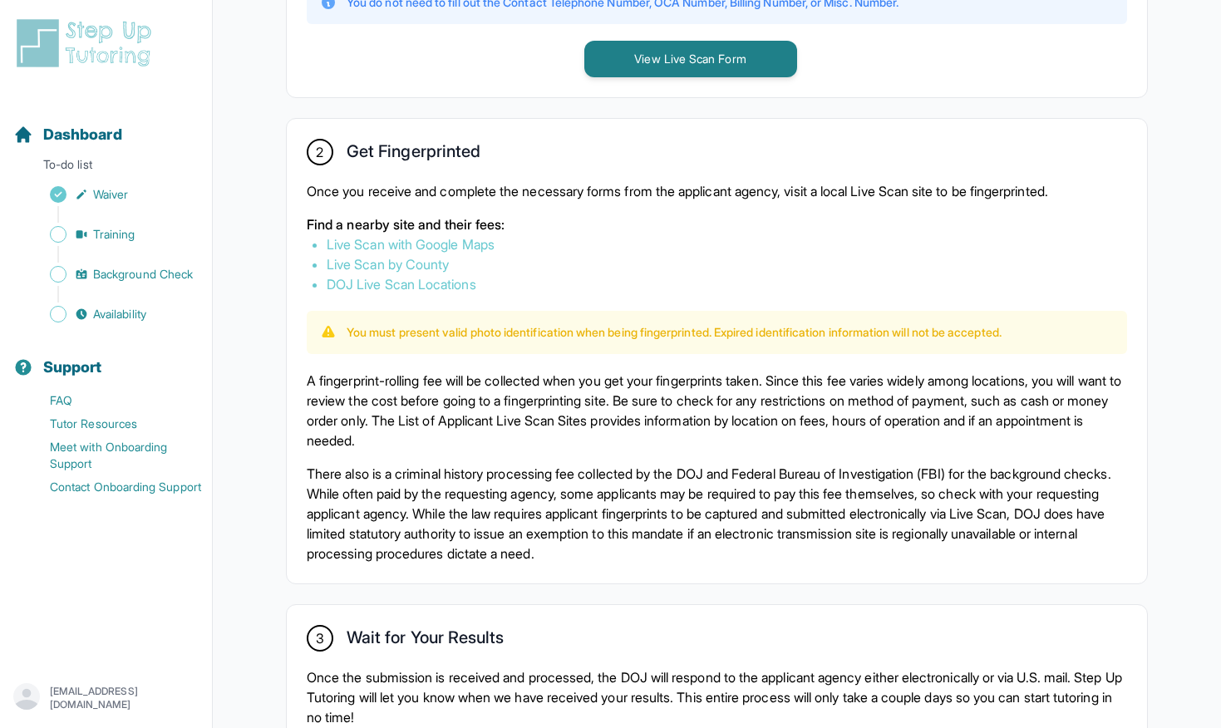
click at [487, 481] on p "There also is a criminal history processing fee collected by the DOJ and Federa…" at bounding box center [717, 514] width 820 height 100
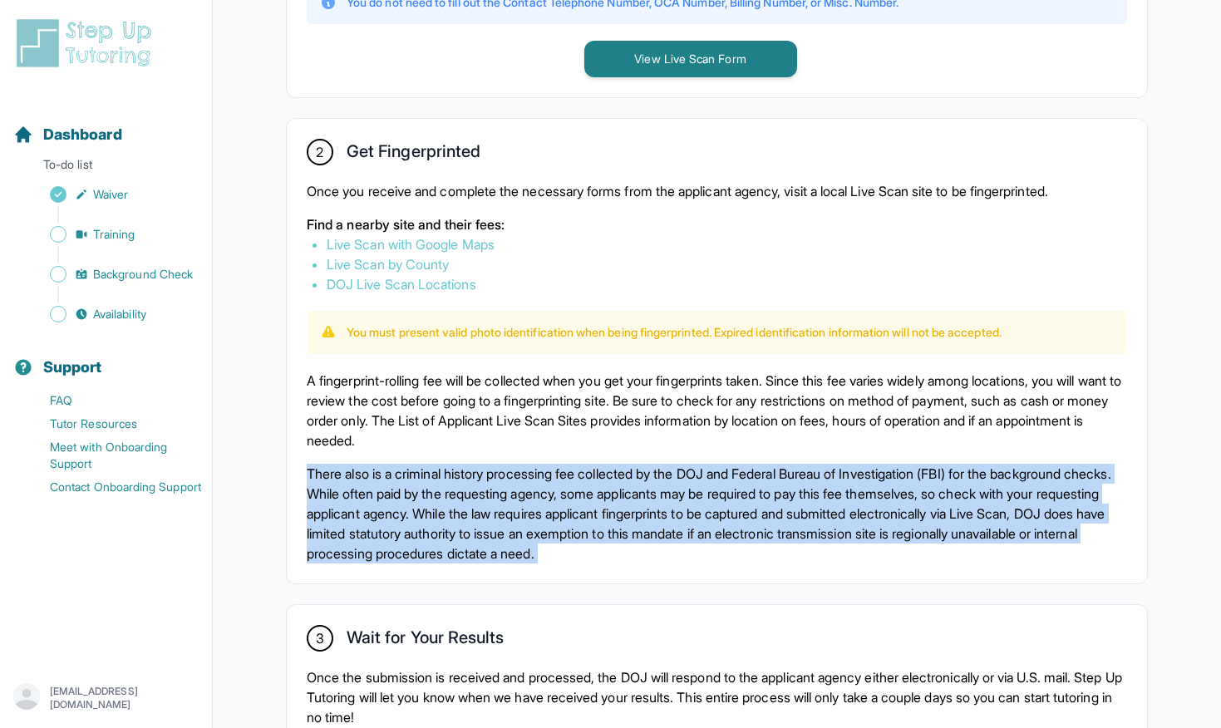
click at [487, 481] on p "There also is a criminal history processing fee collected by the DOJ and Federa…" at bounding box center [717, 514] width 820 height 100
click at [526, 472] on p "There also is a criminal history processing fee collected by the DOJ and Federa…" at bounding box center [717, 514] width 820 height 100
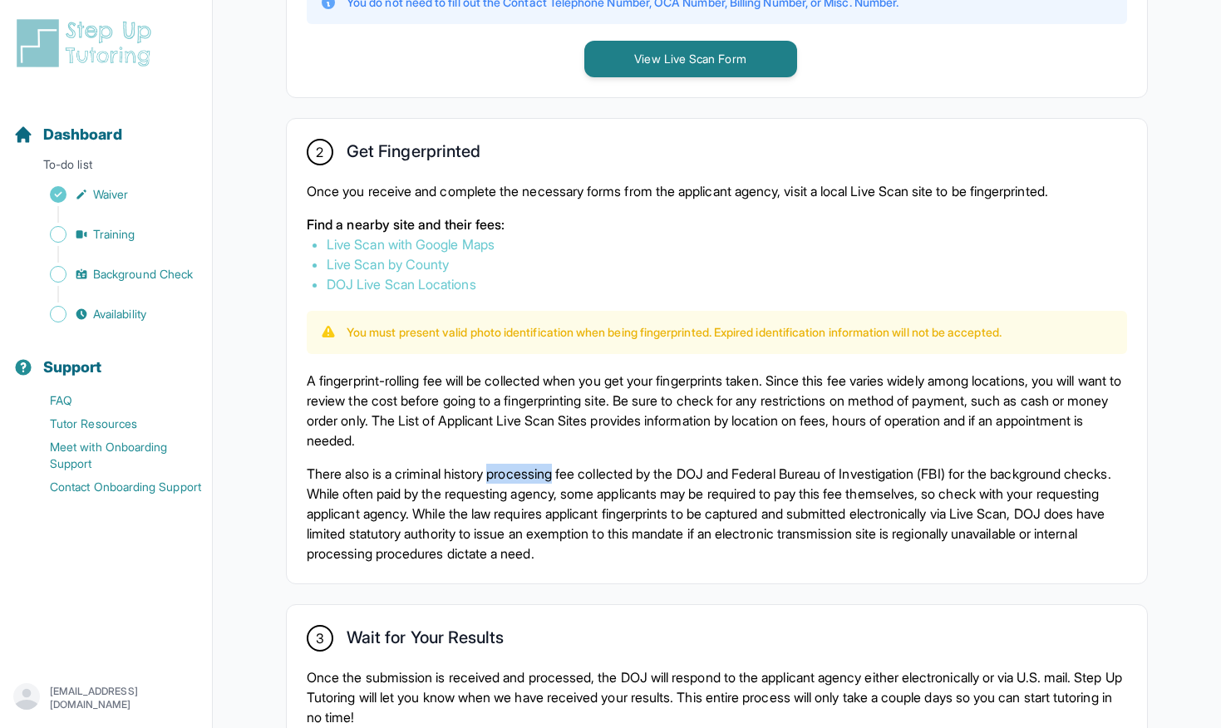
click at [526, 472] on p "There also is a criminal history processing fee collected by the DOJ and Federa…" at bounding box center [717, 514] width 820 height 100
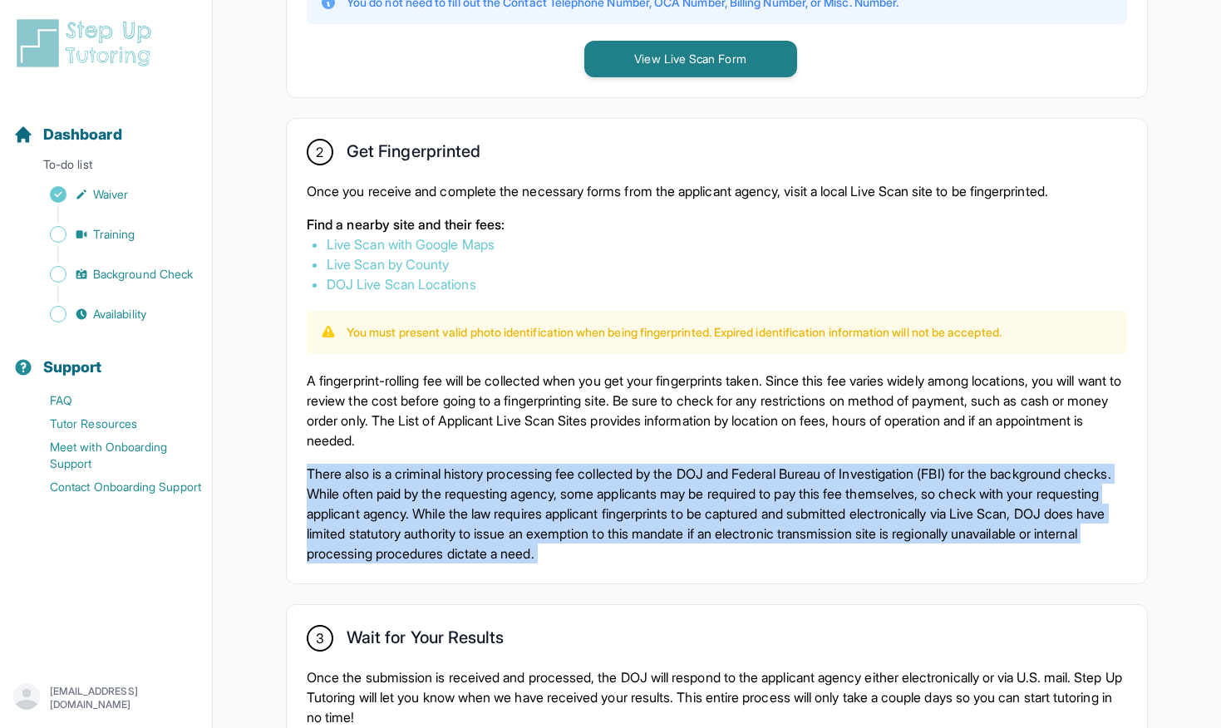
click at [526, 472] on p "There also is a criminal history processing fee collected by the DOJ and Federa…" at bounding box center [717, 514] width 820 height 100
click at [547, 469] on p "There also is a criminal history processing fee collected by the DOJ and Federa…" at bounding box center [717, 514] width 820 height 100
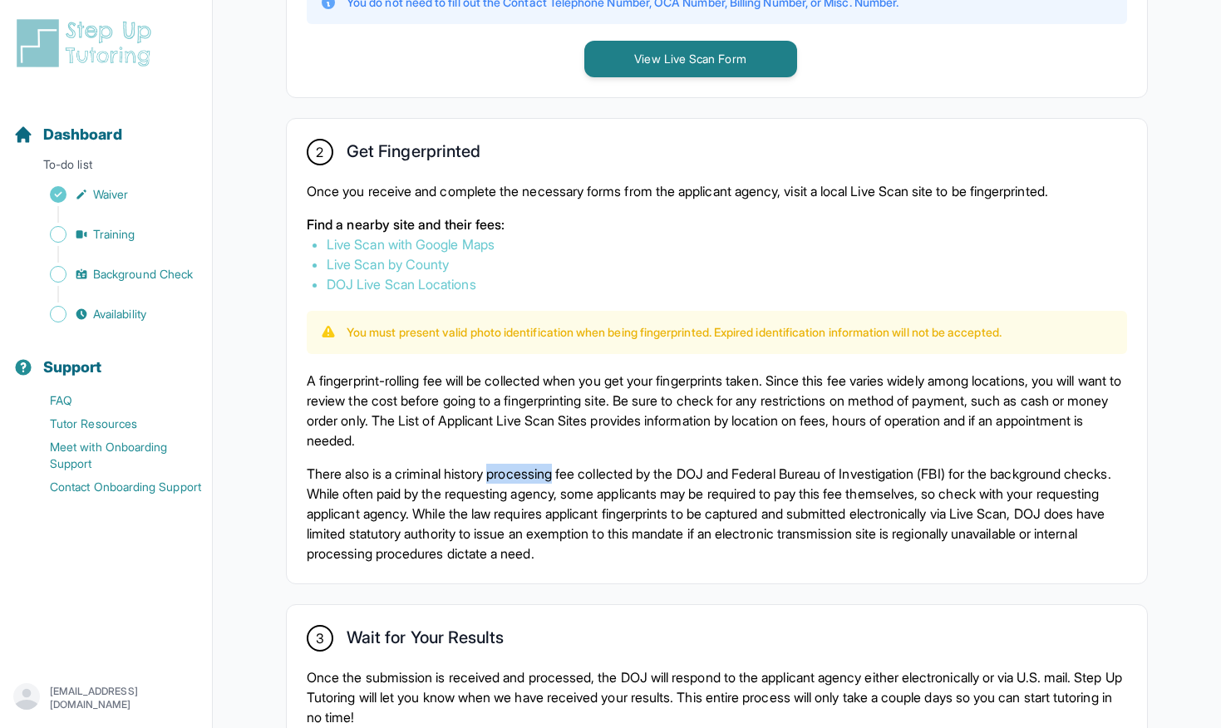
click at [547, 469] on p "There also is a criminal history processing fee collected by the DOJ and Federa…" at bounding box center [717, 514] width 820 height 100
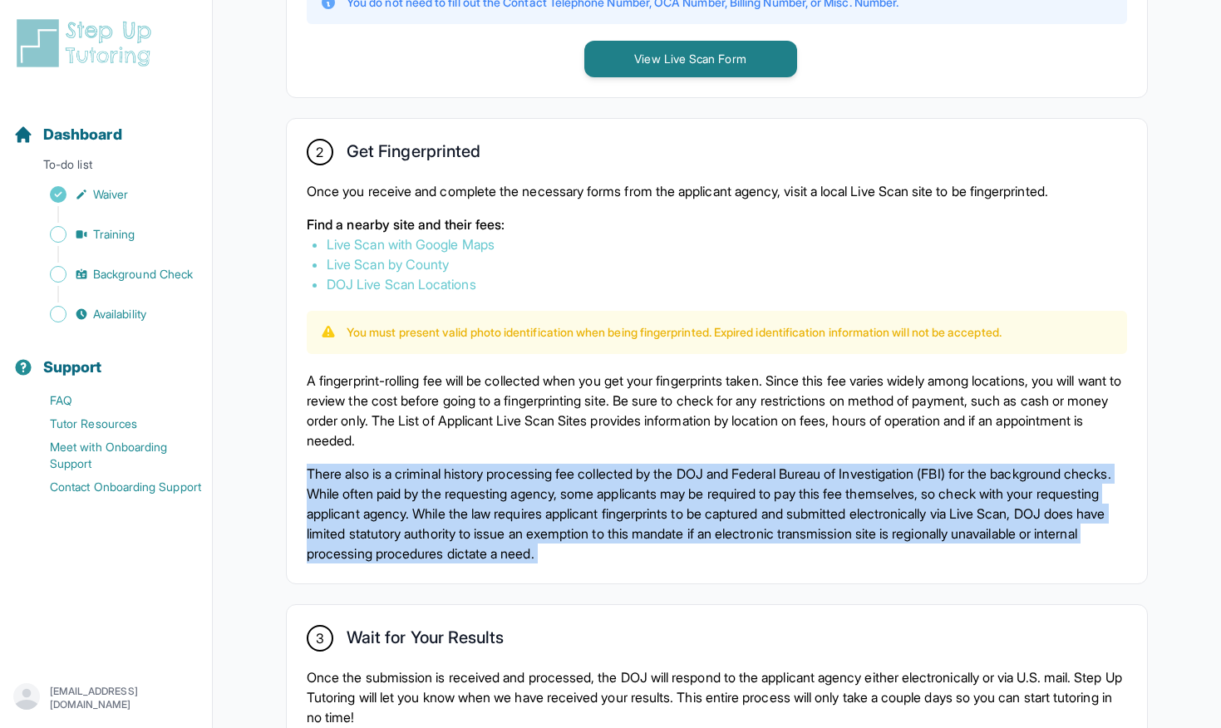
click at [547, 469] on p "There also is a criminal history processing fee collected by the DOJ and Federa…" at bounding box center [717, 514] width 820 height 100
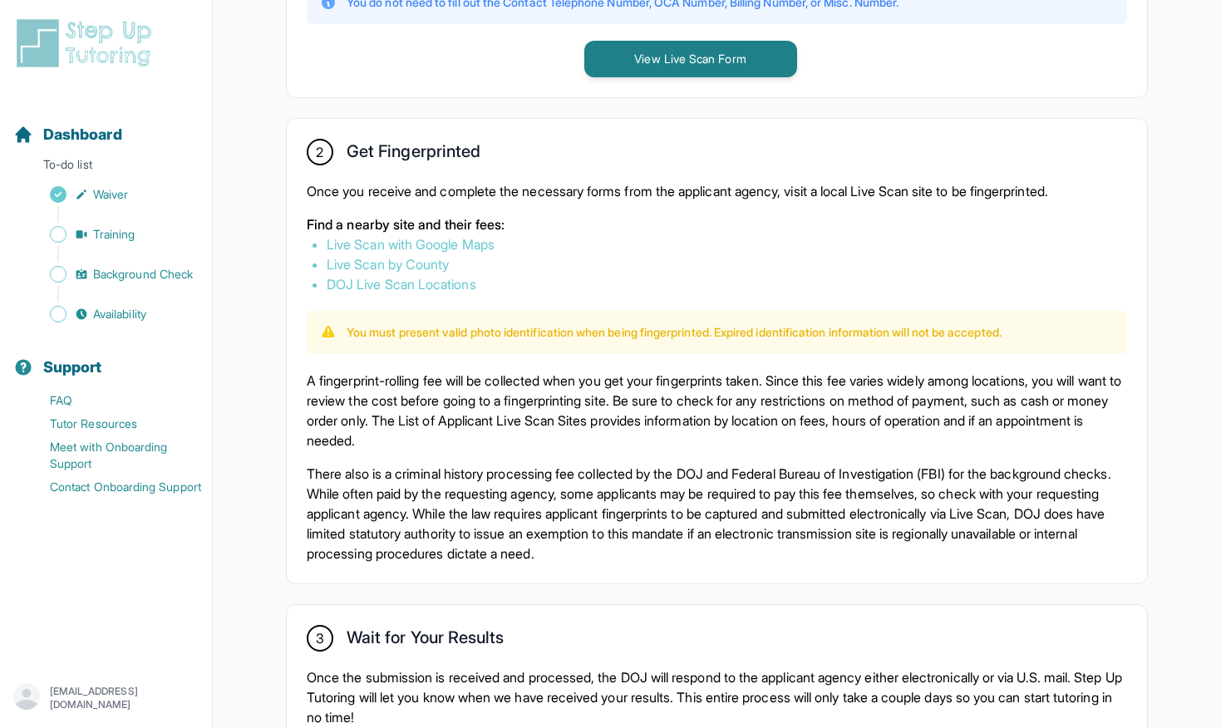
click at [502, 479] on p "There also is a criminal history processing fee collected by the DOJ and Federa…" at bounding box center [717, 514] width 820 height 100
click at [400, 244] on link "Live Scan with Google Maps" at bounding box center [411, 244] width 168 height 17
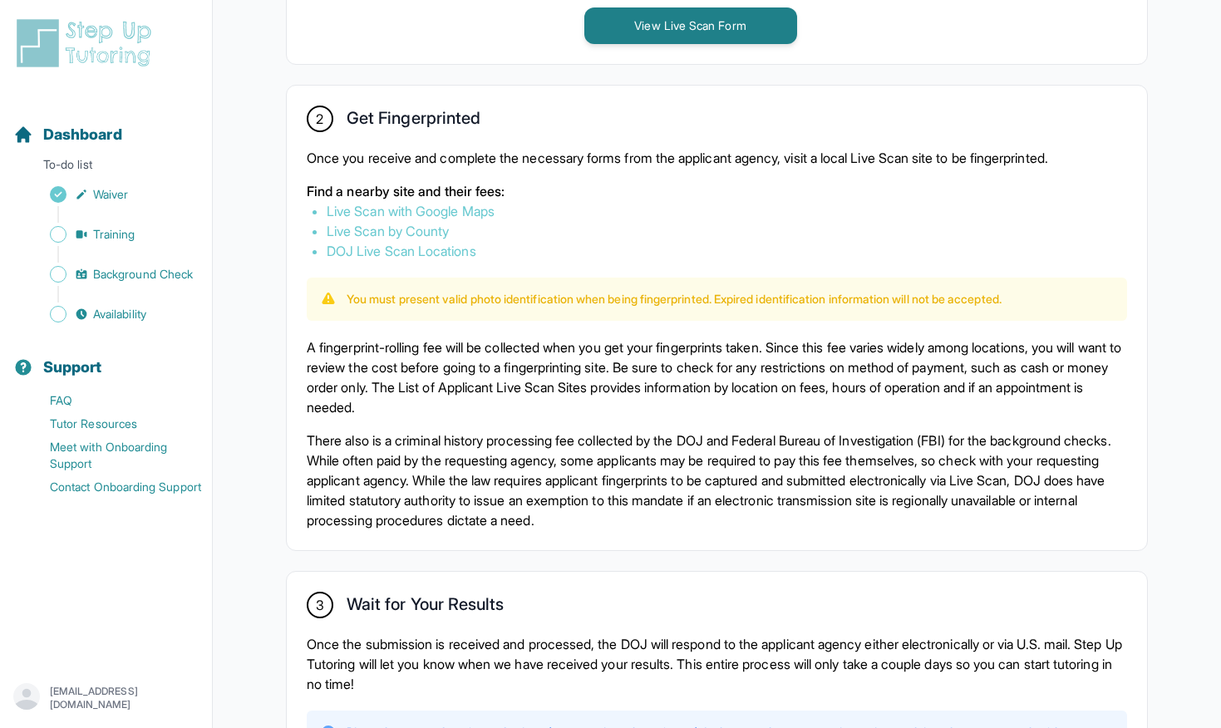
scroll to position [901, 0]
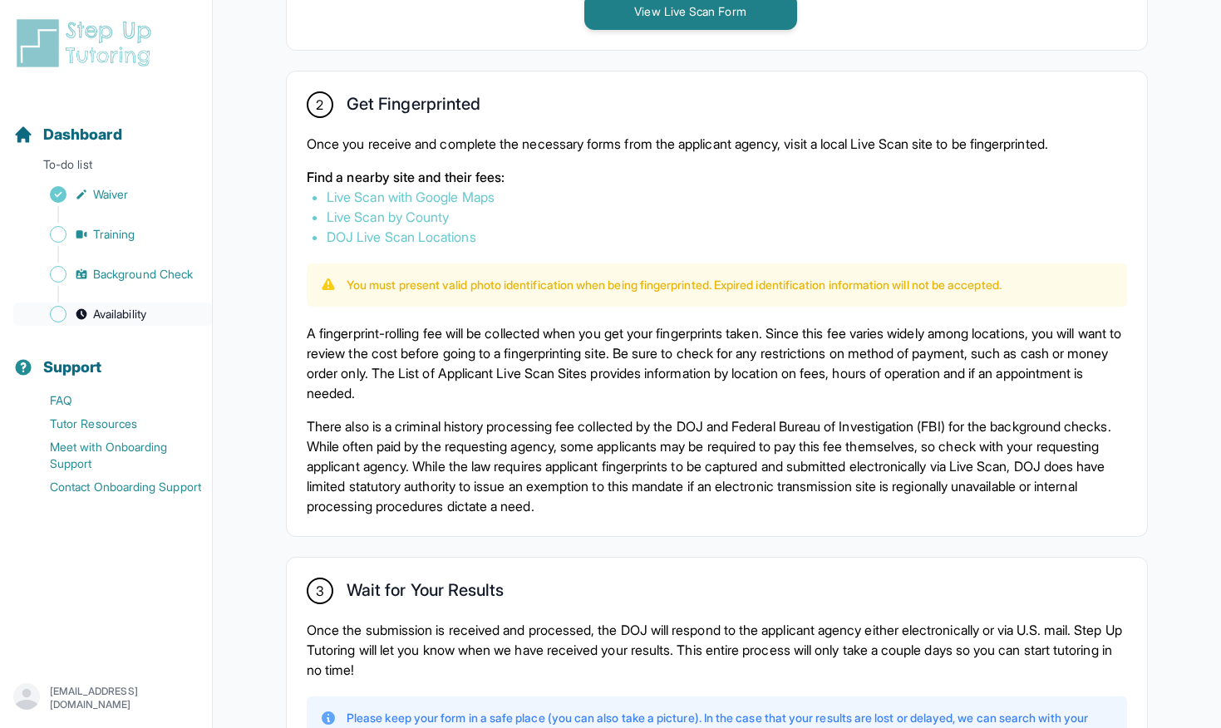
click at [131, 306] on span "Availability" at bounding box center [119, 314] width 53 height 17
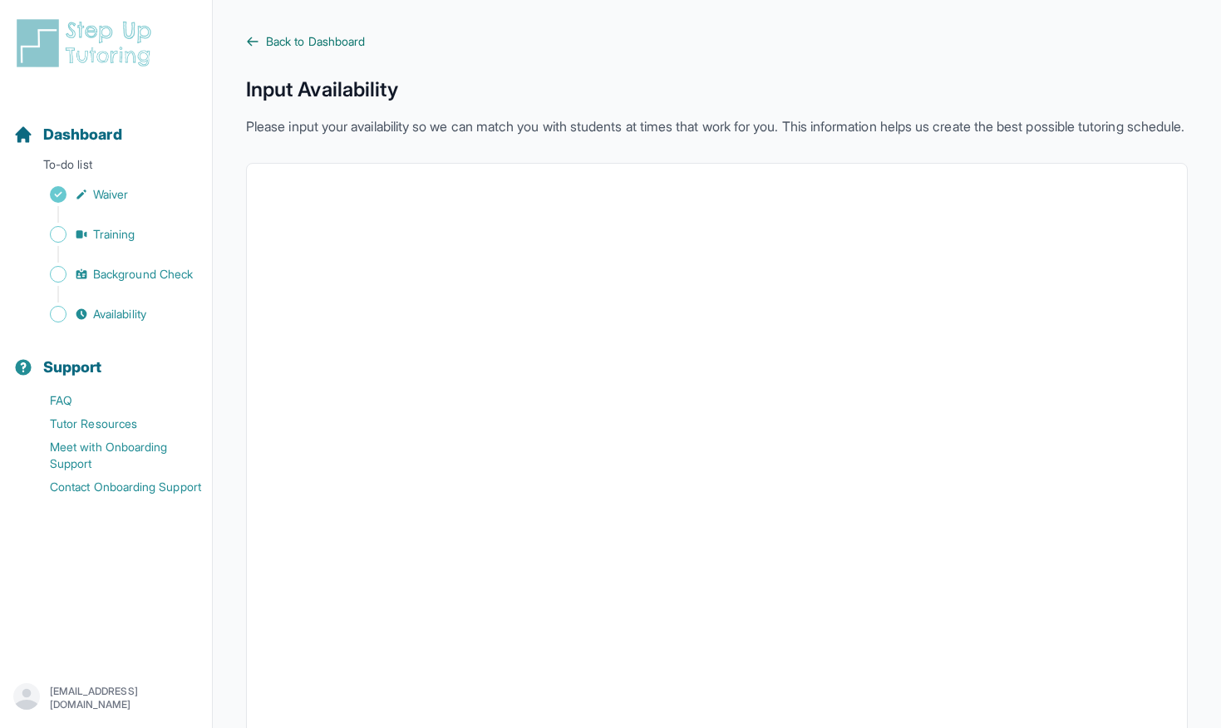
click at [325, 42] on span "Back to Dashboard" at bounding box center [315, 41] width 99 height 17
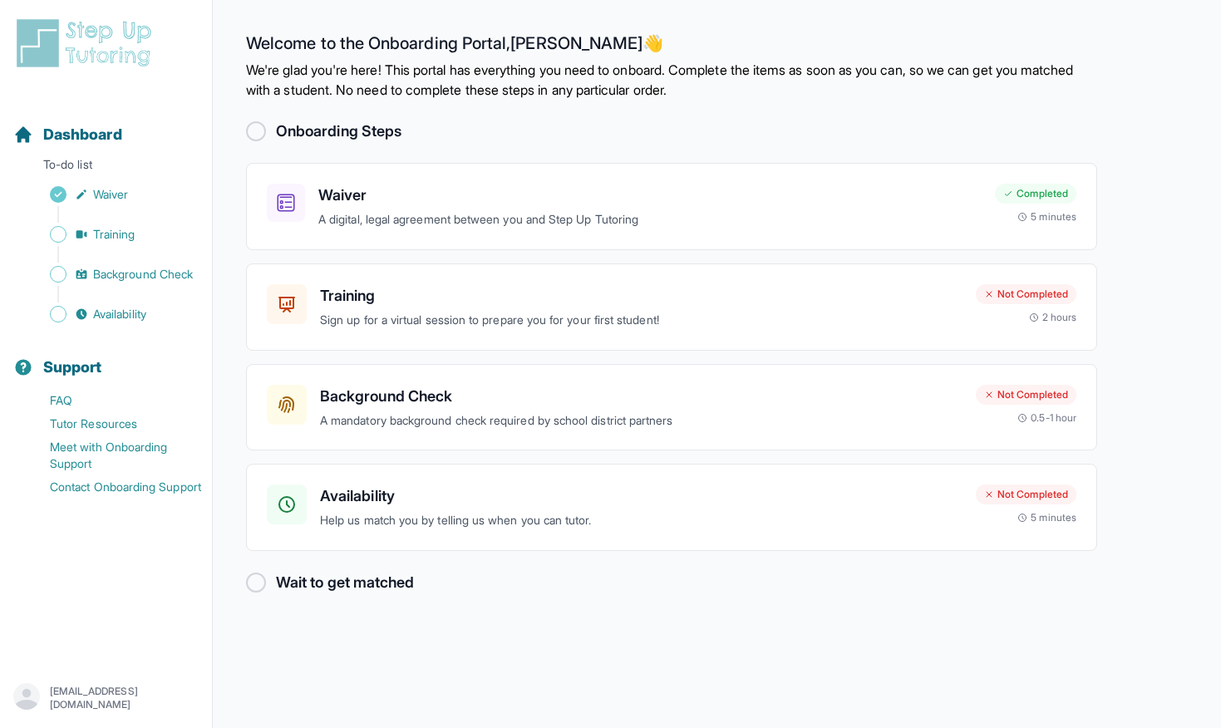
click at [600, 68] on p "We're glad you're here! This portal has everything you need to onboard. Complet…" at bounding box center [671, 80] width 851 height 40
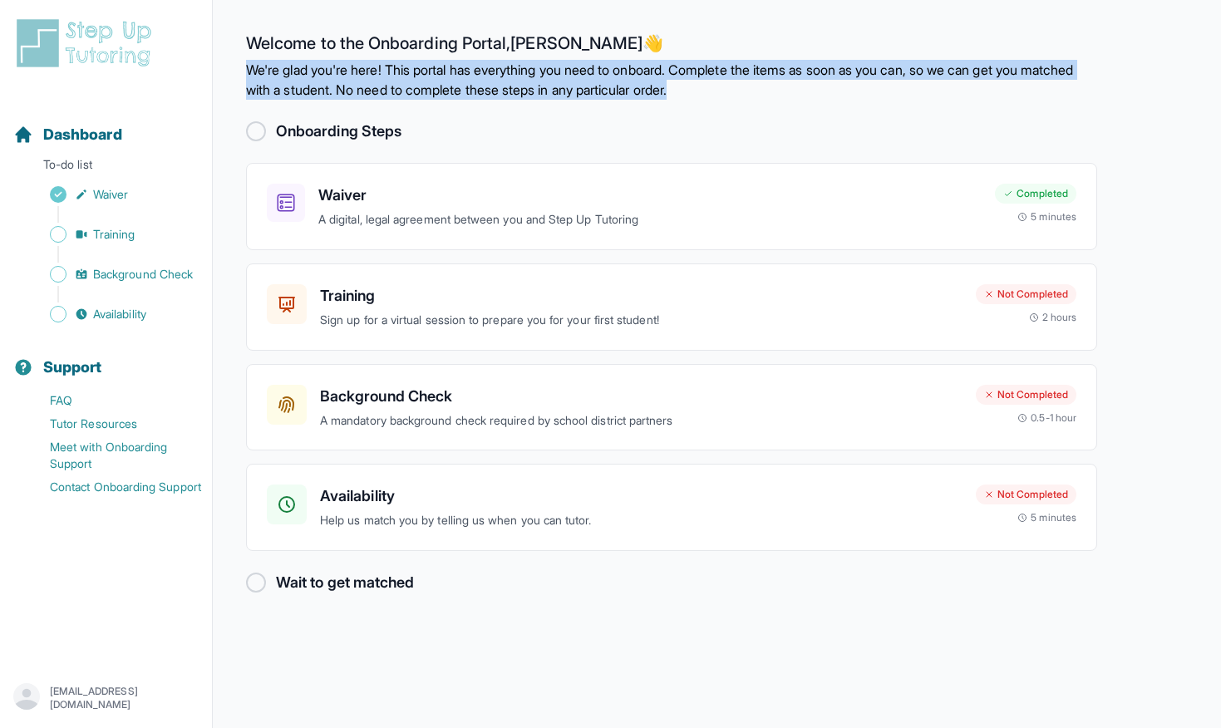
click at [600, 68] on p "We're glad you're here! This portal has everything you need to onboard. Complet…" at bounding box center [671, 80] width 851 height 40
click at [630, 78] on p "We're glad you're here! This portal has everything you need to onboard. Complet…" at bounding box center [671, 80] width 851 height 40
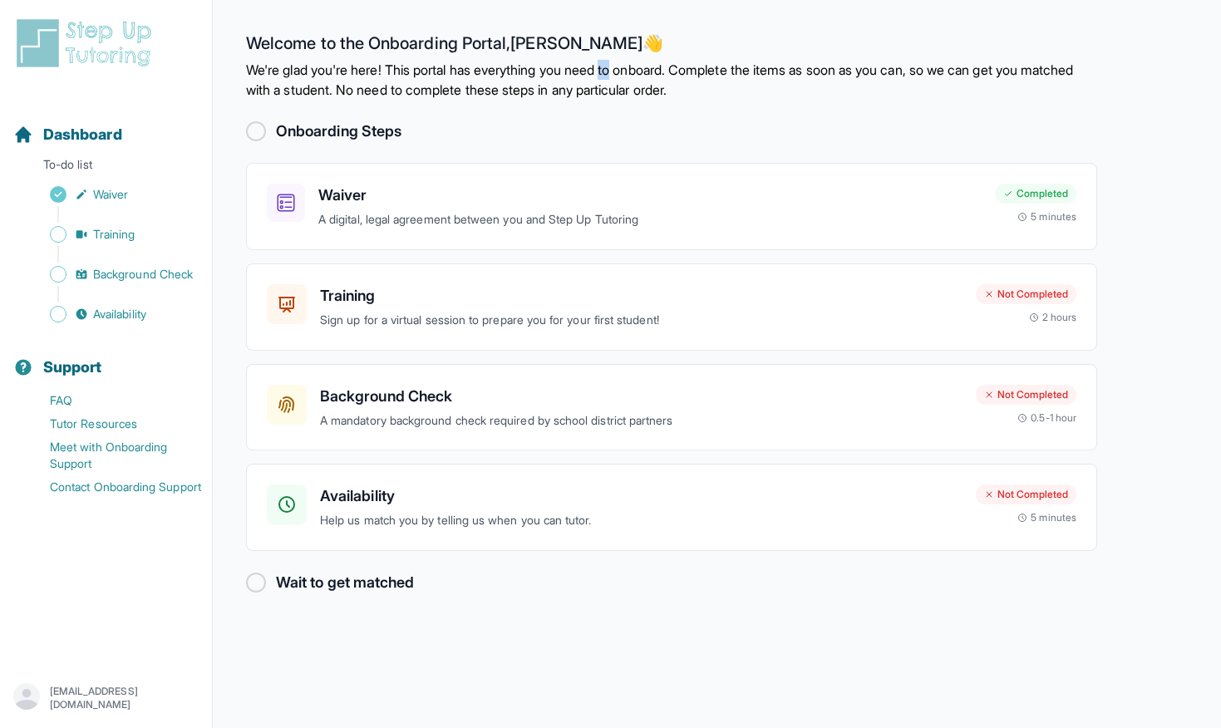
click at [630, 78] on p "We're glad you're here! This portal has everything you need to onboard. Complet…" at bounding box center [671, 80] width 851 height 40
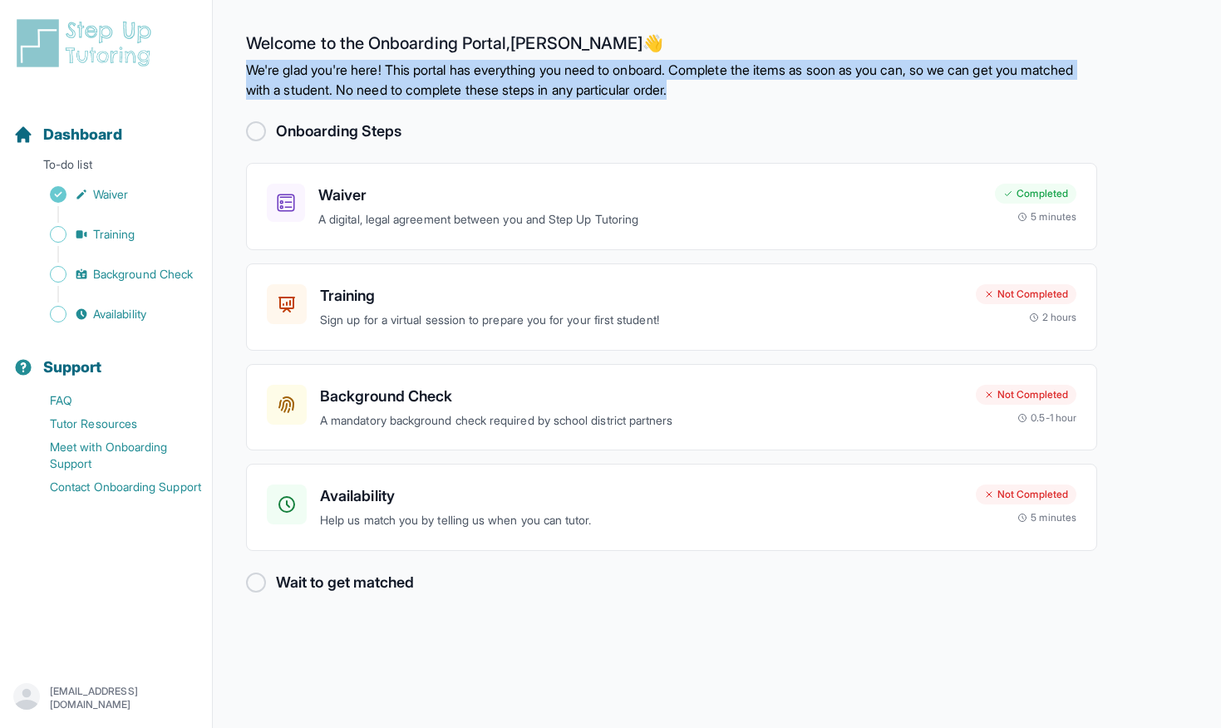
click at [630, 78] on p "We're glad you're here! This portal has everything you need to onboard. Complet…" at bounding box center [671, 80] width 851 height 40
click at [612, 78] on p "We're glad you're here! This portal has everything you need to onboard. Complet…" at bounding box center [671, 80] width 851 height 40
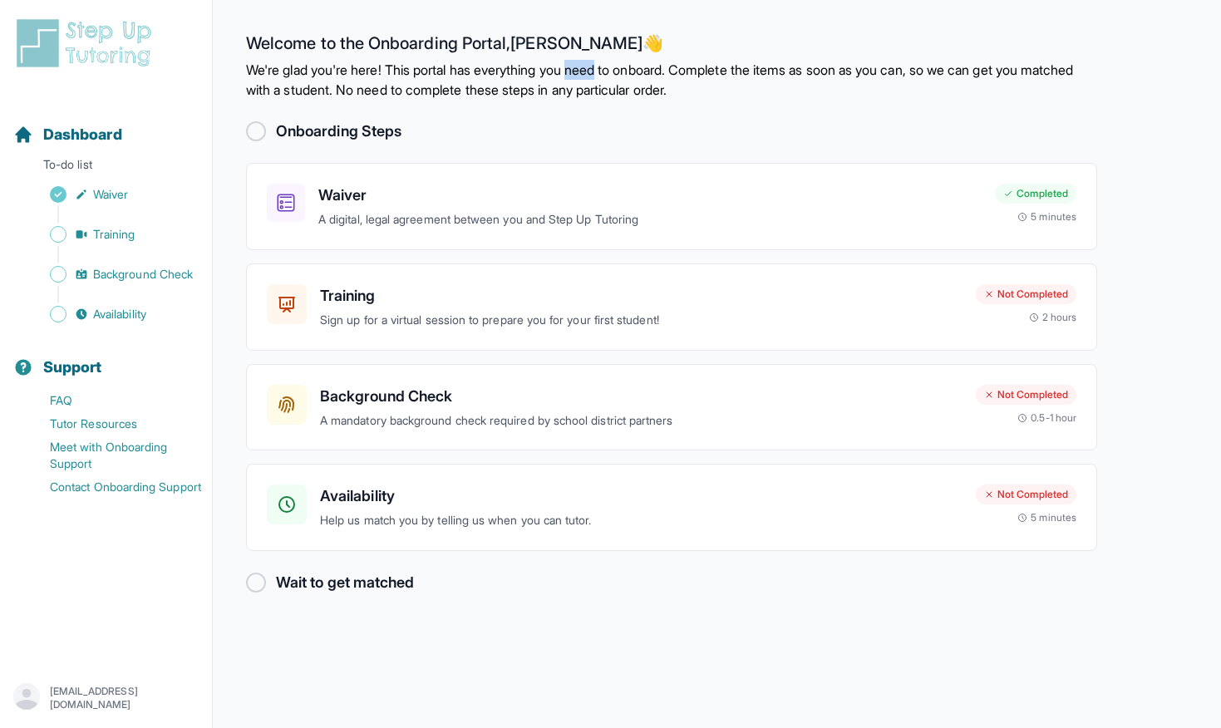
click at [612, 78] on p "We're glad you're here! This portal has everything you need to onboard. Complet…" at bounding box center [671, 80] width 851 height 40
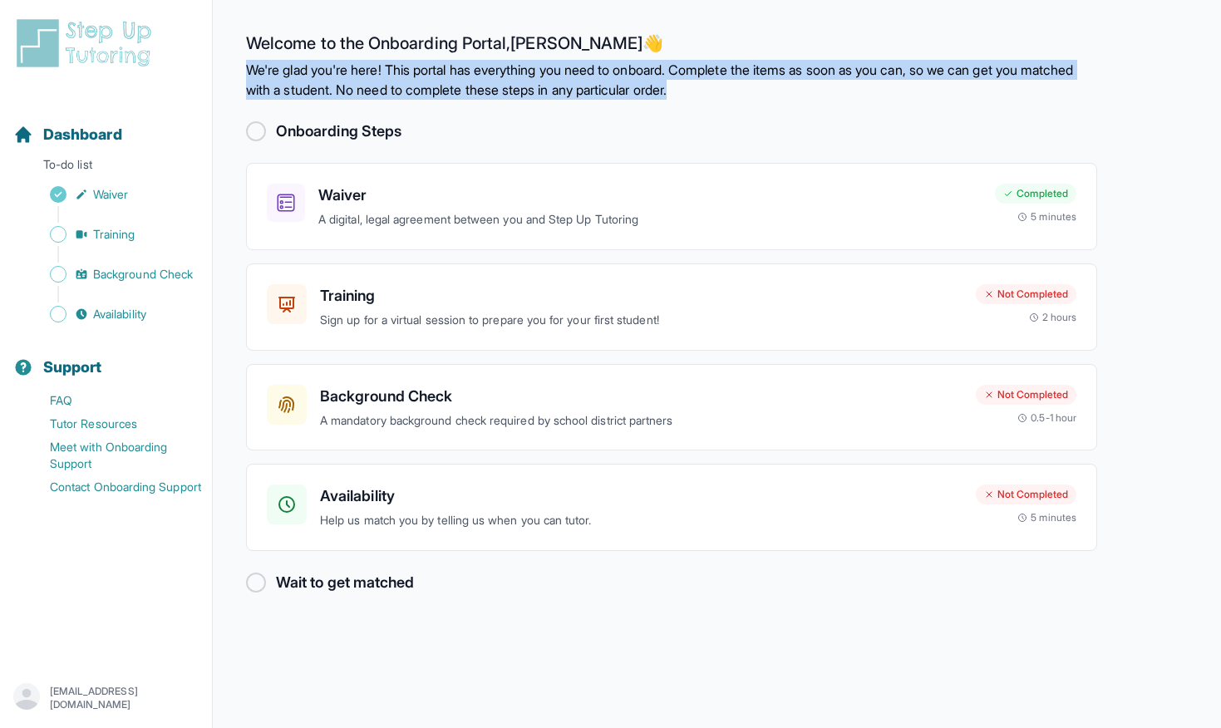
click at [612, 78] on p "We're glad you're here! This portal has everything you need to onboard. Complet…" at bounding box center [671, 80] width 851 height 40
click at [619, 85] on p "We're glad you're here! This portal has everything you need to onboard. Complet…" at bounding box center [671, 80] width 851 height 40
